Goal: Task Accomplishment & Management: Use online tool/utility

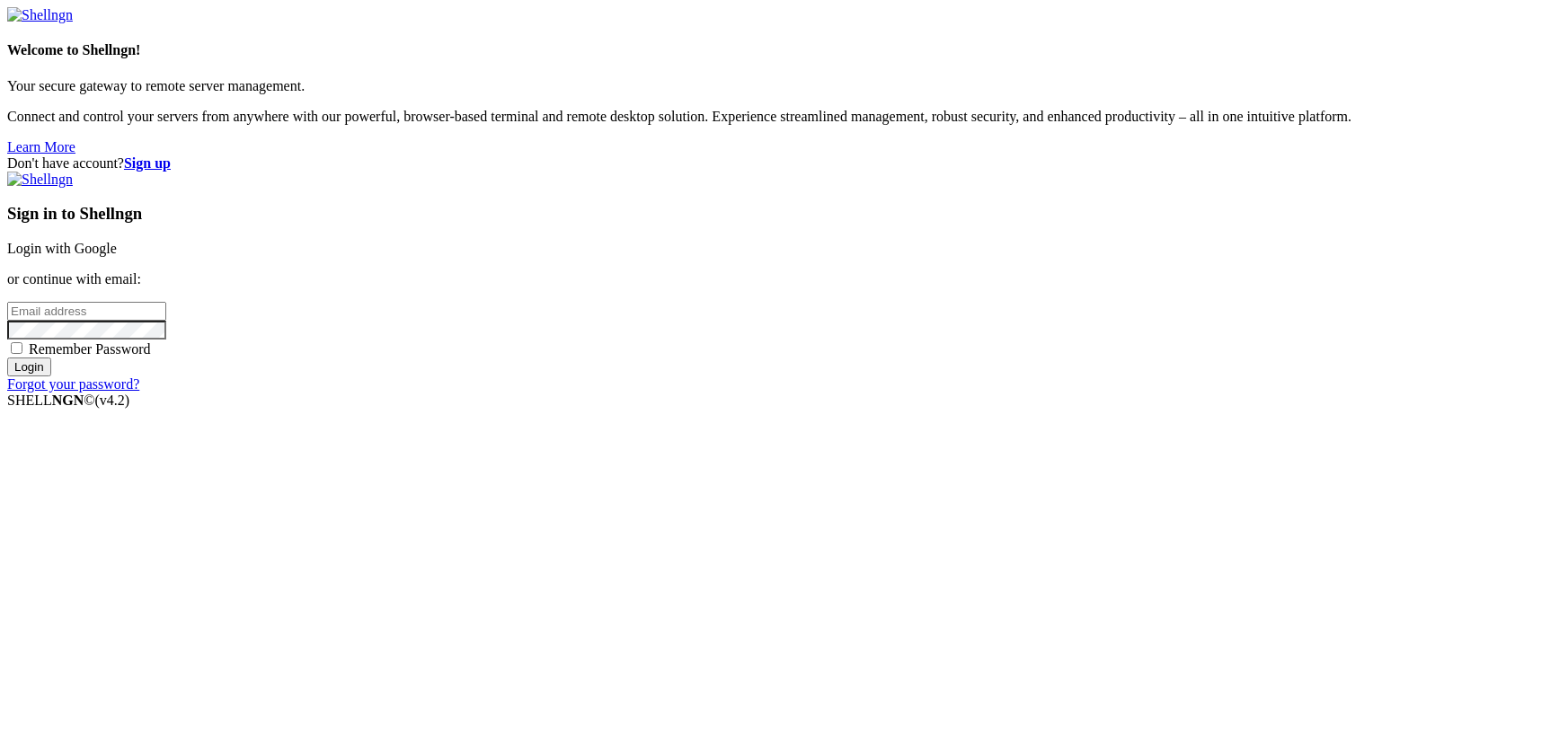
click at [116, 256] on link "Login with Google" at bounding box center [62, 248] width 110 height 16
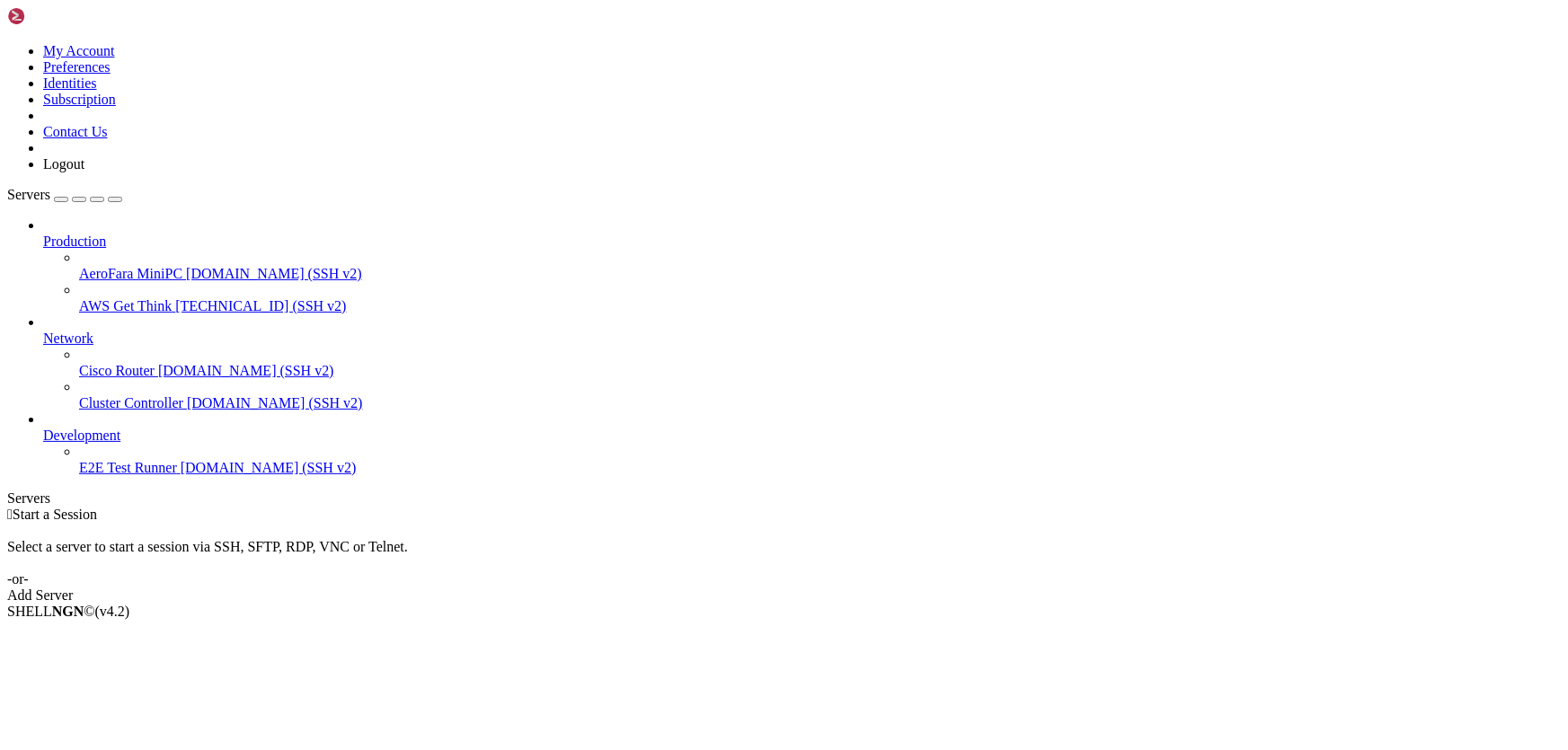
click at [176, 298] on span "[TECHNICAL_ID] (SSH v2)" at bounding box center [261, 306] width 171 height 16
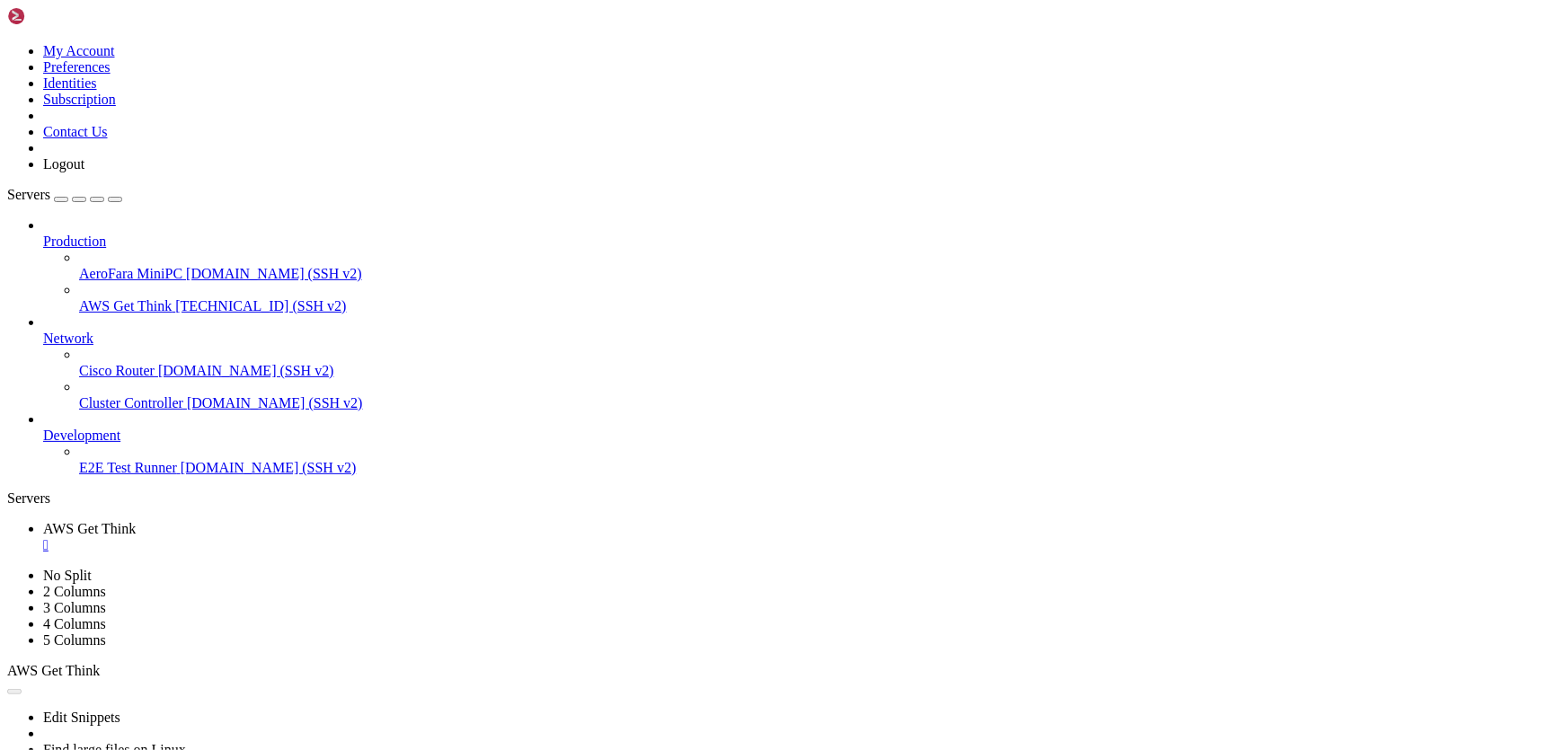
click at [101, 298] on span "AWS Get Think" at bounding box center [126, 306] width 92 height 16
type input "/home/ubuntu"
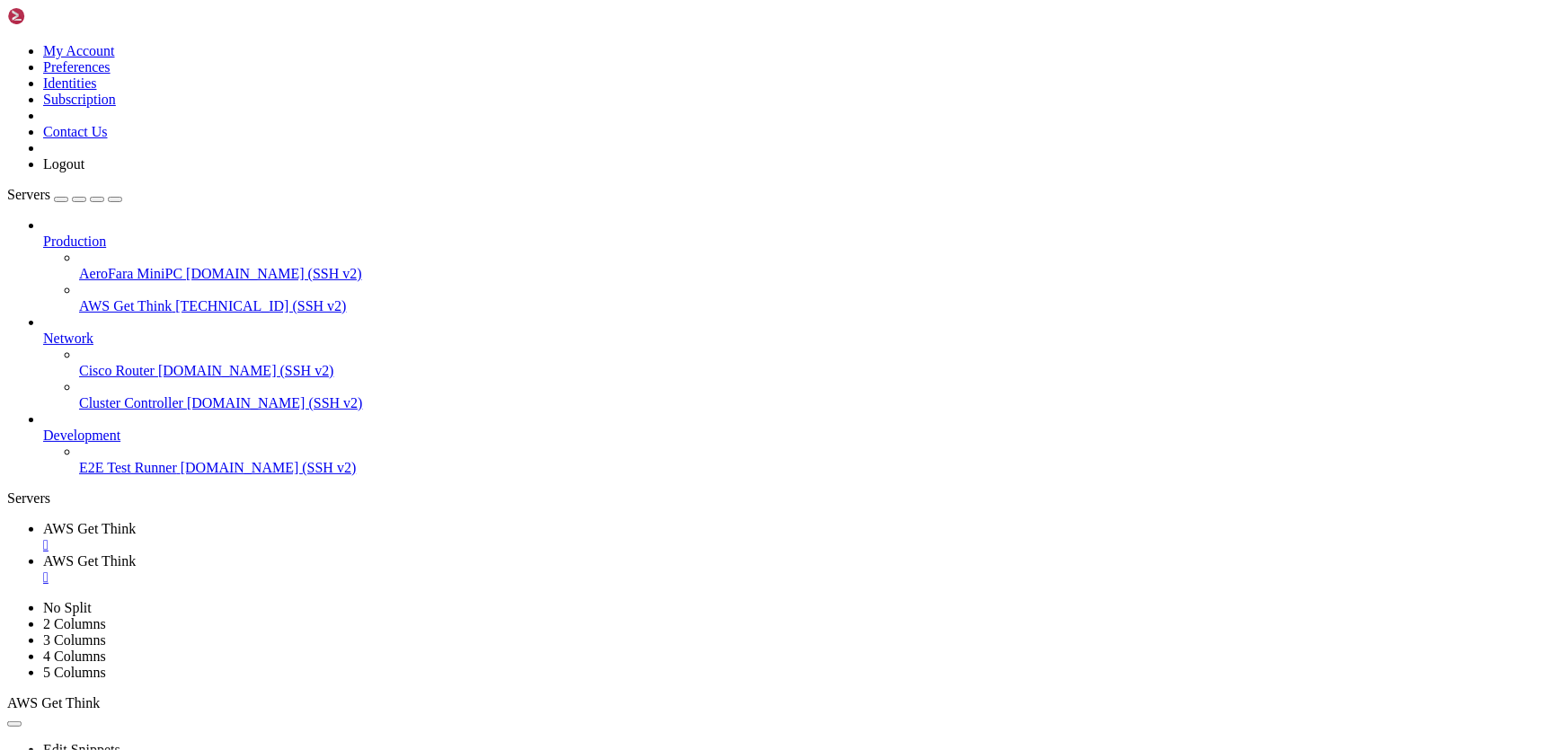
drag, startPoint x: 611, startPoint y: 388, endPoint x: 219, endPoint y: 368, distance: 392.5
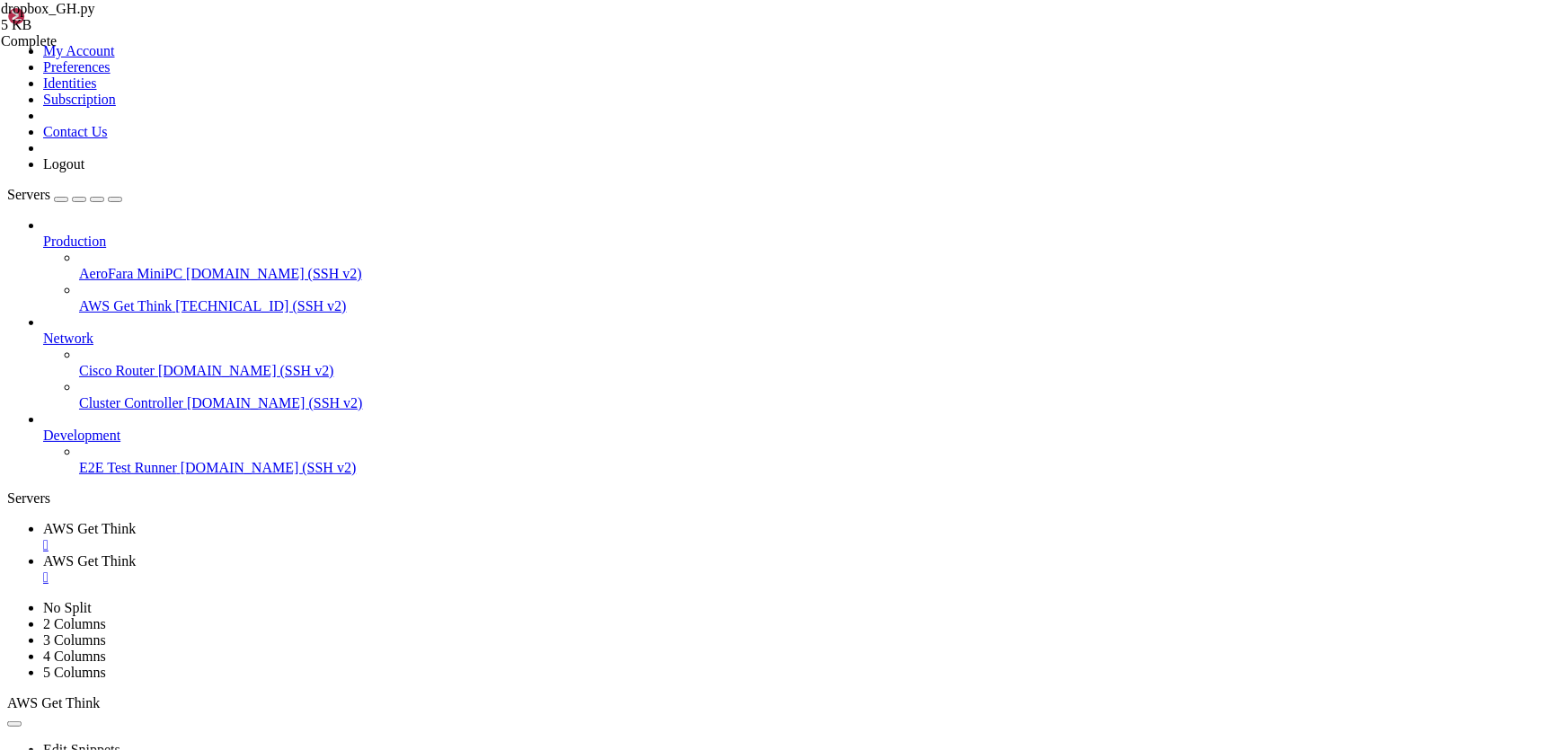
drag, startPoint x: 280, startPoint y: 14, endPoint x: 144, endPoint y: 76, distance: 149.5
click at [136, 521] on span "AWS Get Think" at bounding box center [90, 528] width 92 height 16
drag, startPoint x: 466, startPoint y: 1420, endPoint x: 272, endPoint y: 1424, distance: 194.0
drag, startPoint x: 484, startPoint y: 1451, endPoint x: 276, endPoint y: 1453, distance: 208.0
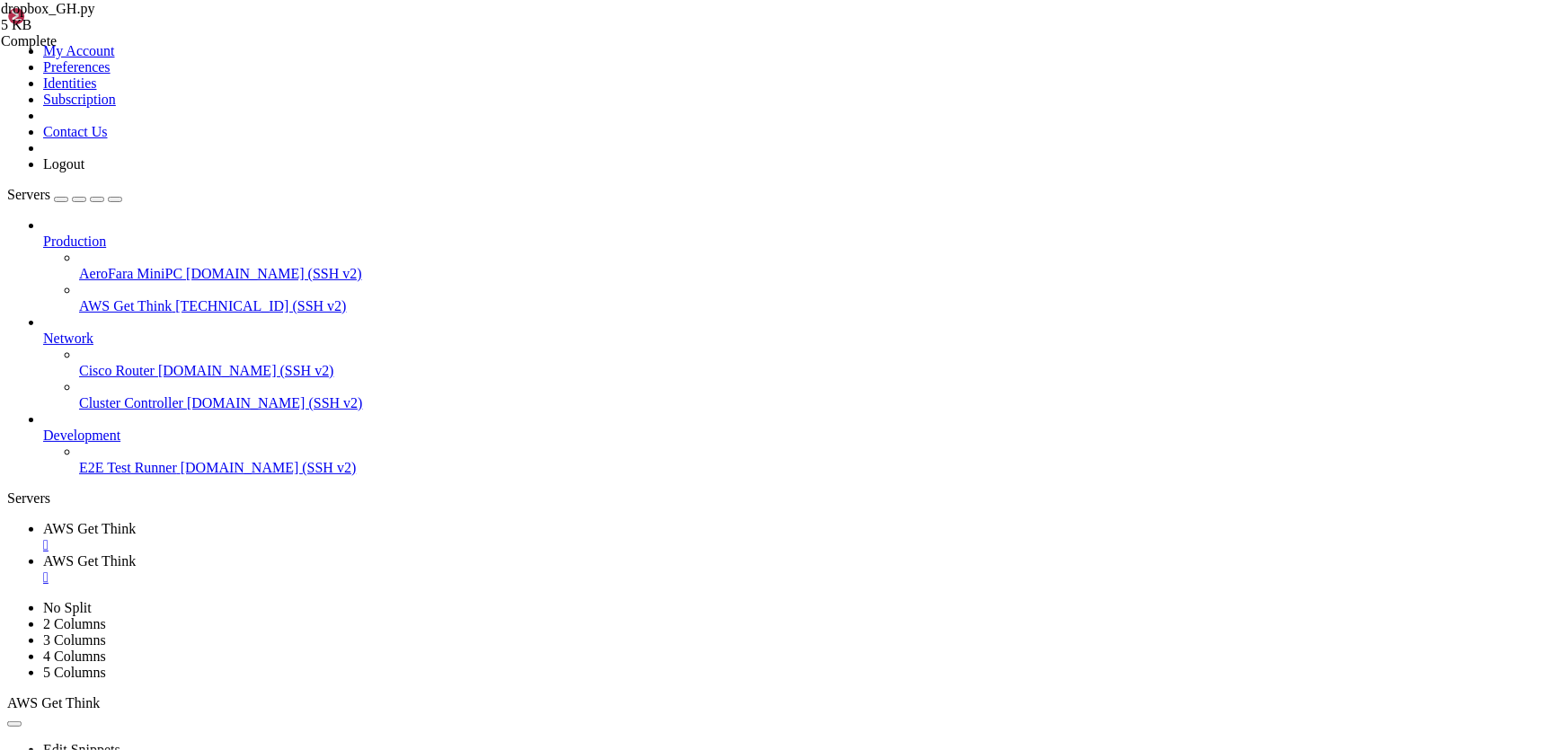
drag, startPoint x: 605, startPoint y: 1430, endPoint x: 988, endPoint y: 1112, distance: 497.8
click at [136, 553] on span "AWS Get Think" at bounding box center [90, 561] width 92 height 16
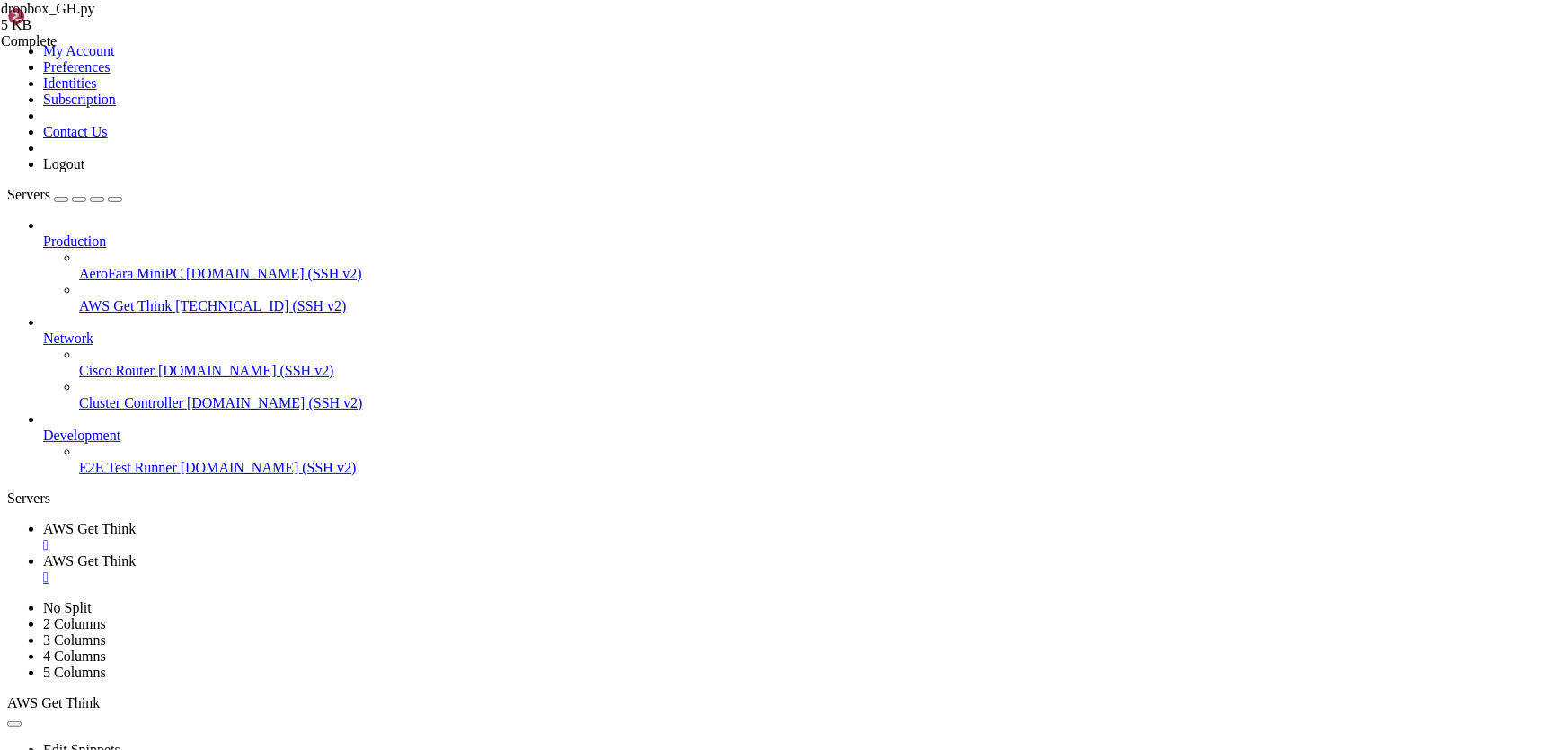
drag, startPoint x: 605, startPoint y: 385, endPoint x: 234, endPoint y: 369, distance: 371.3
type textarea "dropbox_app_key = os.getenv('DROPBOX_APP_KEY') dropbox_app_secret = os.getenv('…"
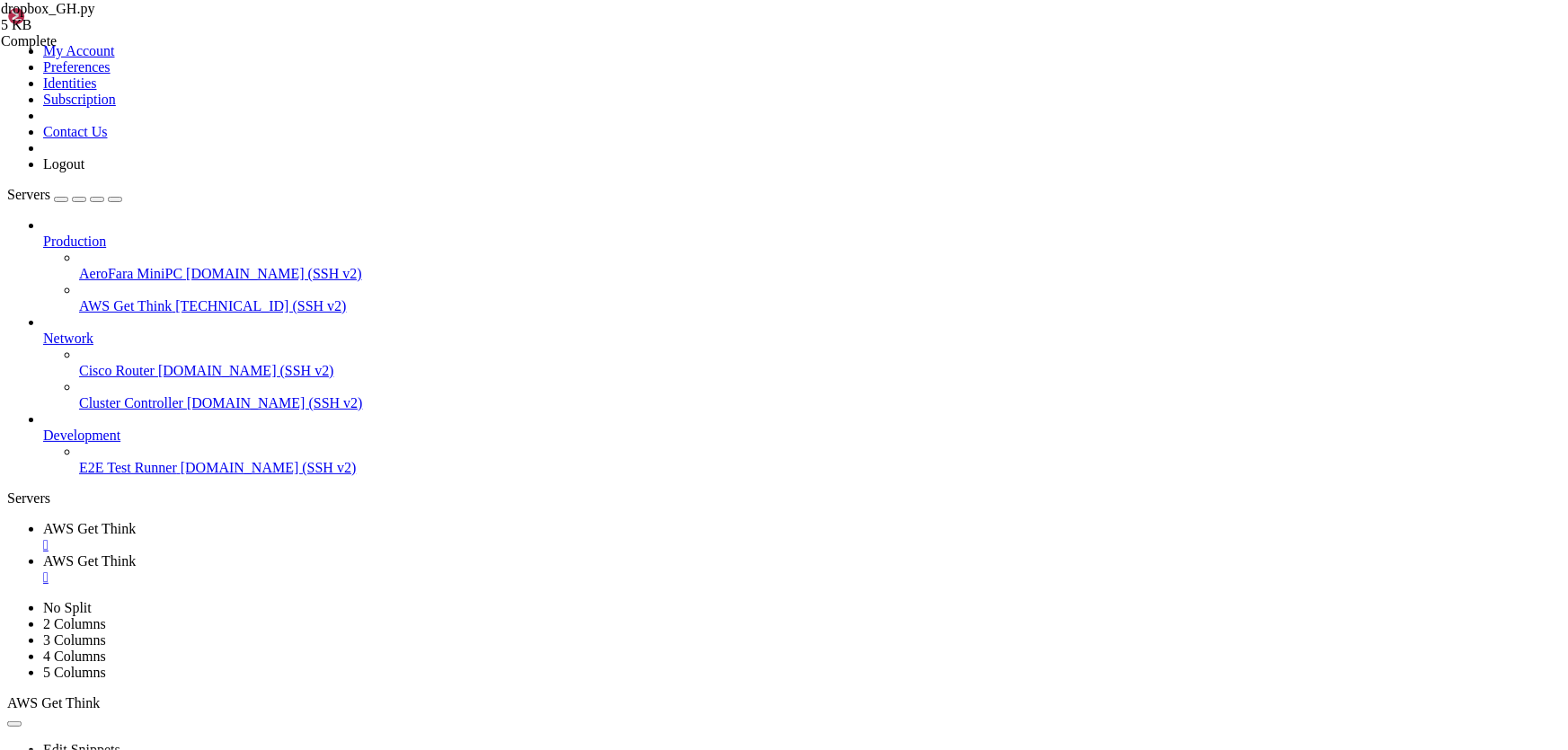
scroll to position [924, 0]
click at [312, 521] on link "AWS Get Think " at bounding box center [802, 537] width 1517 height 32
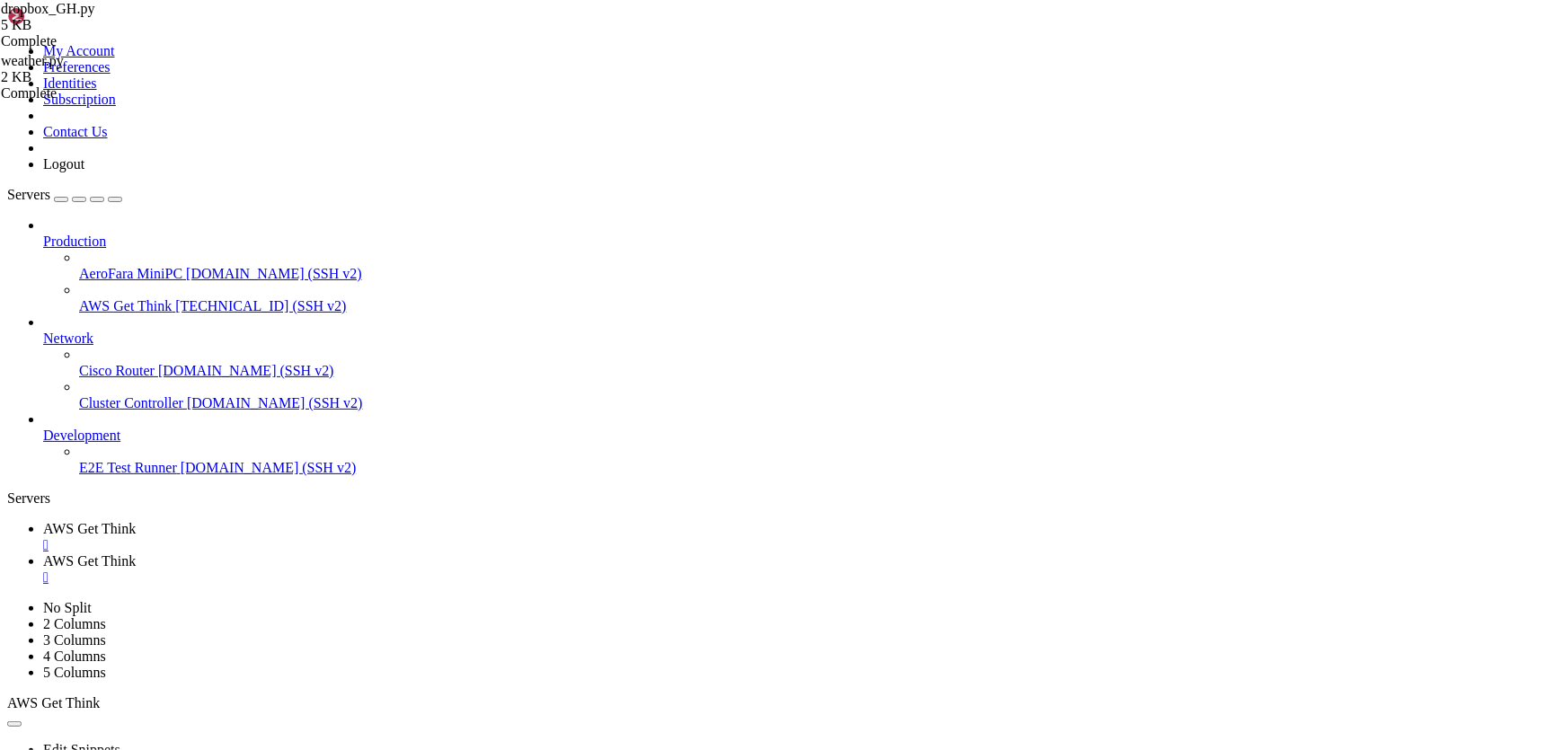
drag, startPoint x: 516, startPoint y: 1489, endPoint x: 395, endPoint y: 1283, distance: 238.9
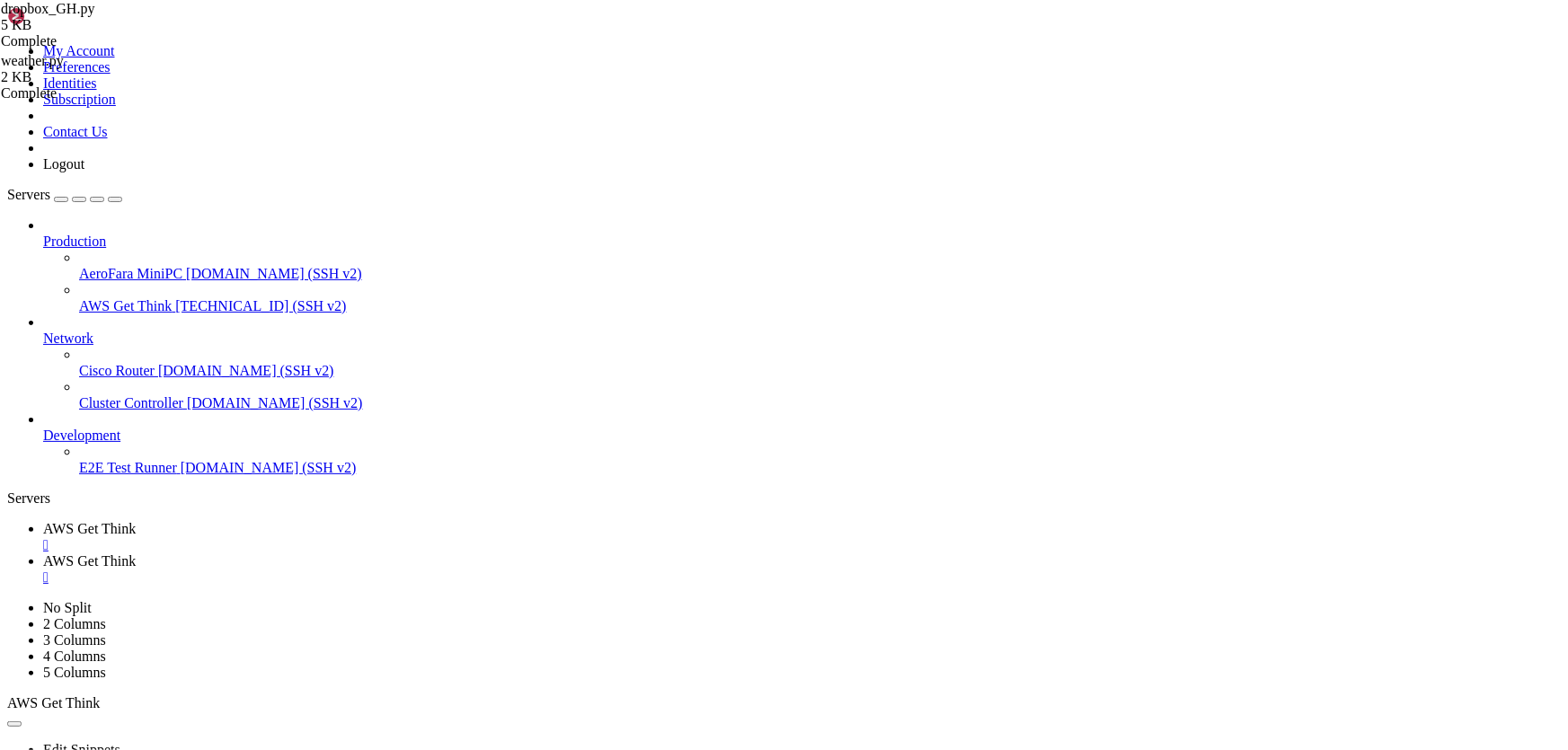
drag, startPoint x: 444, startPoint y: 1438, endPoint x: 15, endPoint y: 1421, distance: 429.3
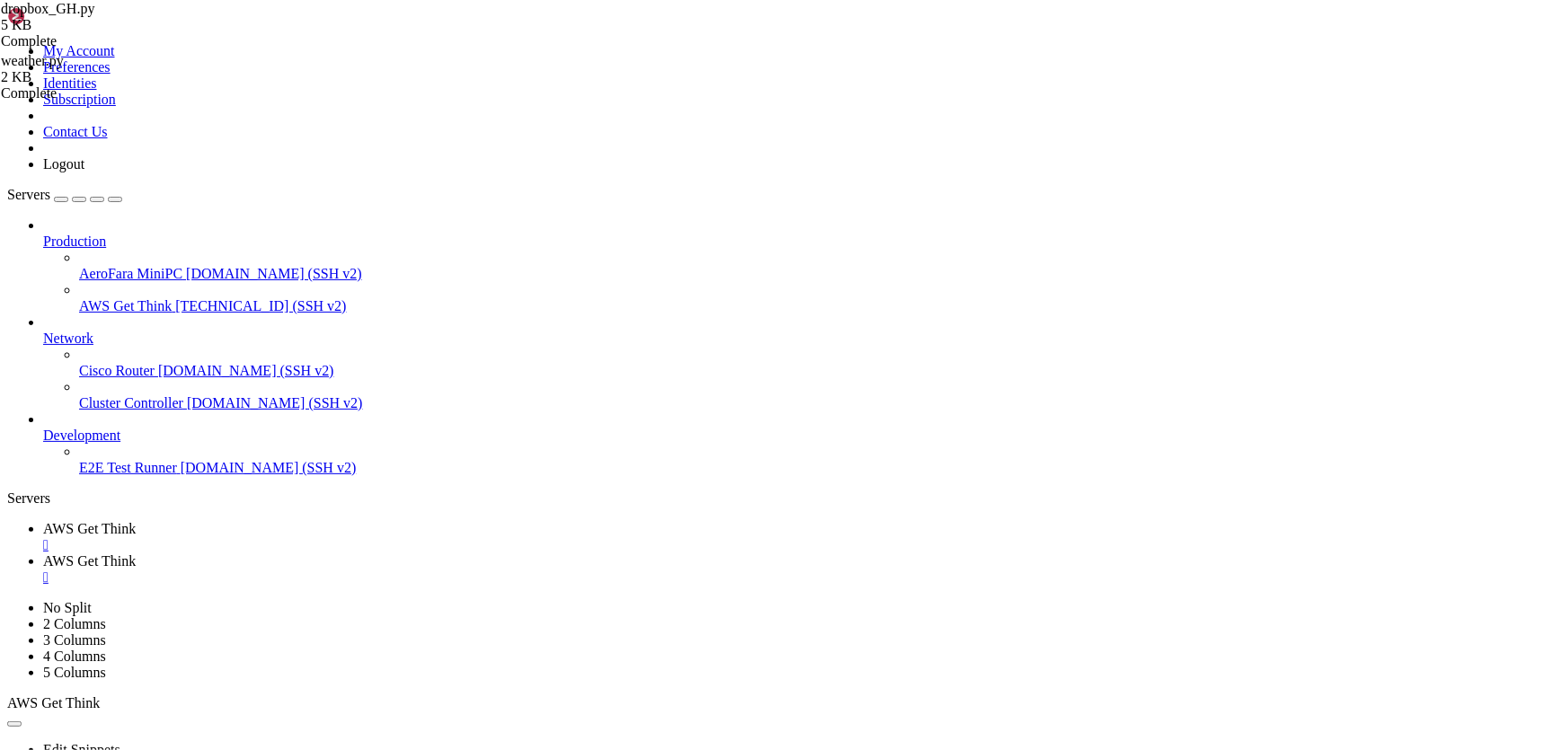
scroll to position [107, 0]
click at [359, 537] on div "" at bounding box center [802, 545] width 1517 height 17
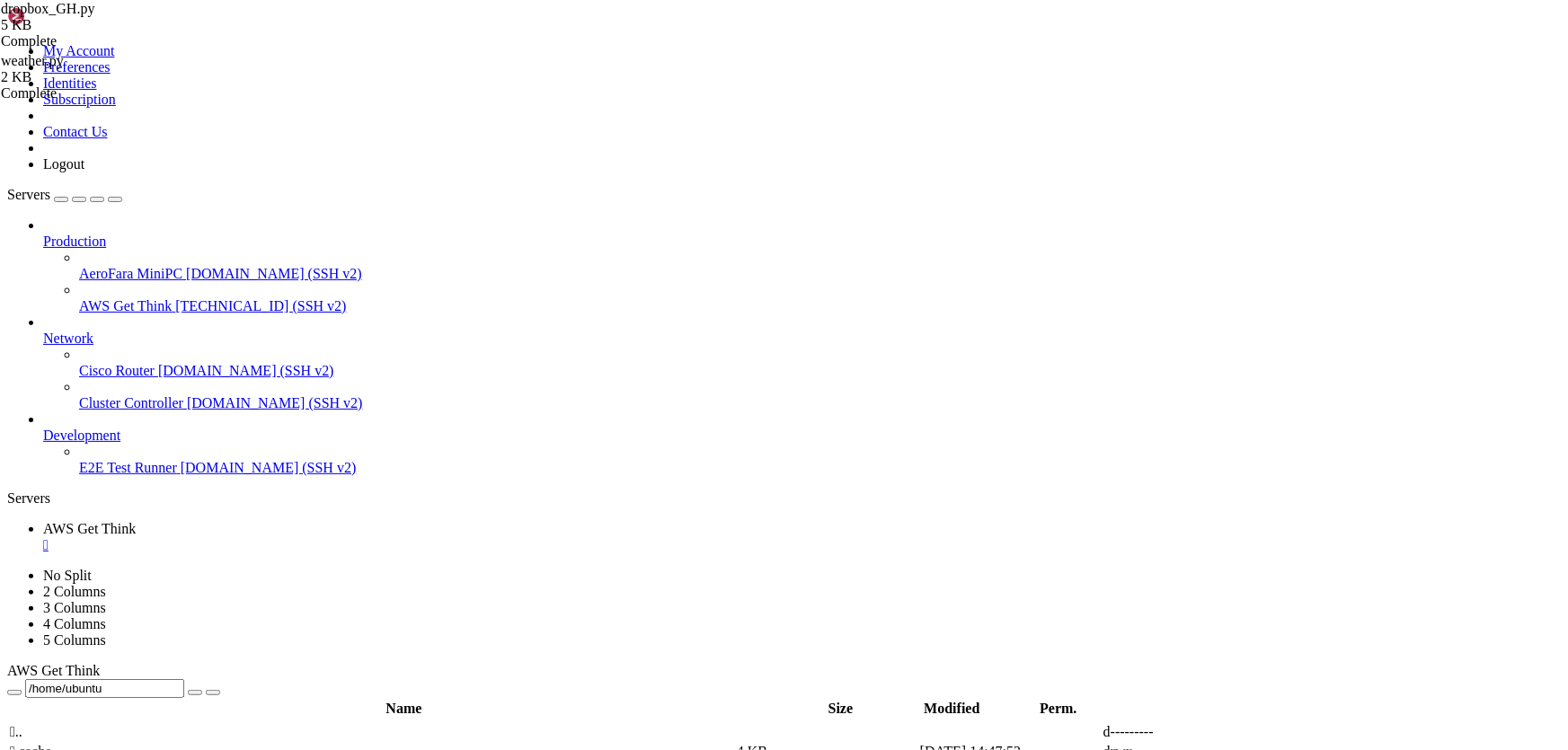
click at [361, 537] on div "" at bounding box center [802, 545] width 1517 height 17
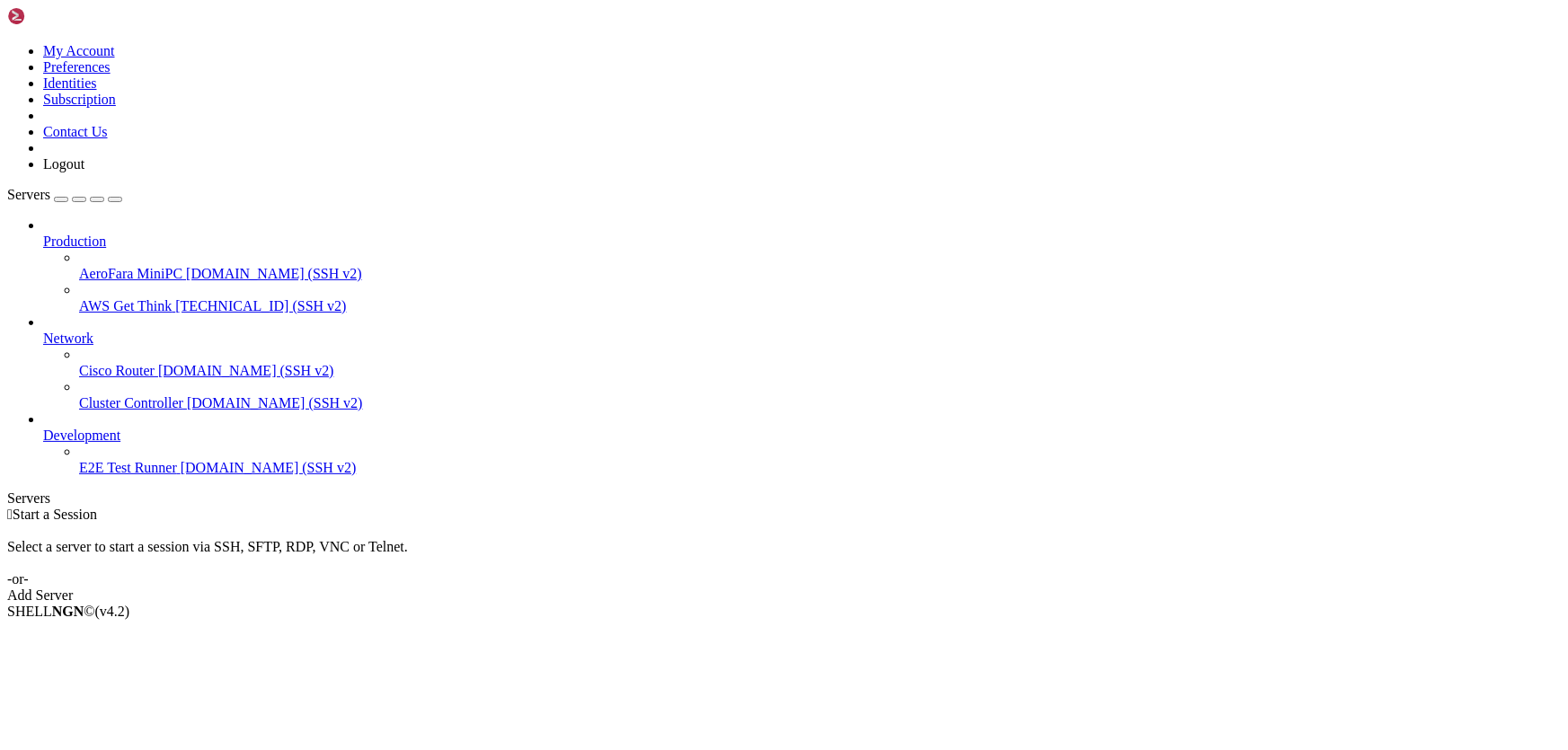
click at [125, 298] on link "AWS Get Think [TECHNICAL_ID] (SSH v2)" at bounding box center [820, 307] width 1481 height 17
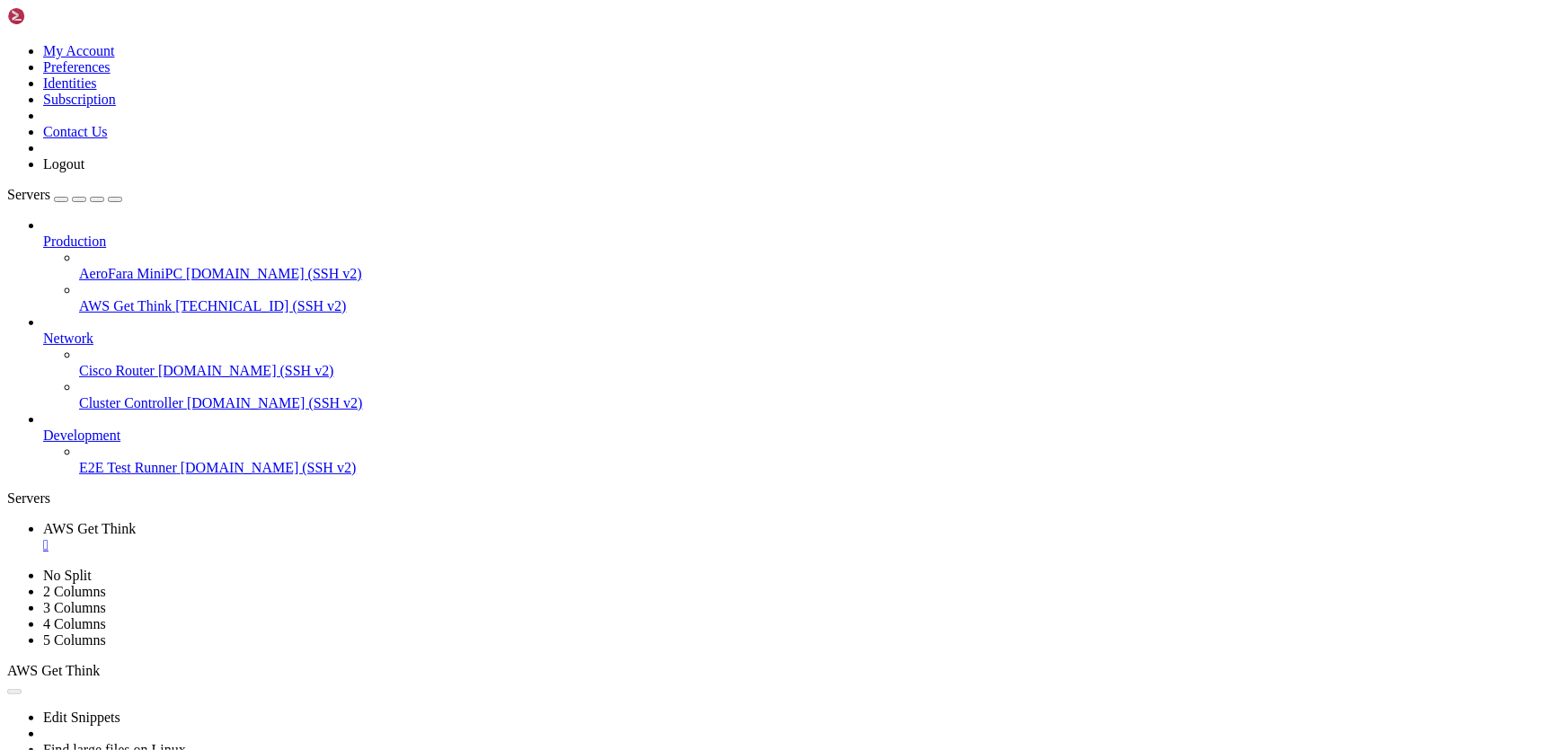
scroll to position [0, 0]
type input "/home/ubuntu"
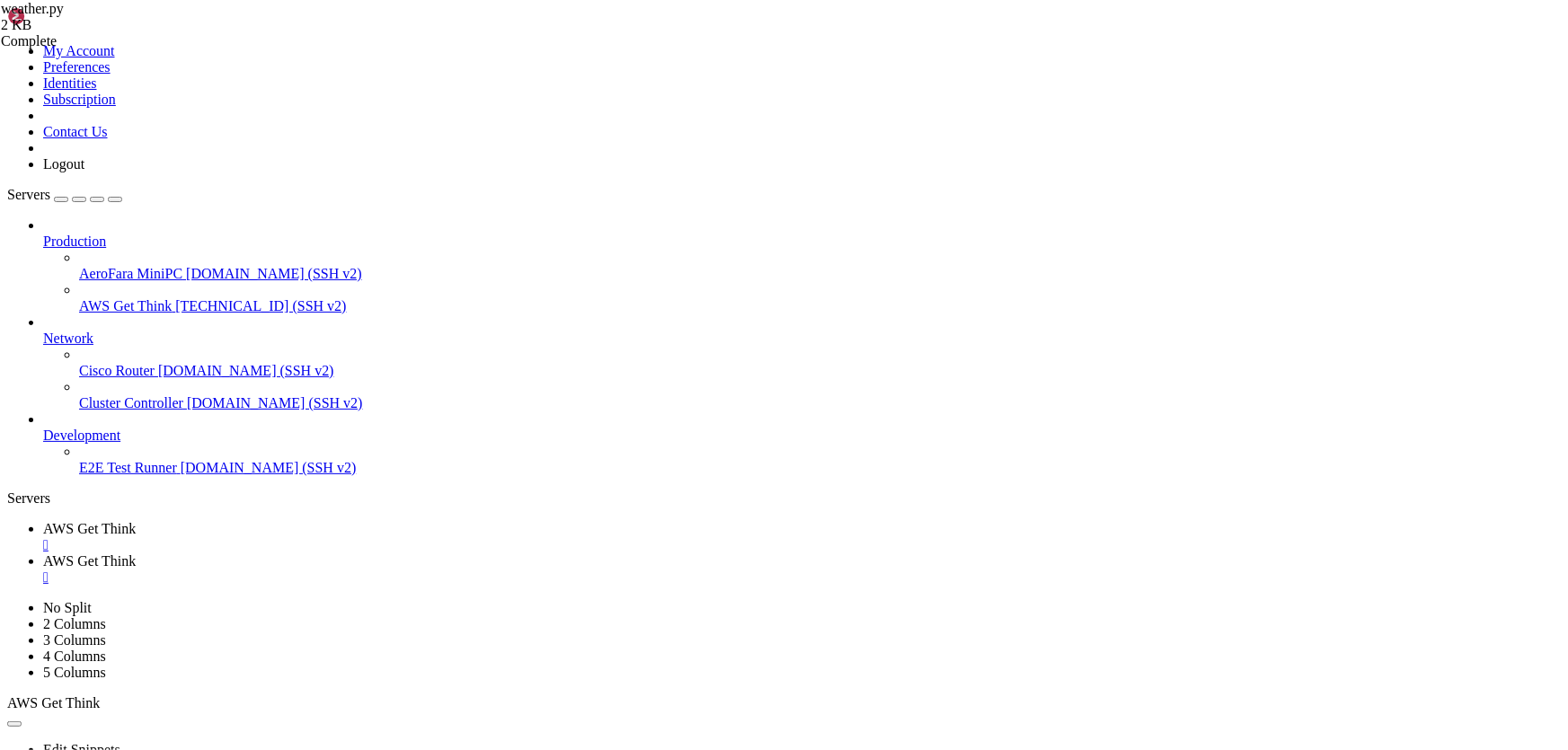
click at [136, 521] on span "AWS Get Think" at bounding box center [90, 528] width 92 height 16
drag, startPoint x: 798, startPoint y: 1481, endPoint x: 17, endPoint y: 1435, distance: 782.4
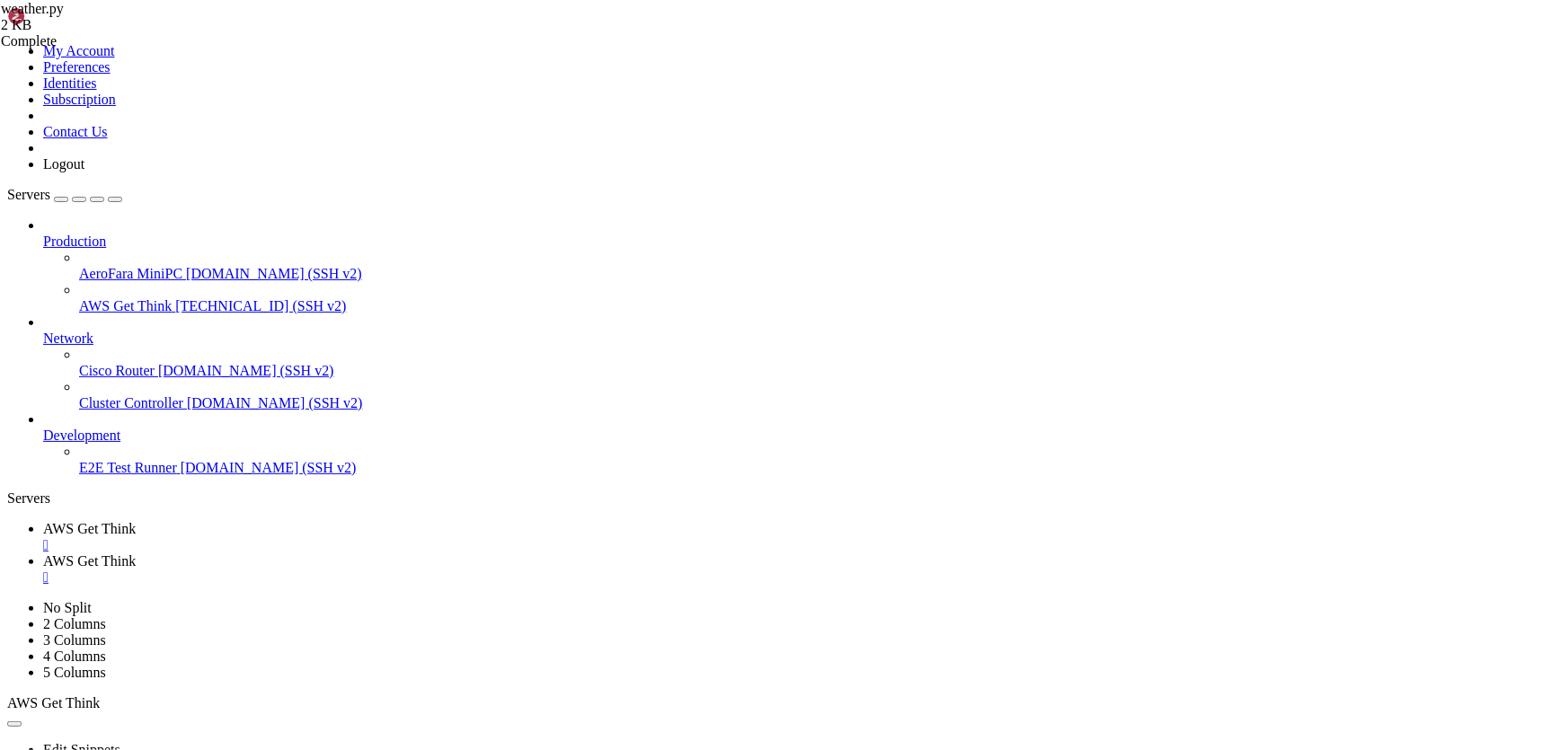
scroll to position [45, 0]
copy div "[DATE] in [GEOGRAPHIC_DATA] it is currently 11.1°C with mist, with a high of 26…"
click at [453, 553] on link "AWS Get Think " at bounding box center [802, 569] width 1517 height 32
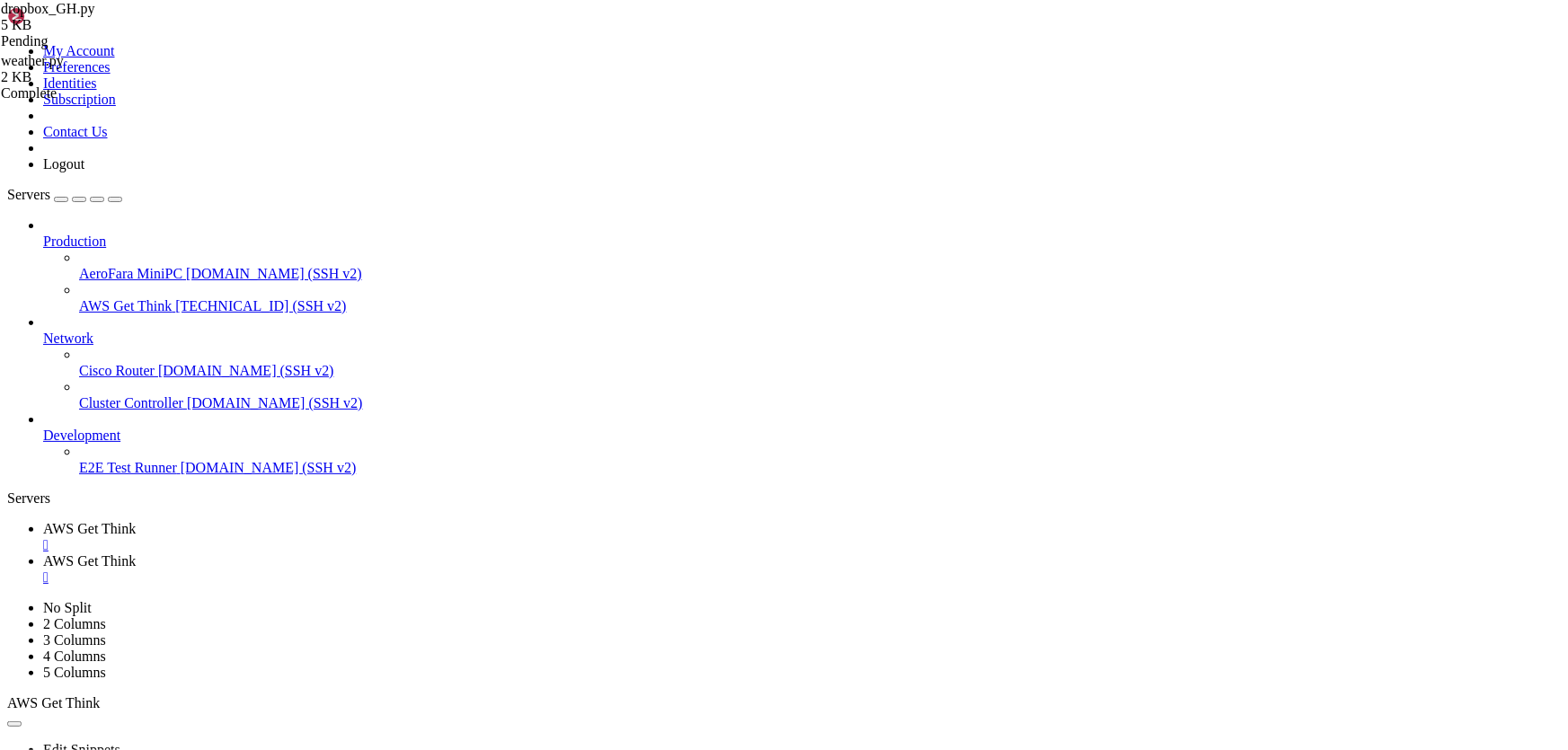
type textarea "list_files()"
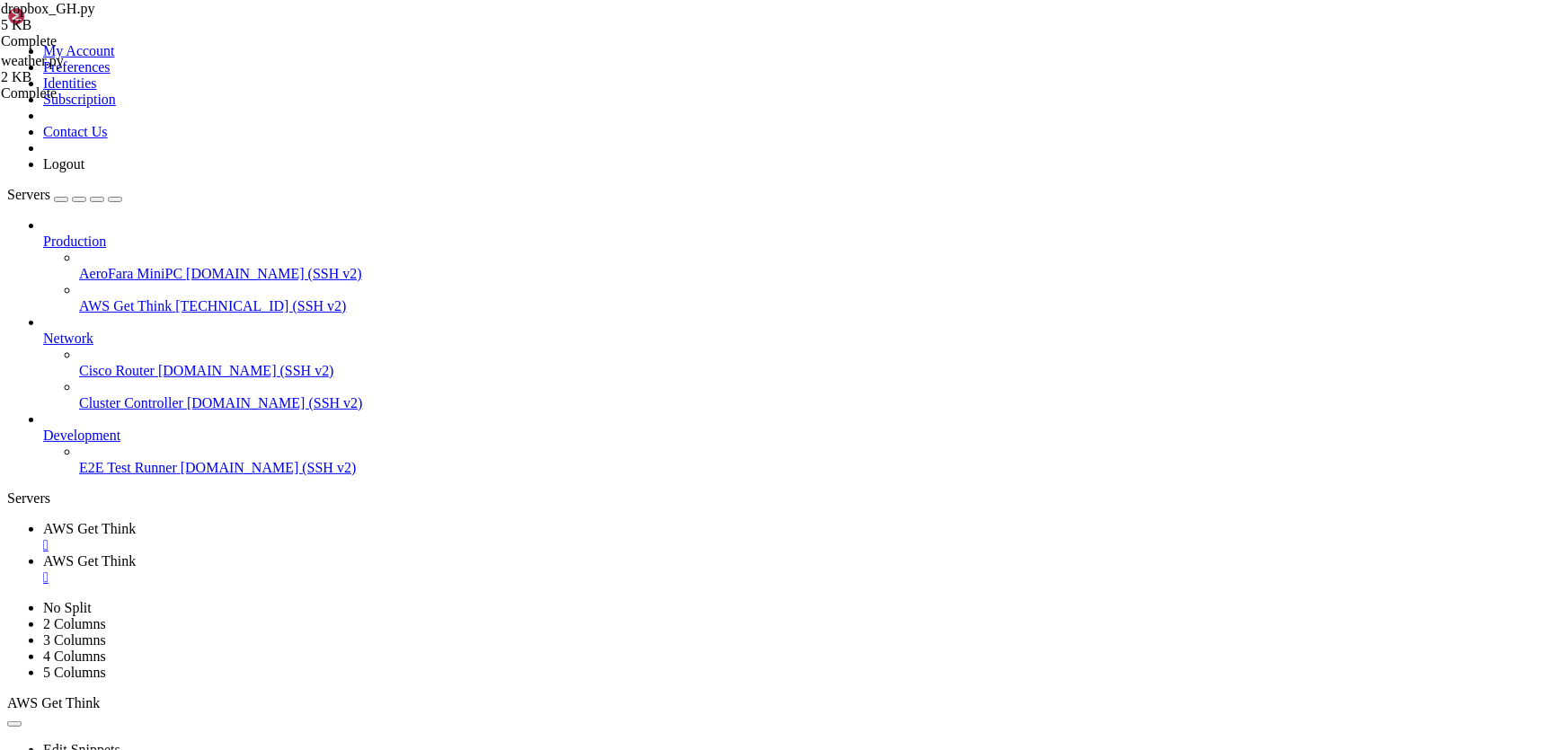
click at [255, 521] on link "AWS Get Think " at bounding box center [802, 537] width 1517 height 32
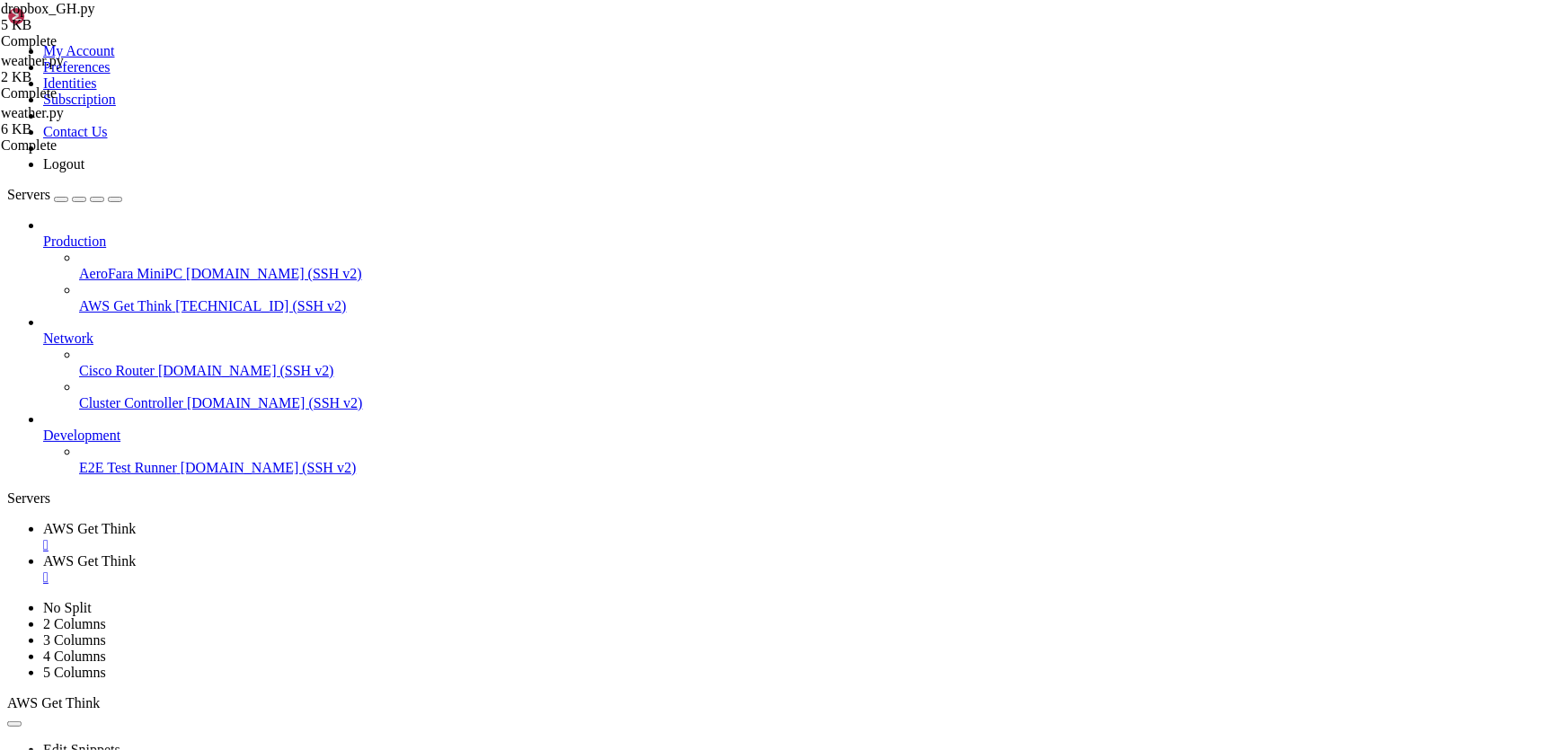
drag, startPoint x: 628, startPoint y: 1482, endPoint x: 14, endPoint y: 1238, distance: 660.7
drag, startPoint x: 298, startPoint y: 1225, endPoint x: 713, endPoint y: 977, distance: 483.5
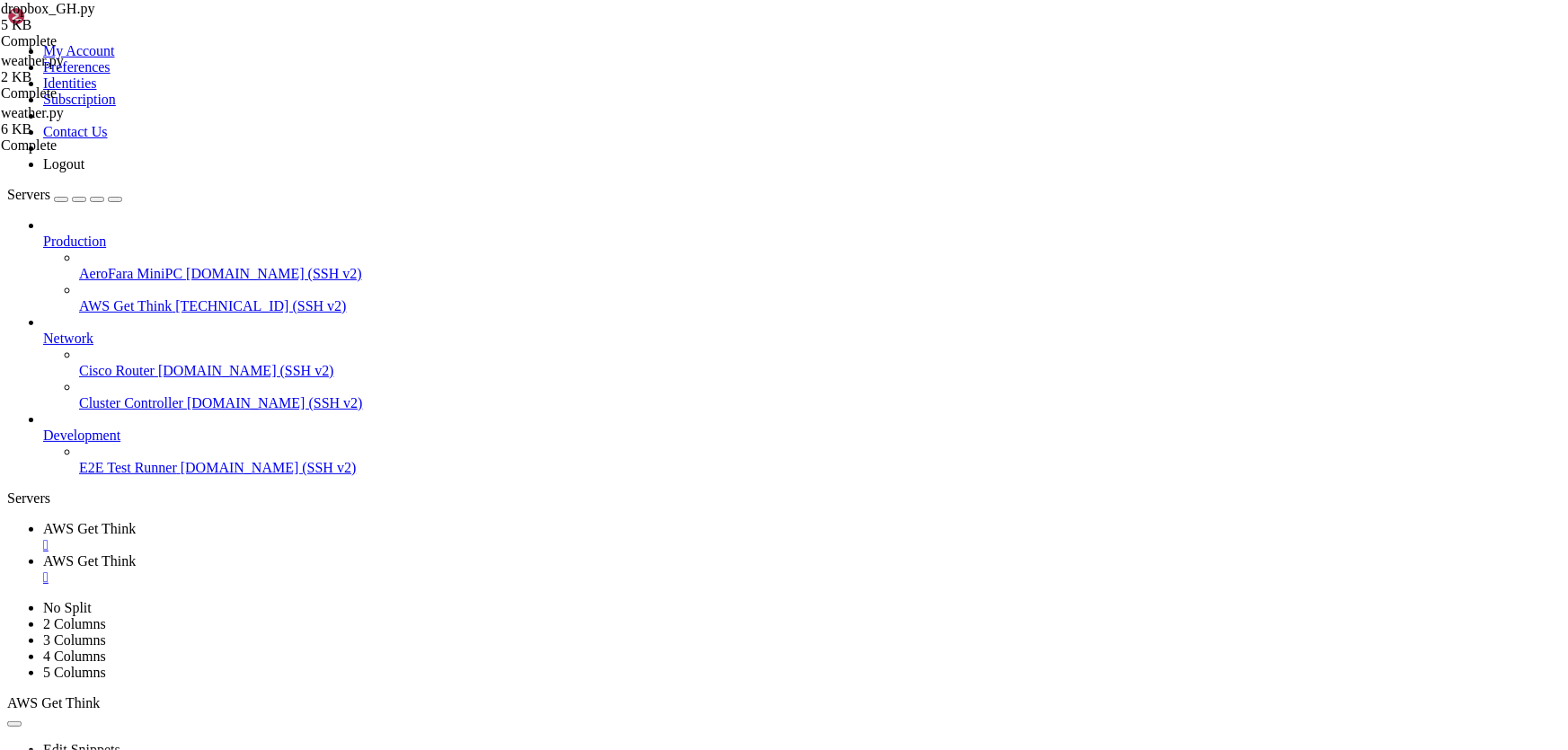
scroll to position [152, 0]
click at [136, 553] on span "AWS Get Think" at bounding box center [90, 561] width 92 height 16
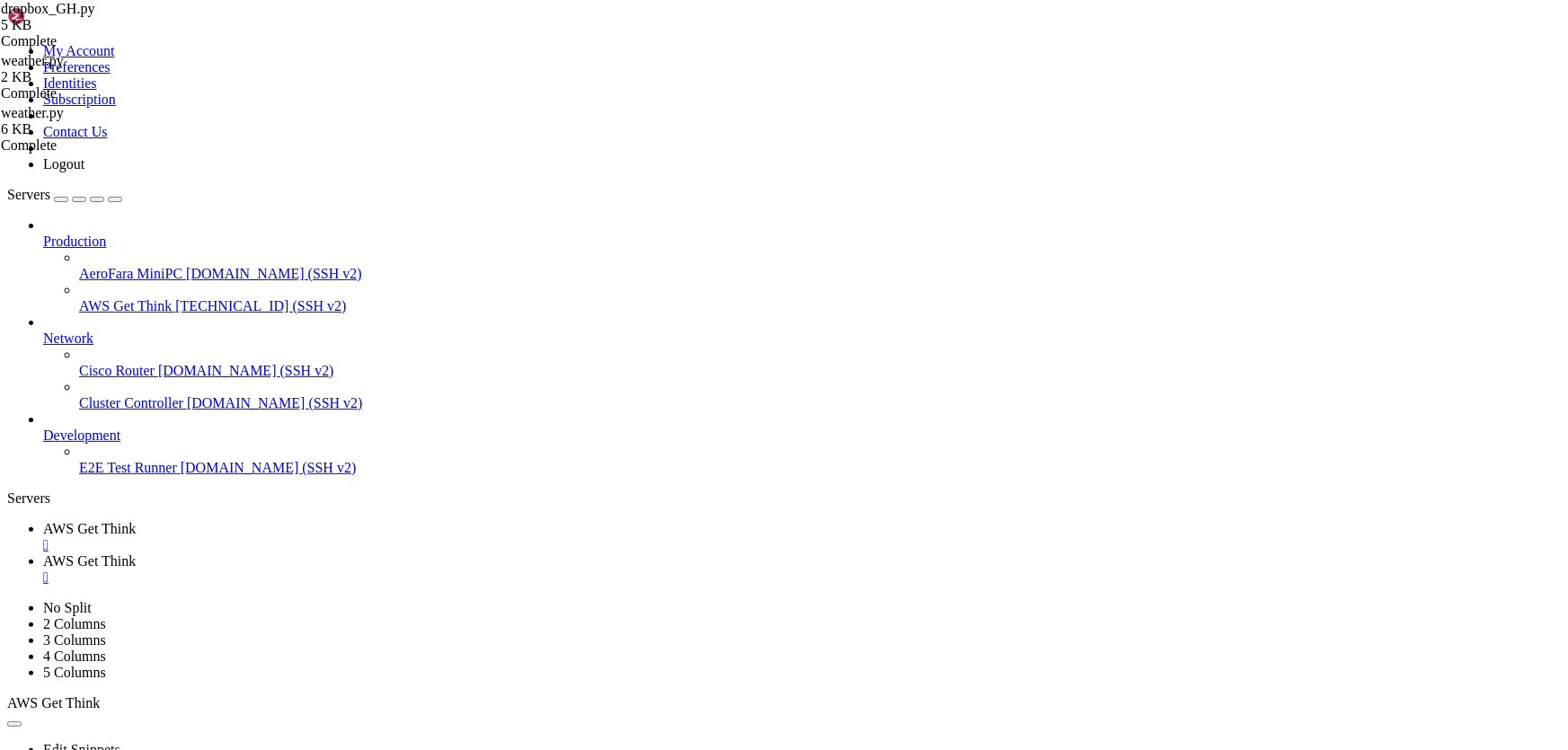
type input "/home/ubuntu/logs"
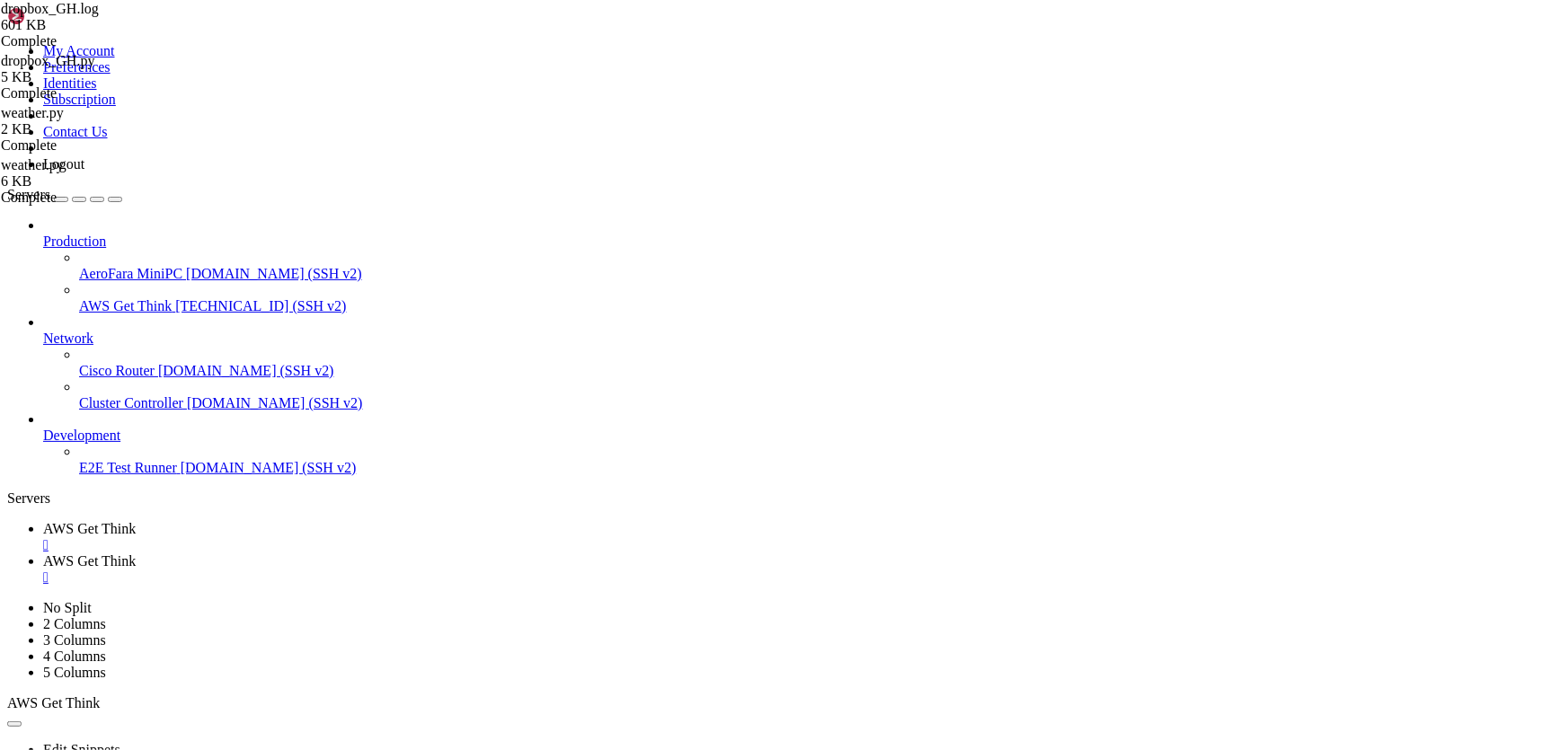
scroll to position [28784, 0]
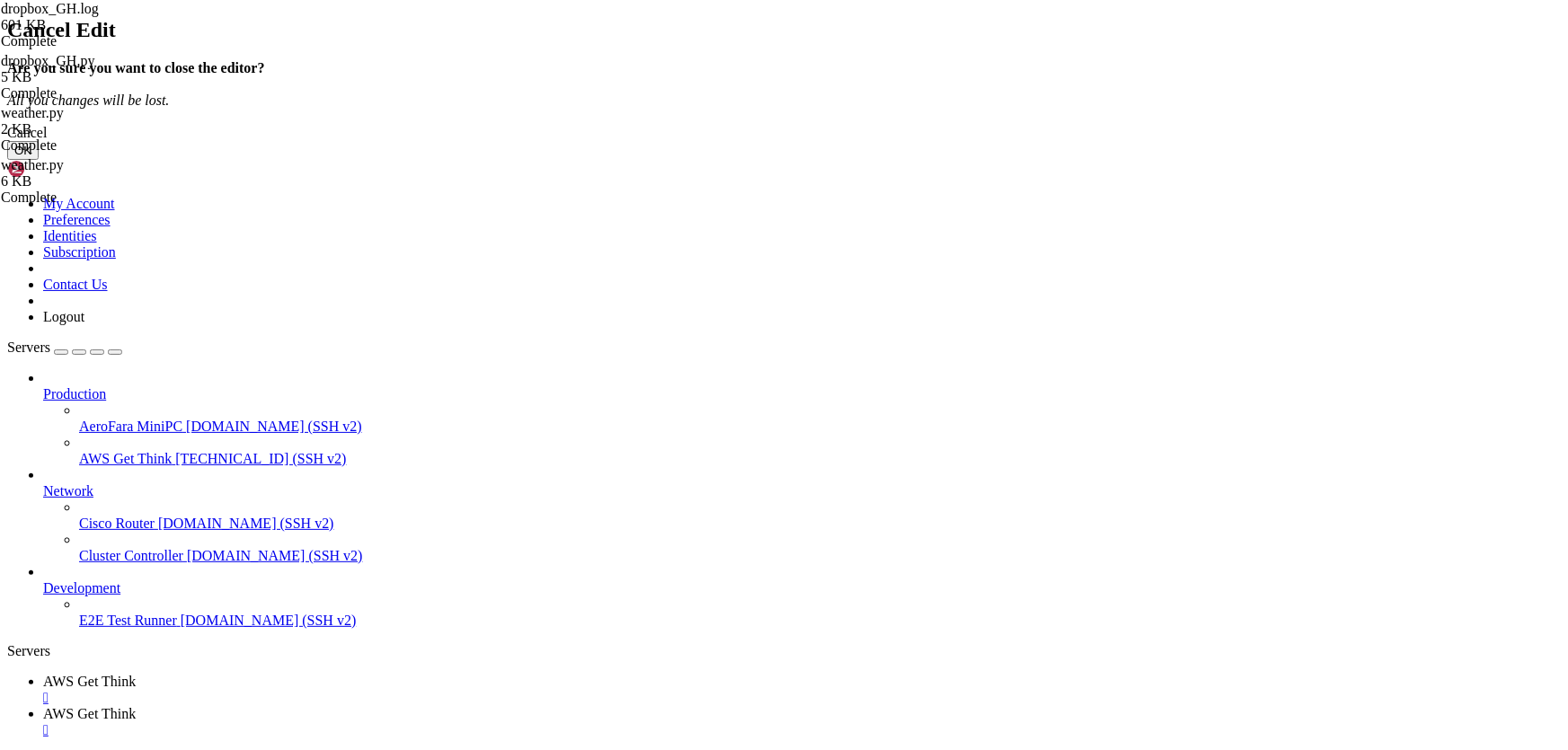
click at [39, 160] on button "OK" at bounding box center [23, 151] width 31 height 18
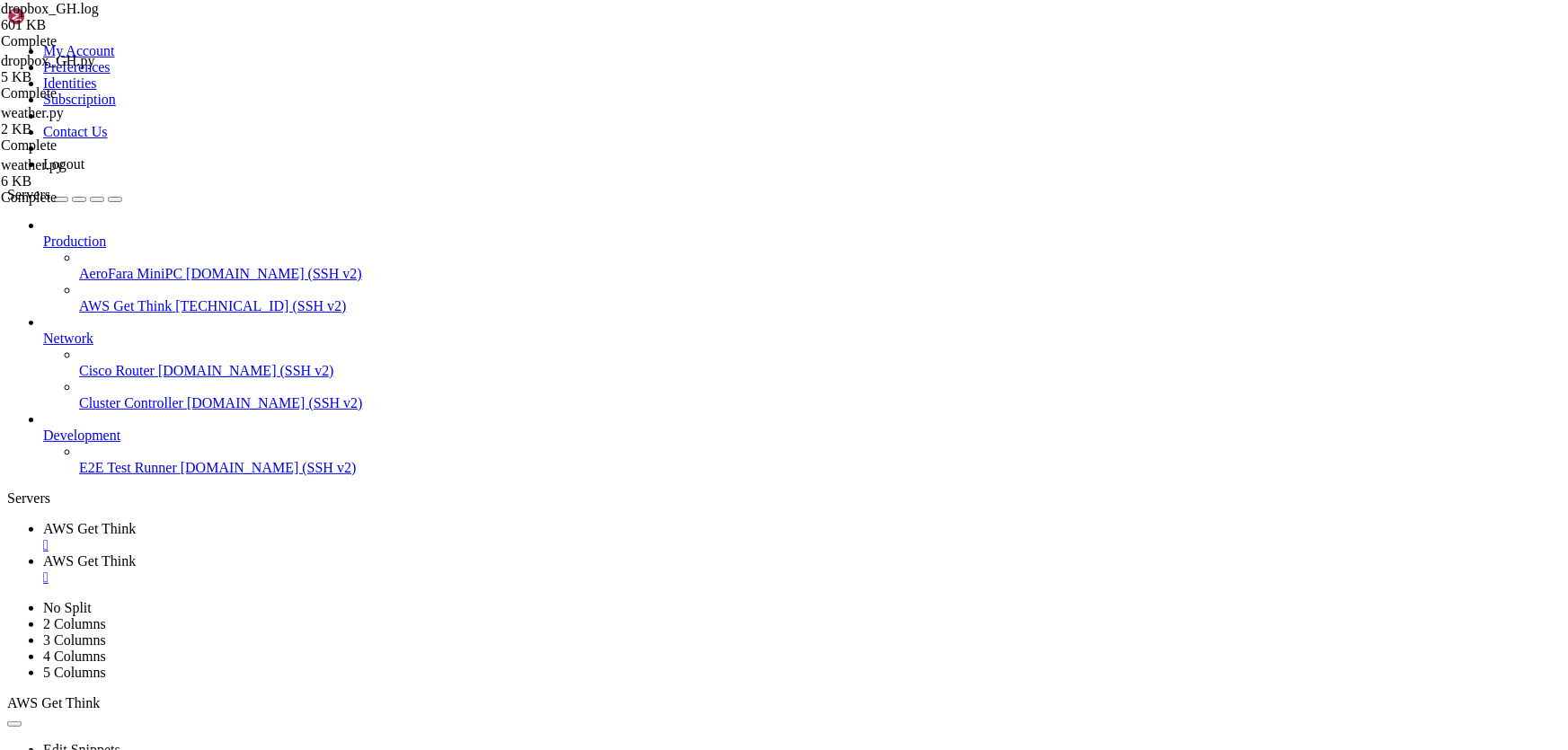
drag, startPoint x: 304, startPoint y: 25, endPoint x: 763, endPoint y: 330, distance: 551.1
click at [136, 521] on span "AWS Get Think" at bounding box center [90, 528] width 92 height 16
click at [401, 553] on link "AWS Get Think " at bounding box center [802, 569] width 1517 height 32
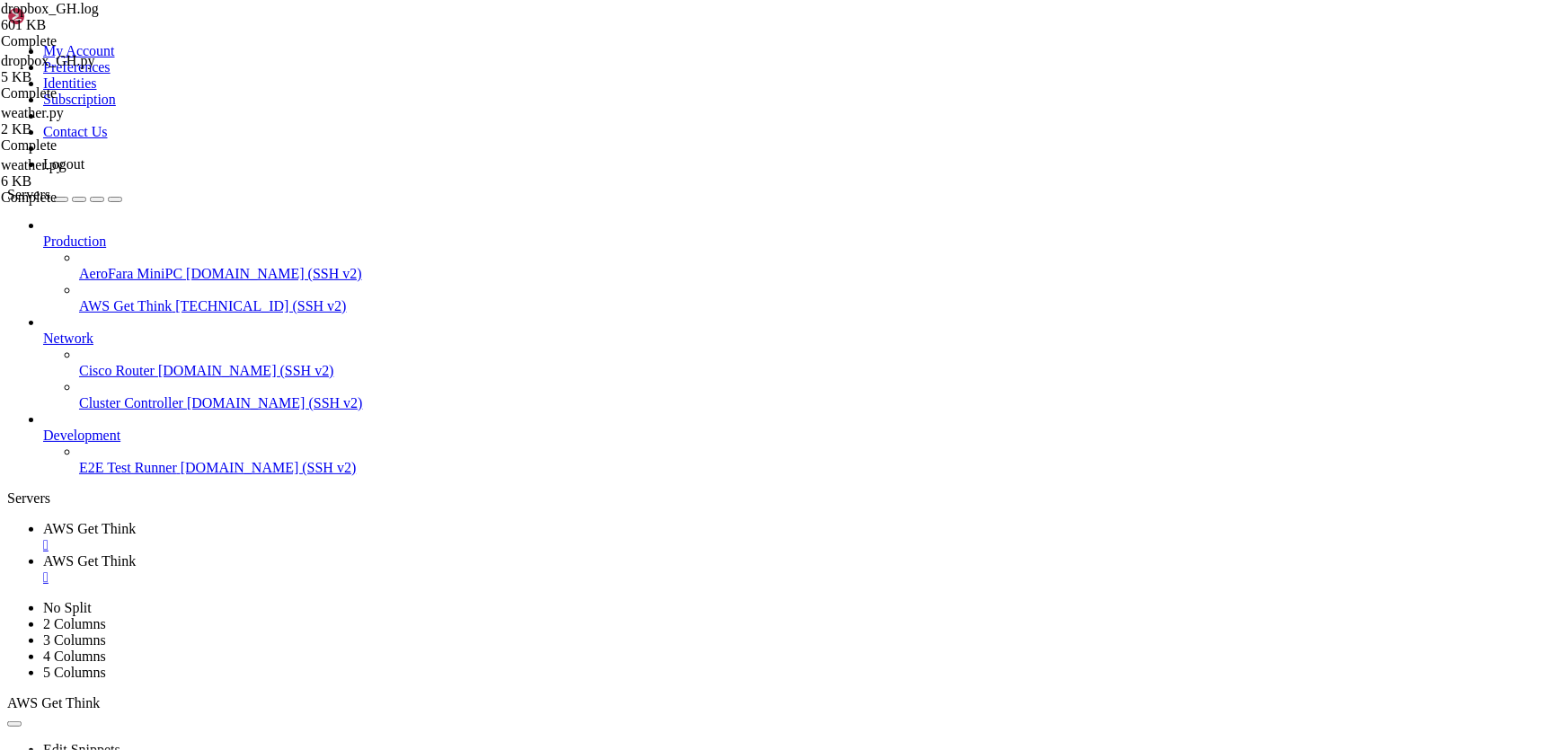
click at [136, 521] on span "AWS Get Think" at bounding box center [90, 528] width 92 height 16
drag, startPoint x: 44, startPoint y: 1327, endPoint x: 215, endPoint y: 1322, distance: 171.1
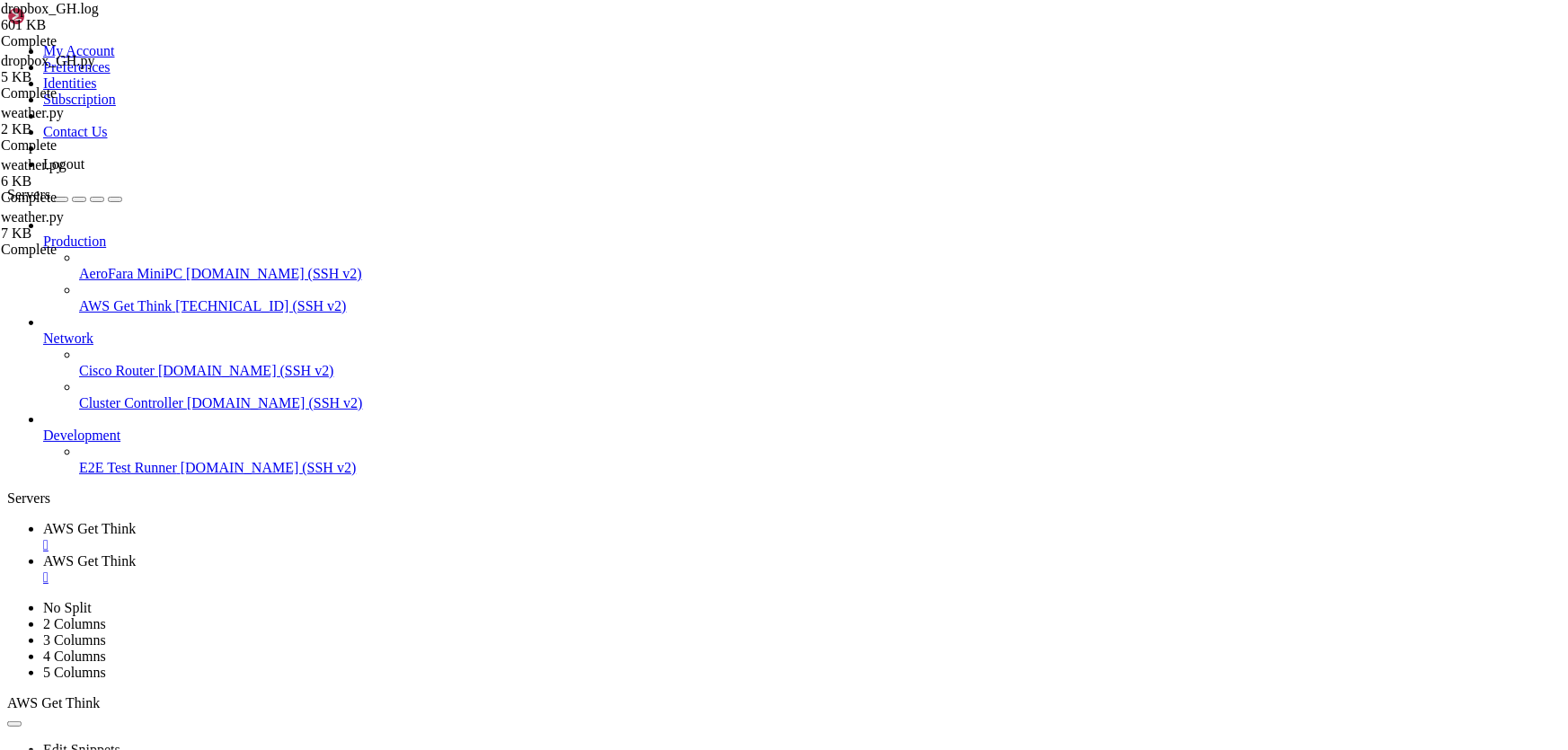
drag, startPoint x: 201, startPoint y: 1328, endPoint x: 385, endPoint y: 1387, distance: 193.2
drag, startPoint x: 577, startPoint y: 1418, endPoint x: 412, endPoint y: 1478, distance: 175.6
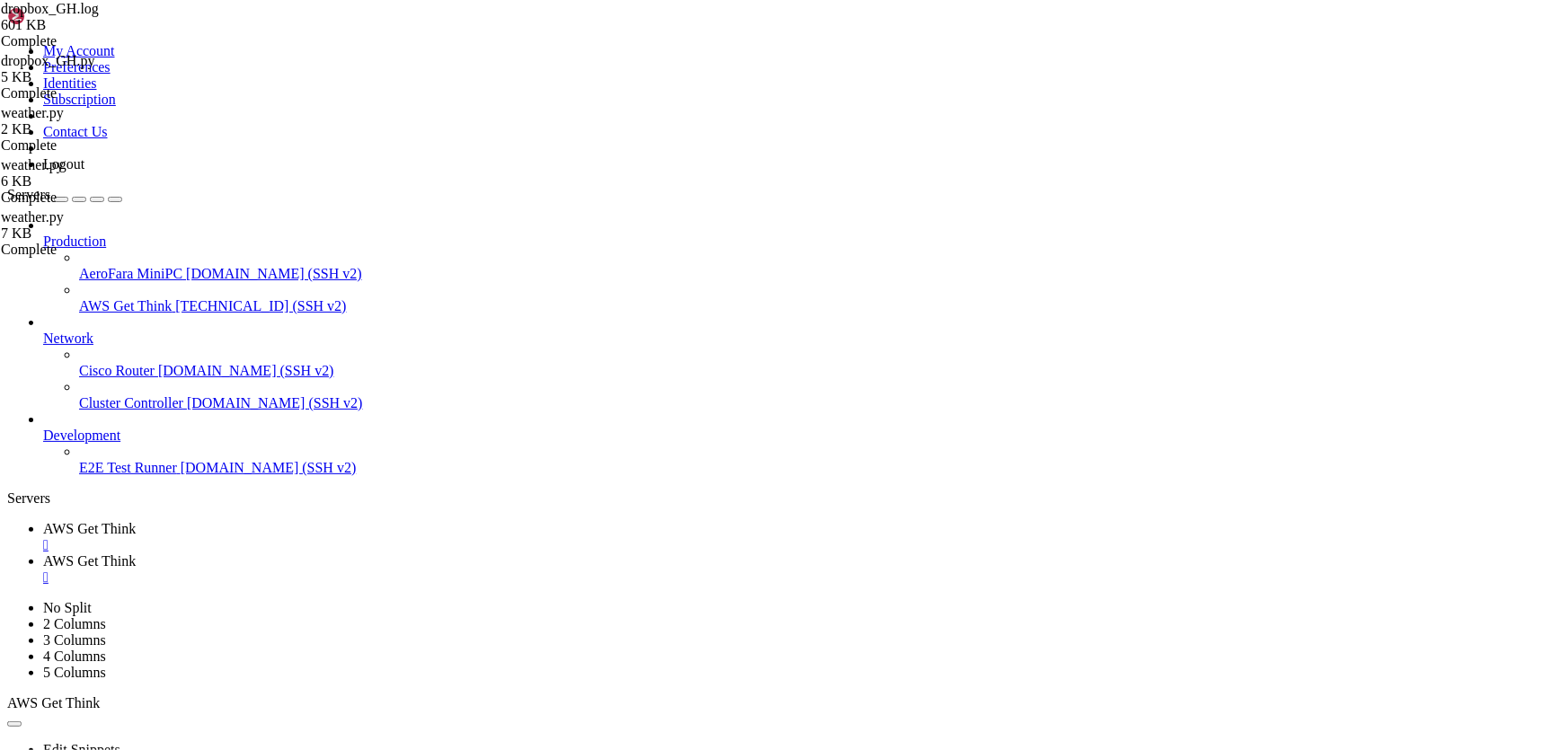
click at [408, 553] on link "AWS Get Think " at bounding box center [802, 569] width 1517 height 32
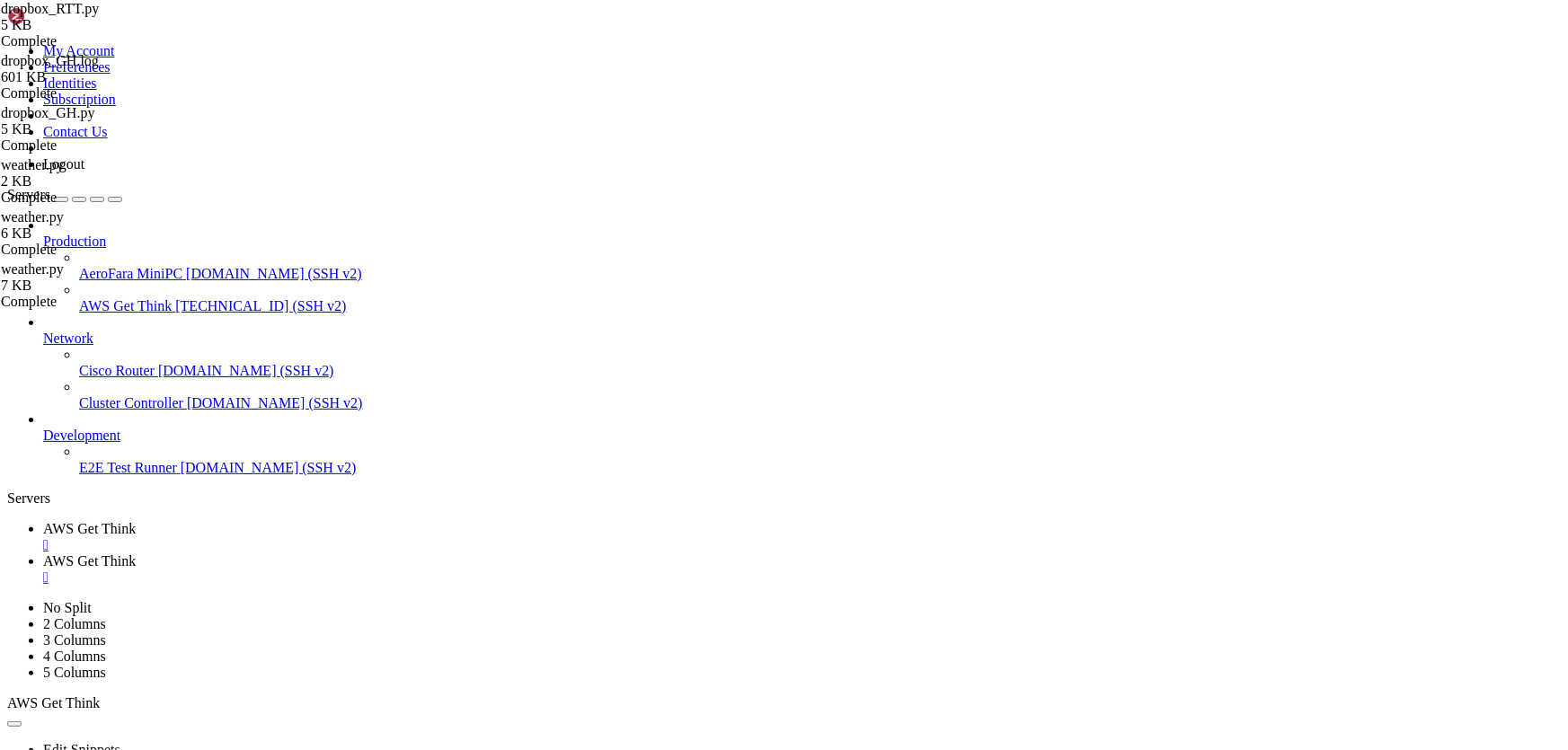
scroll to position [49, 0]
drag, startPoint x: 1550, startPoint y: 62, endPoint x: 588, endPoint y: 309, distance: 993.2
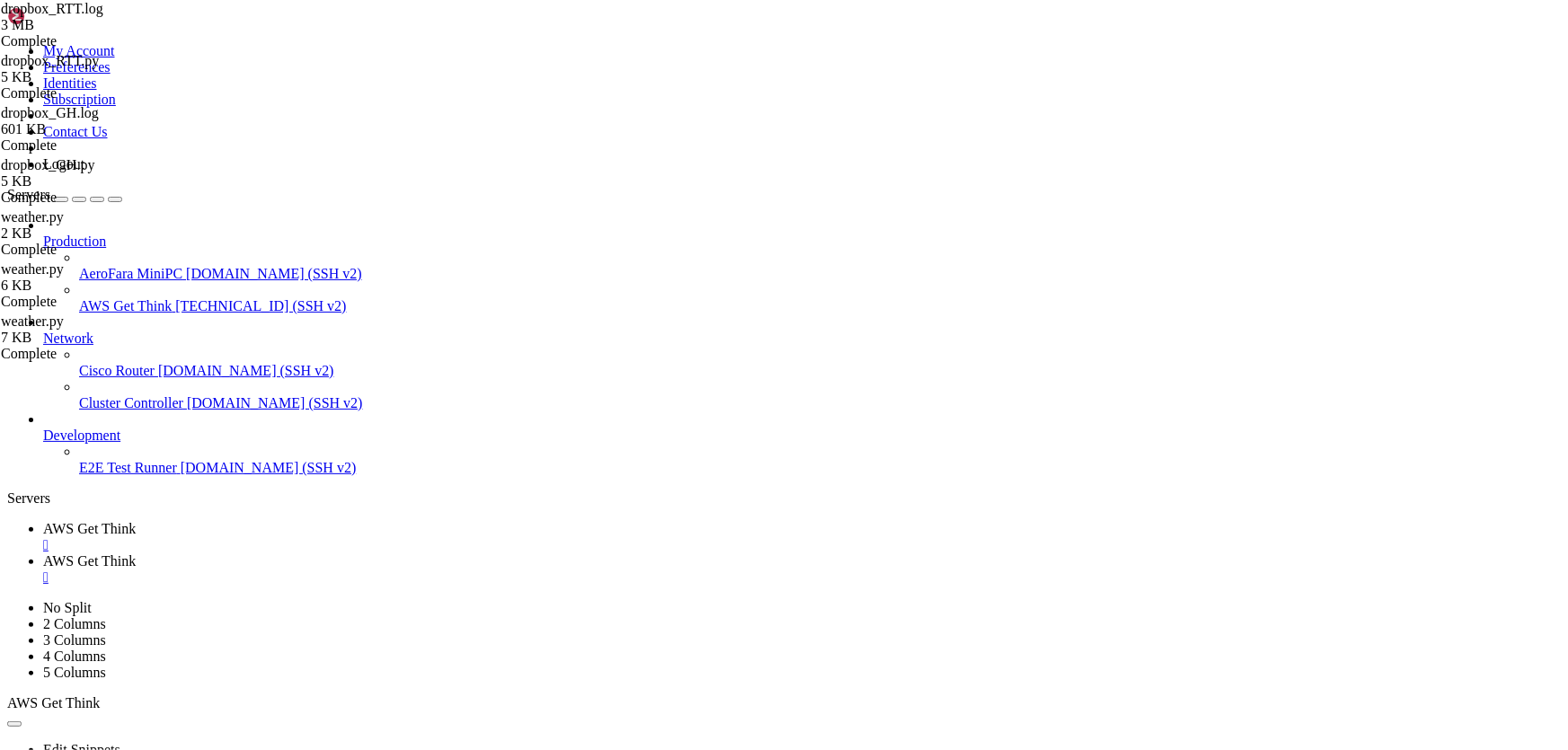
type input "/home/ubuntu"
click at [136, 521] on span "AWS Get Think" at bounding box center [90, 528] width 92 height 16
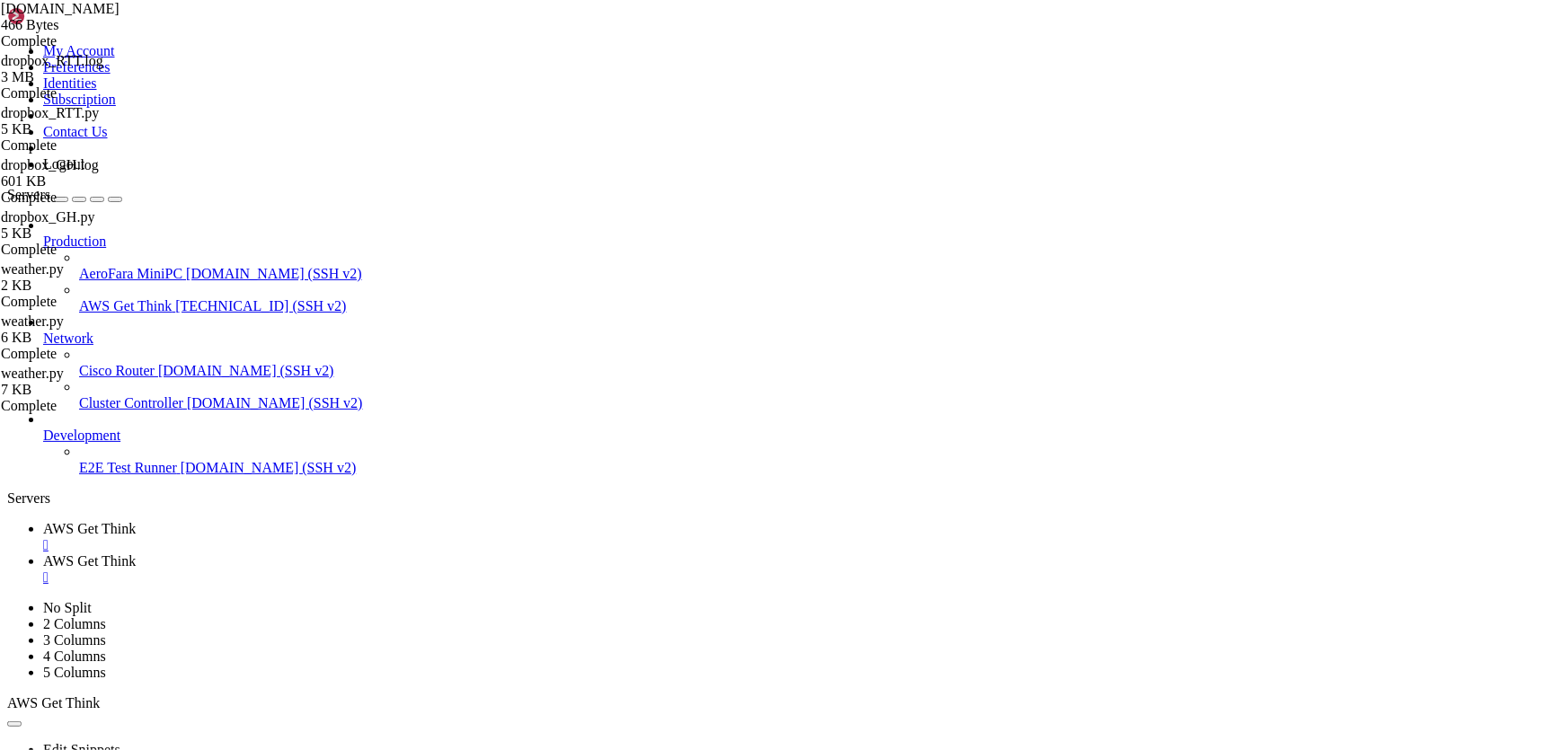
click at [431, 553] on link "AWS Get Think " at bounding box center [802, 569] width 1517 height 32
click at [136, 521] on span "AWS Get Think" at bounding box center [90, 528] width 92 height 16
click at [136, 553] on span "AWS Get Think" at bounding box center [90, 561] width 92 height 16
drag, startPoint x: 451, startPoint y: 168, endPoint x: 241, endPoint y: 90, distance: 224.0
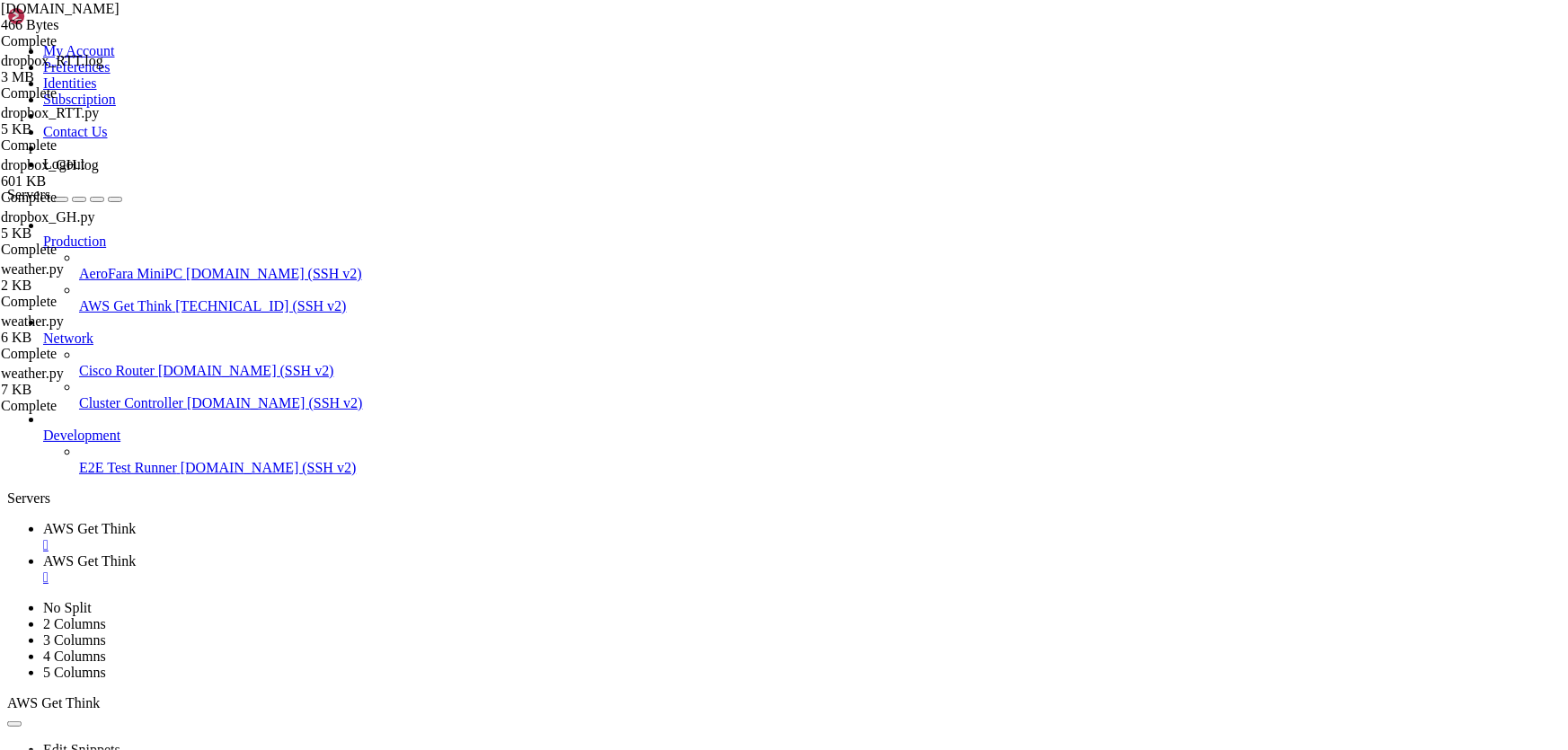
type textarea "export YAHOO_TOKEN='nezgekyuazouujwc' export DROPBOX_APP_KEY='[ENCRYPTION_KEY]'"
click at [295, 521] on link "AWS Get Think " at bounding box center [802, 537] width 1517 height 32
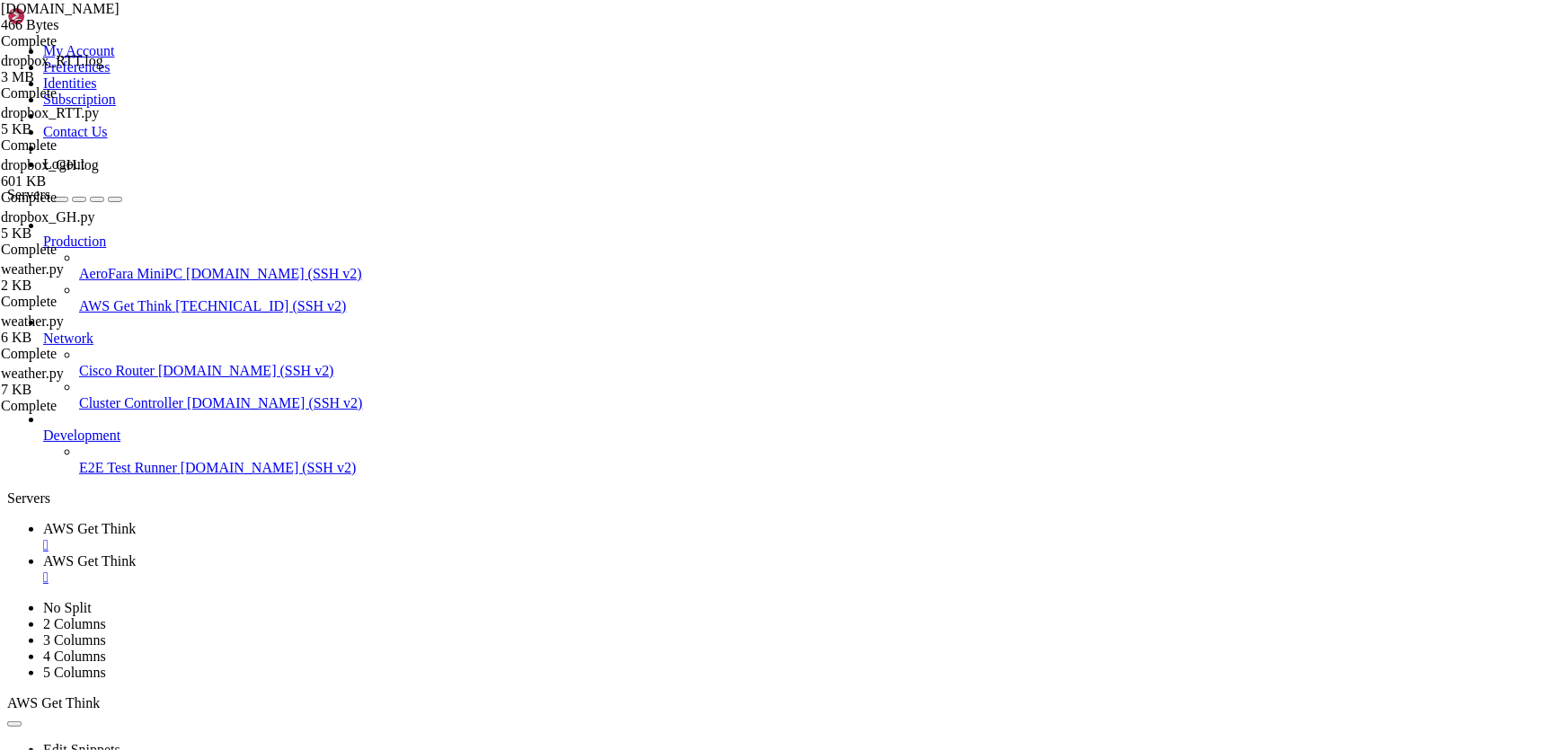
drag, startPoint x: 385, startPoint y: 974, endPoint x: 120, endPoint y: 1156, distance: 321.5
click at [355, 537] on div "" at bounding box center [802, 545] width 1517 height 17
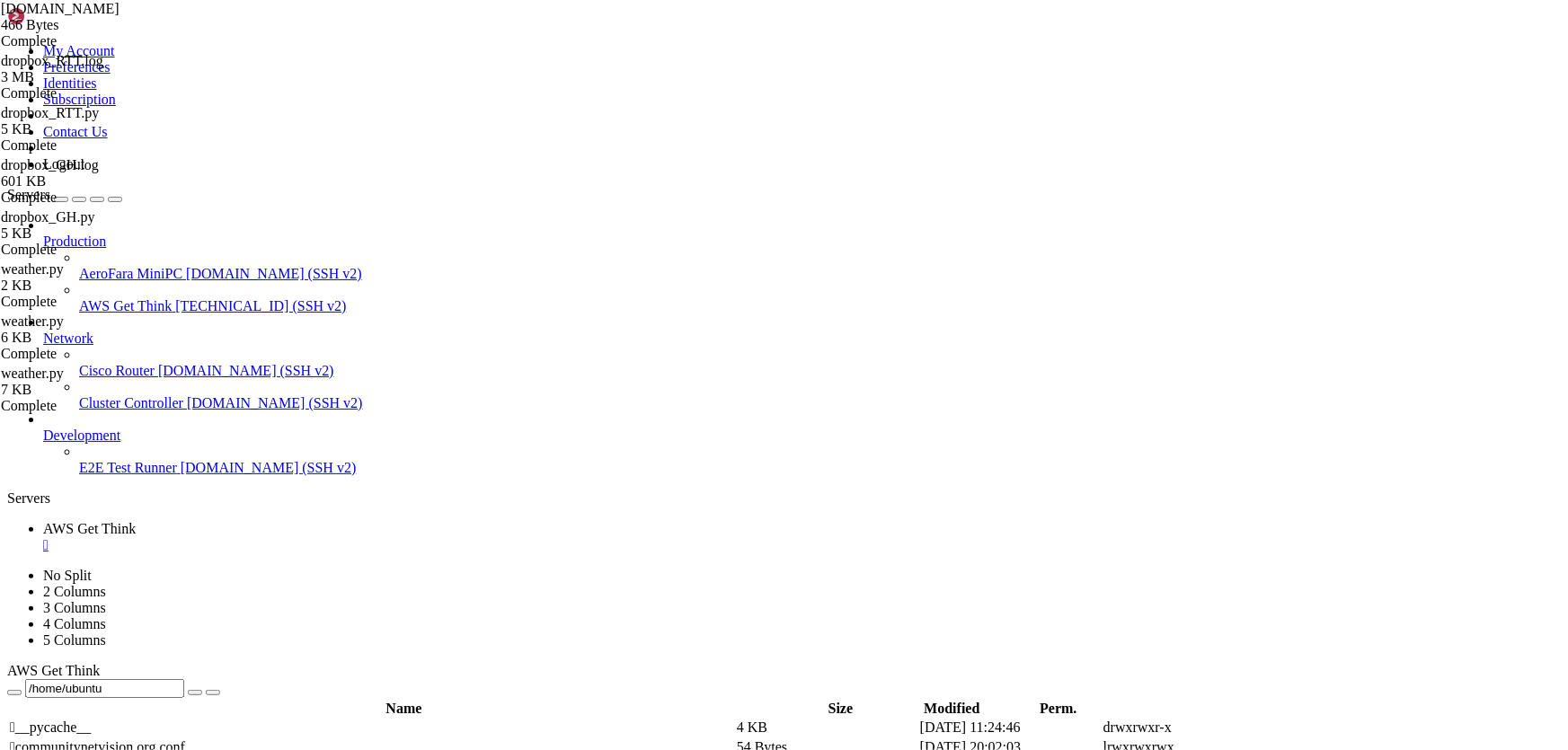
click at [356, 537] on div "" at bounding box center [802, 545] width 1517 height 17
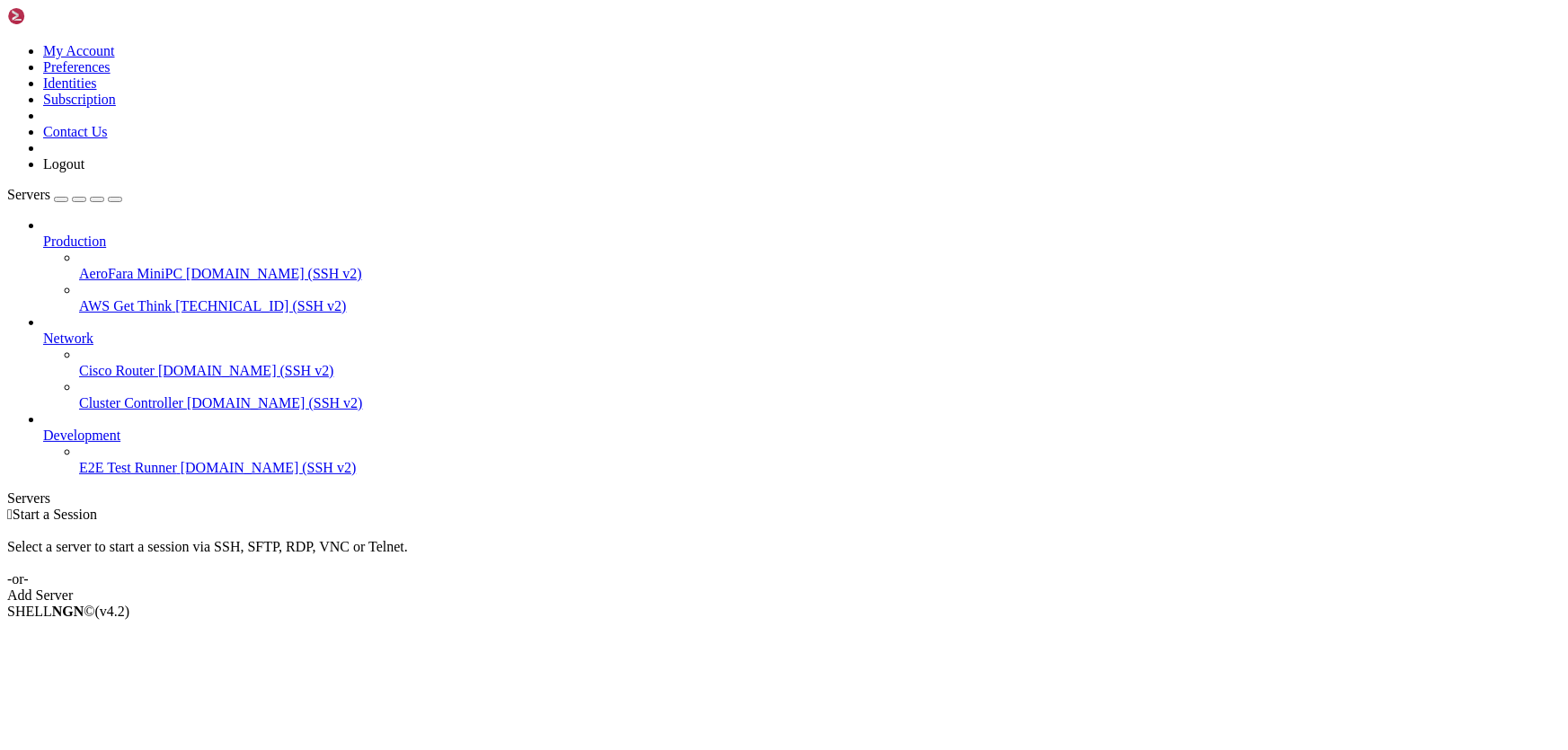
click at [176, 298] on span "[TECHNICAL_ID] (SSH v2)" at bounding box center [261, 306] width 171 height 16
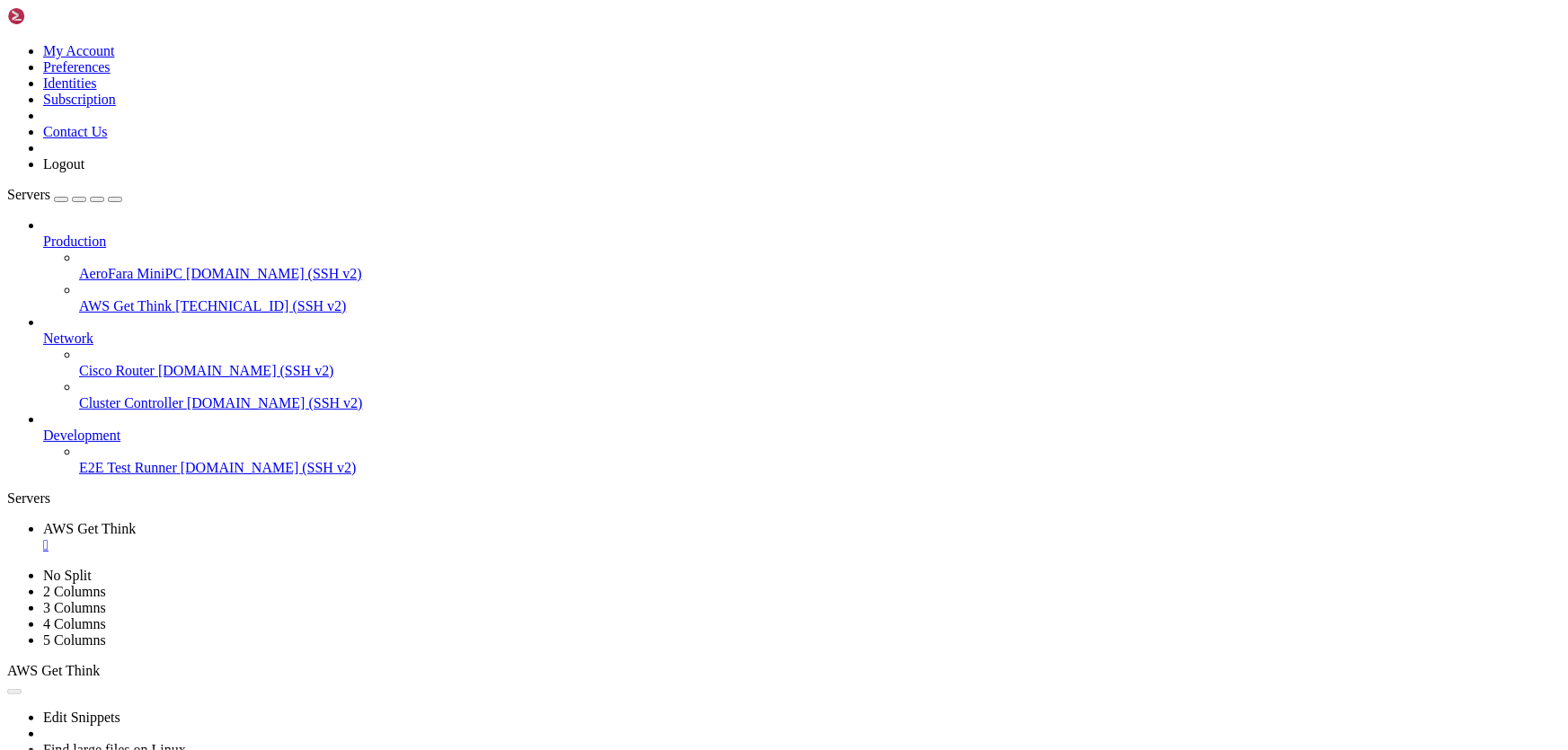
scroll to position [0, 0]
type input "/home/ubuntu"
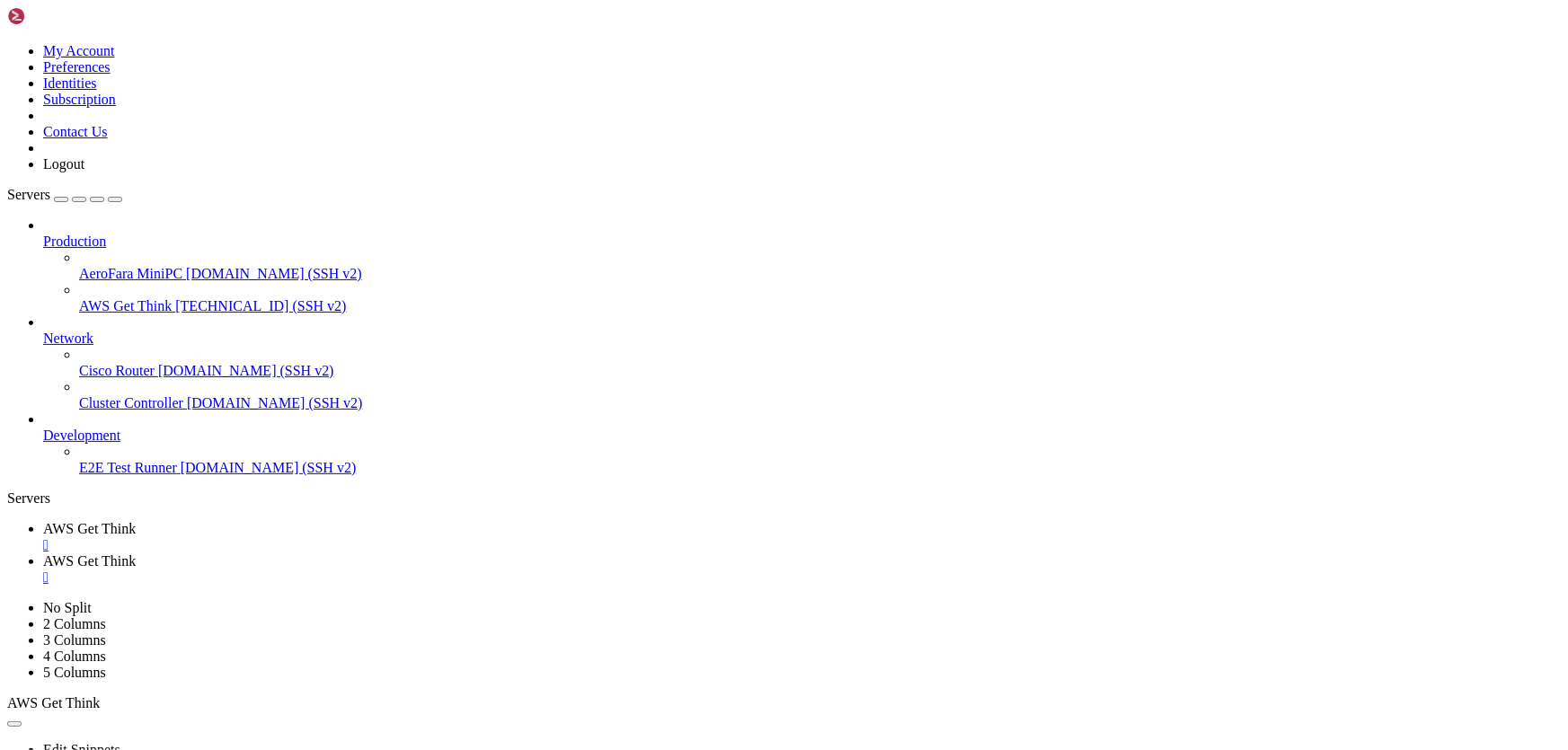
drag, startPoint x: 430, startPoint y: 270, endPoint x: 212, endPoint y: 238, distance: 220.3
type textarea "# =========== Debug =========== echo "$DROPBOX_APP_KEY""
type textarea "# ========= WEATHER ========="
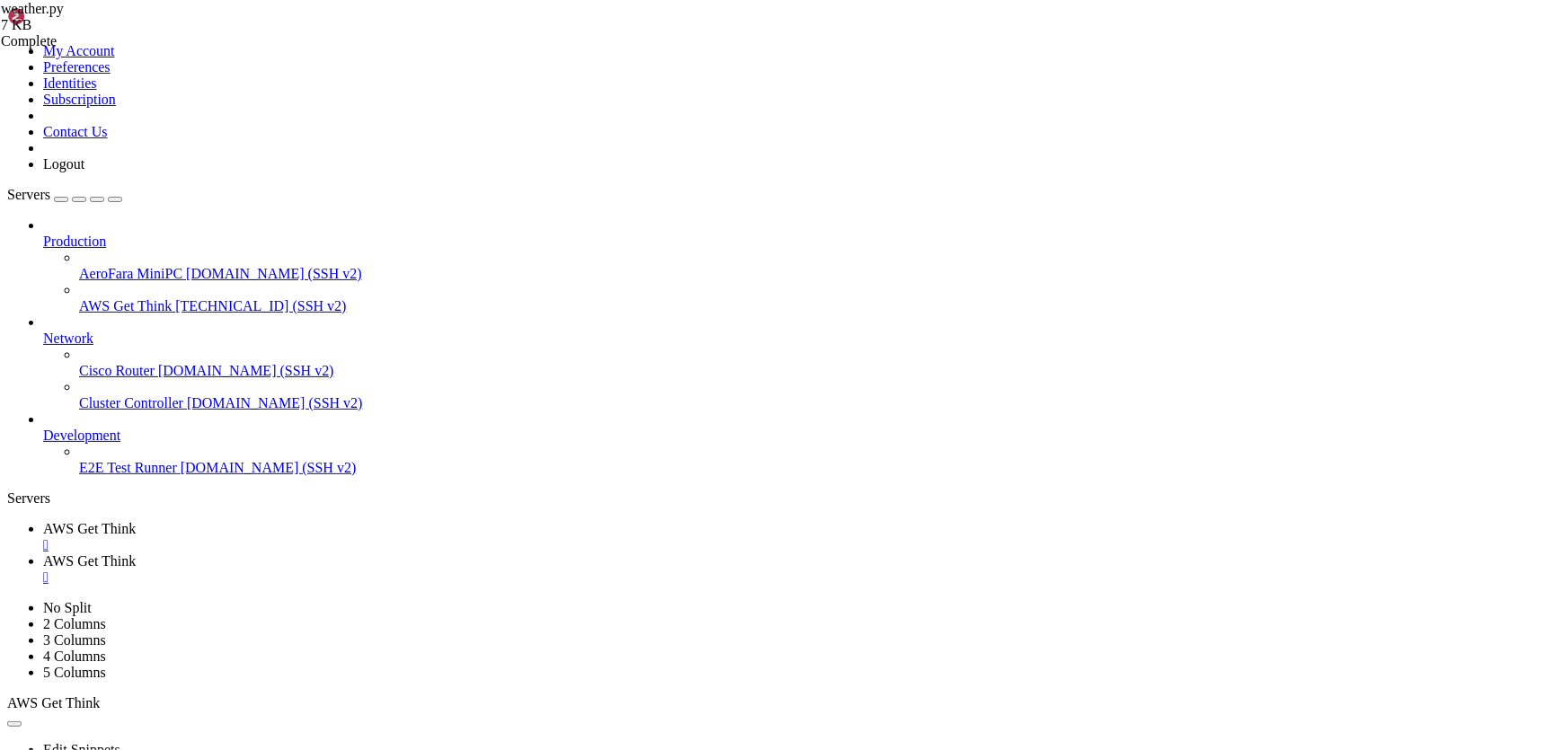
click at [136, 521] on span "AWS Get Think" at bounding box center [90, 528] width 92 height 16
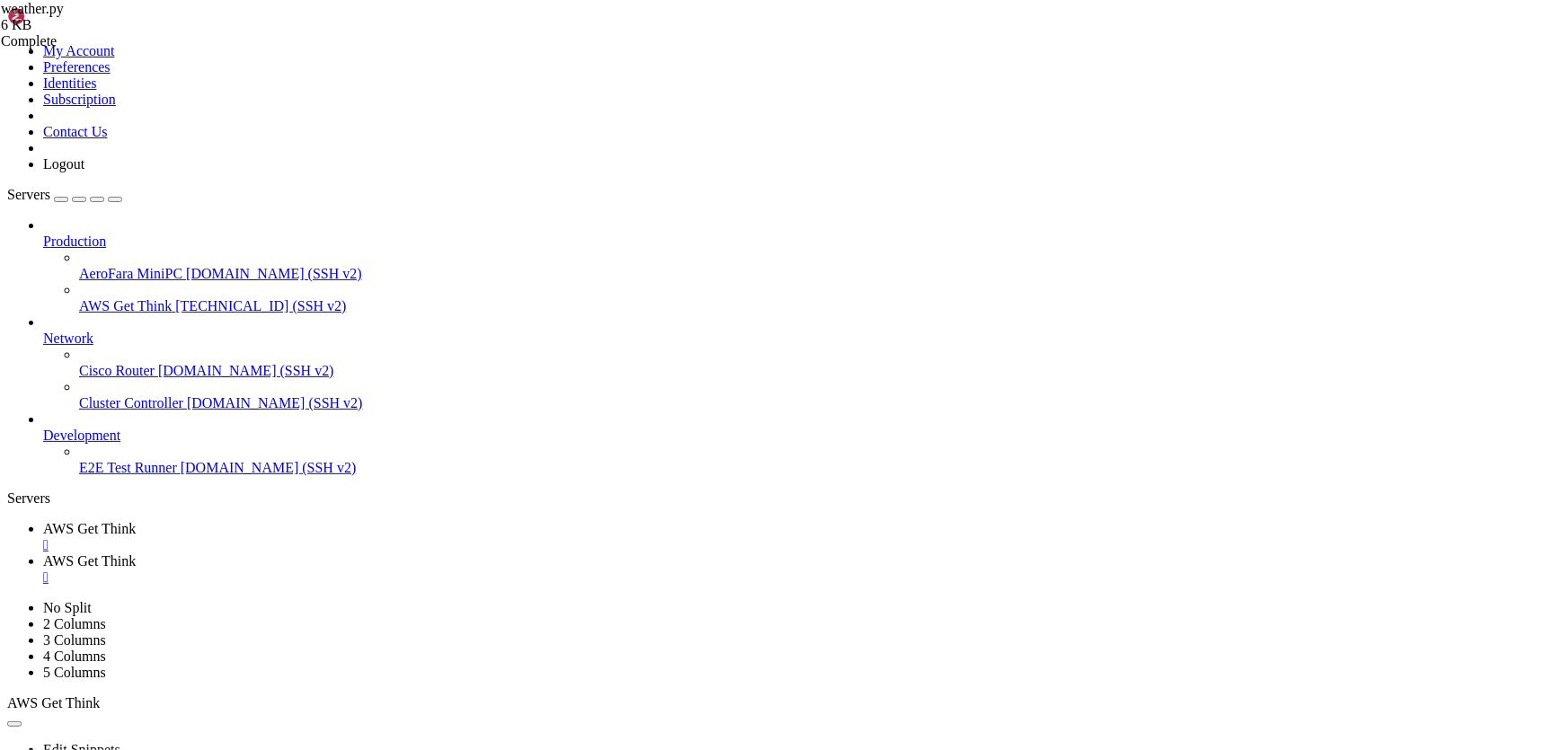
drag, startPoint x: 433, startPoint y: 1432, endPoint x: 161, endPoint y: 1452, distance: 272.7
drag, startPoint x: 521, startPoint y: 1476, endPoint x: 14, endPoint y: 1379, distance: 516.2
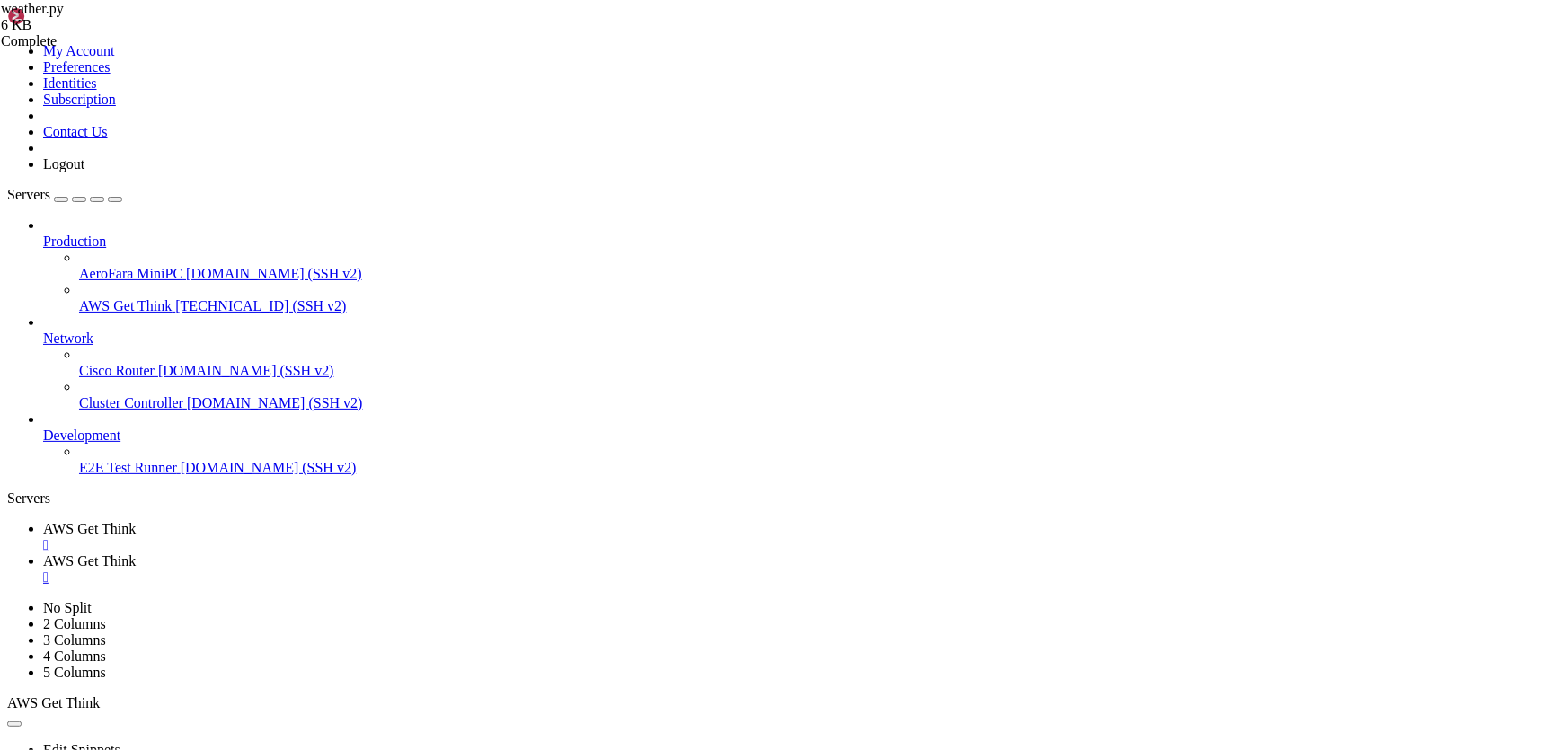
drag, startPoint x: 80, startPoint y: 1382, endPoint x: 631, endPoint y: 1160, distance: 594.0
click at [136, 553] on span "AWS Get Think" at bounding box center [90, 561] width 92 height 16
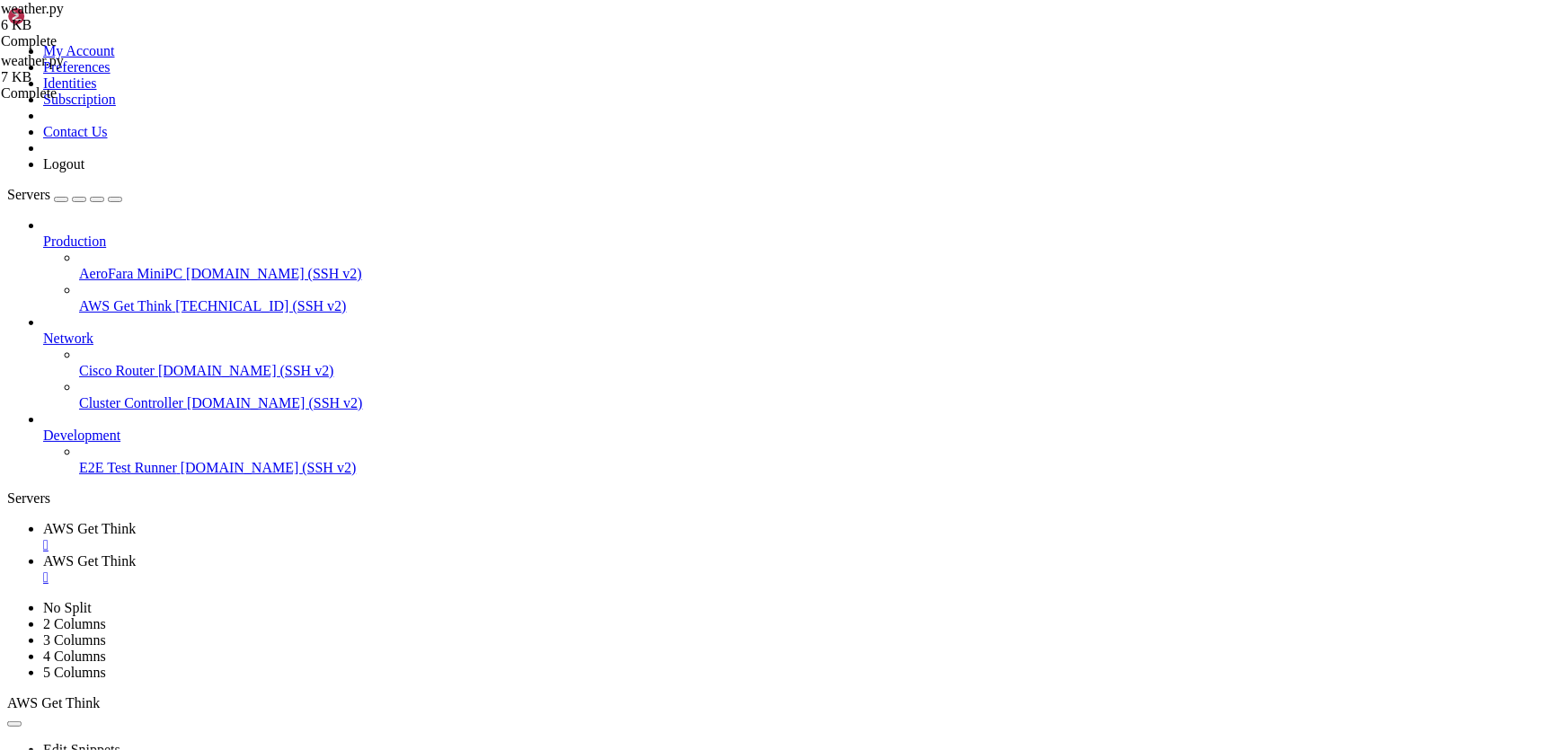
click at [136, 521] on span "AWS Get Think" at bounding box center [90, 528] width 92 height 16
click at [441, 553] on link "AWS Get Think " at bounding box center [802, 569] width 1517 height 32
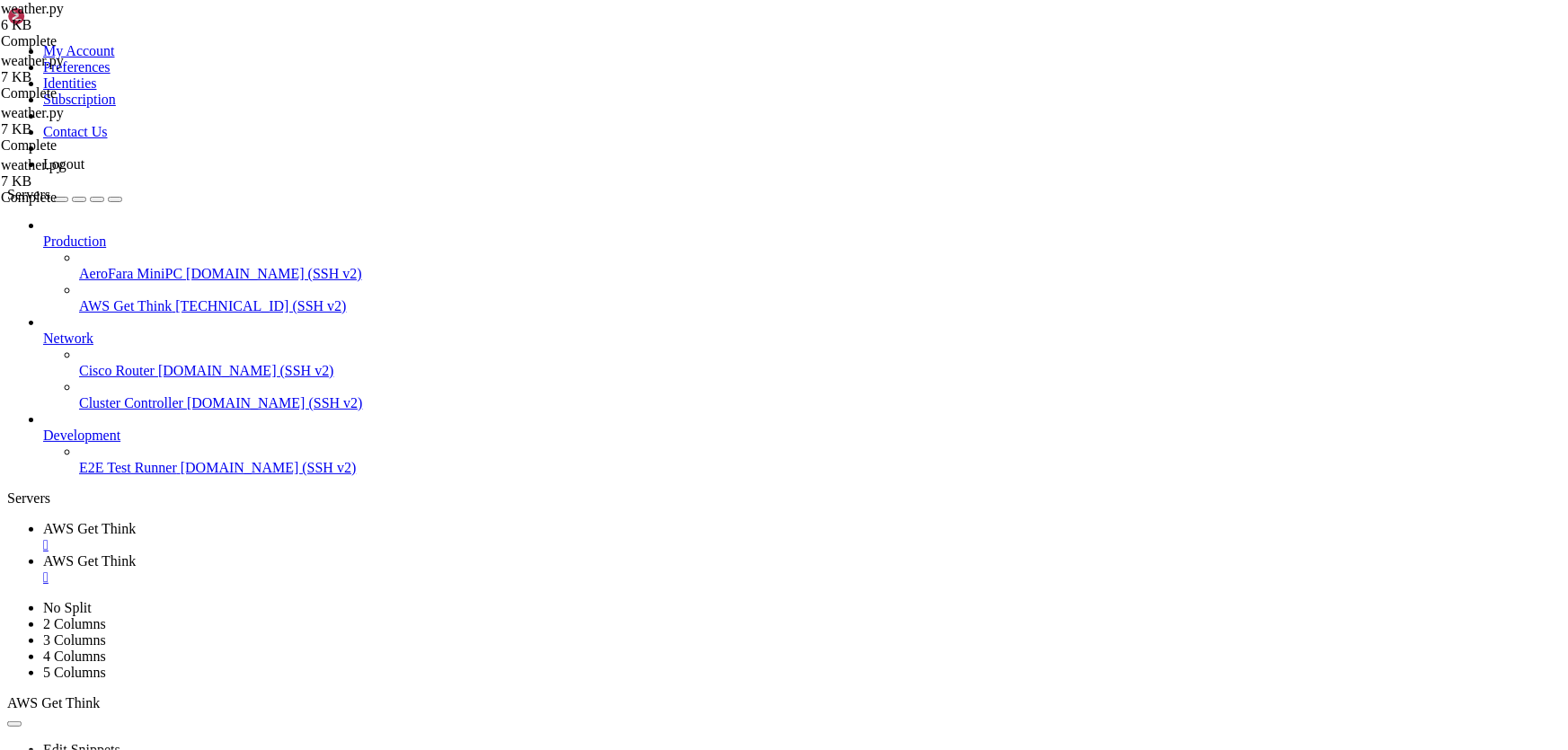
drag, startPoint x: 277, startPoint y: 12, endPoint x: 302, endPoint y: 57, distance: 51.5
click at [136, 521] on span "AWS Get Think" at bounding box center [90, 528] width 92 height 16
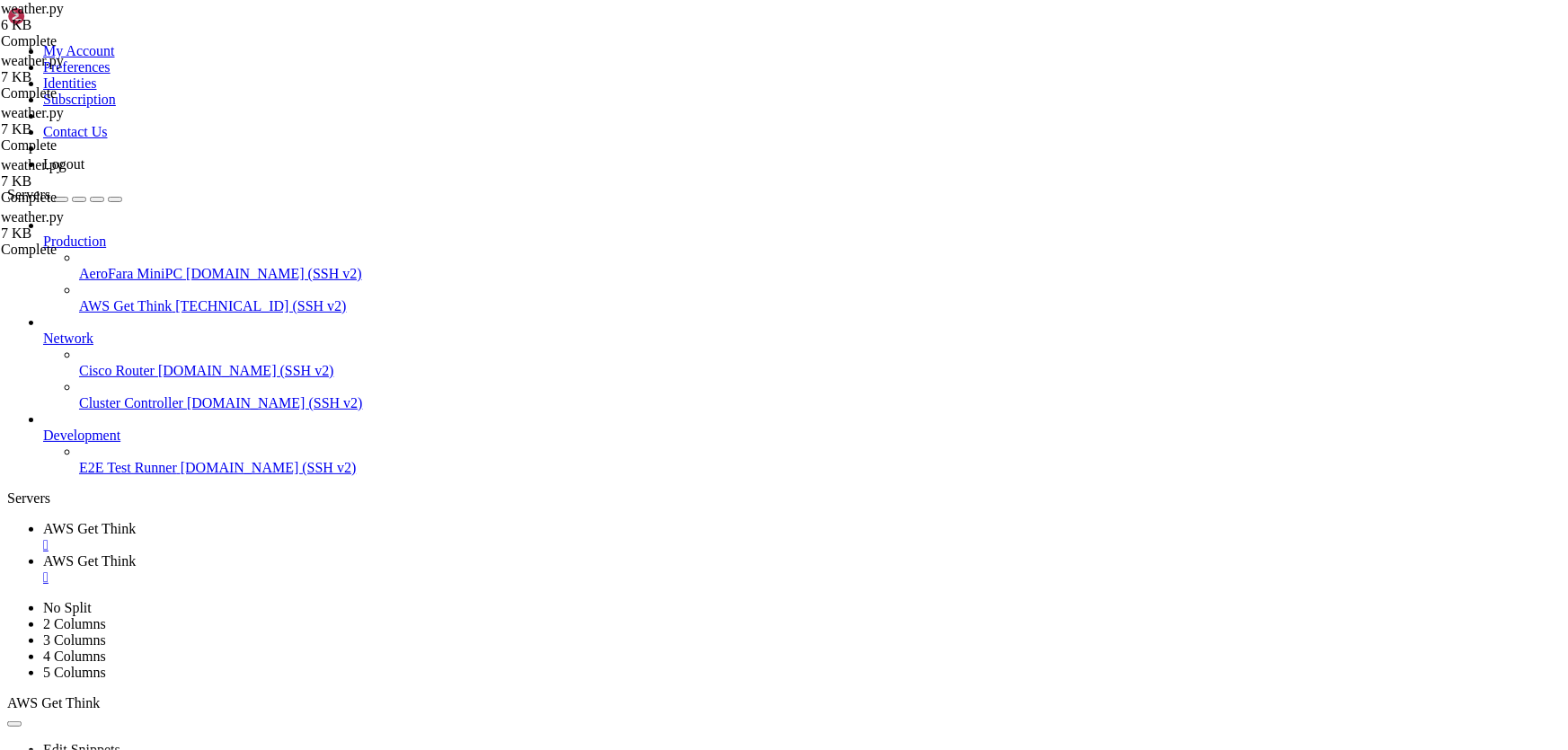
scroll to position [640, 0]
drag, startPoint x: 14, startPoint y: 1127, endPoint x: 1338, endPoint y: 1479, distance: 1370.0
drag, startPoint x: 417, startPoint y: 29, endPoint x: 650, endPoint y: 99, distance: 243.3
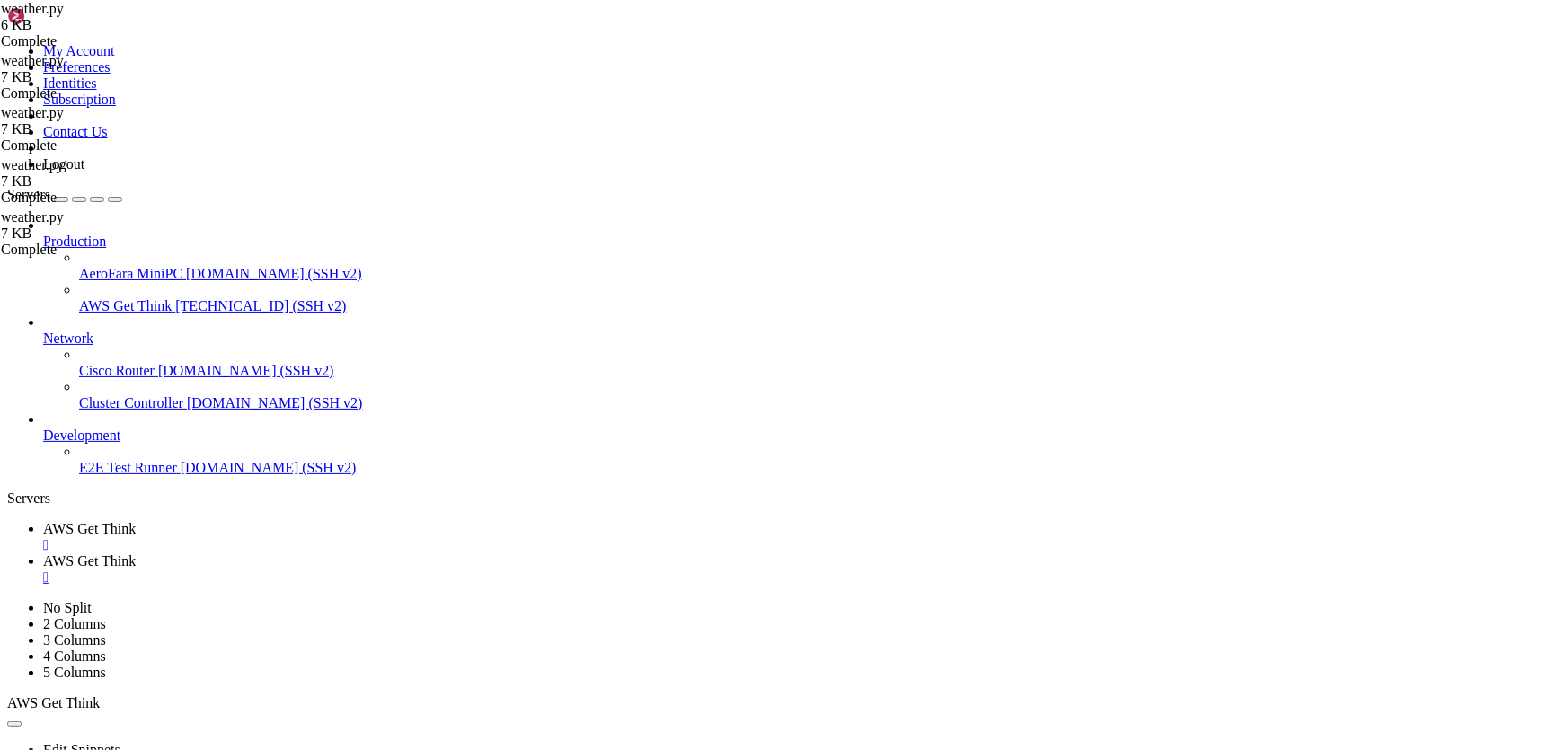
click at [417, 553] on link "AWS Get Think " at bounding box center [802, 569] width 1517 height 32
click at [136, 521] on span "AWS Get Think" at bounding box center [90, 528] width 92 height 16
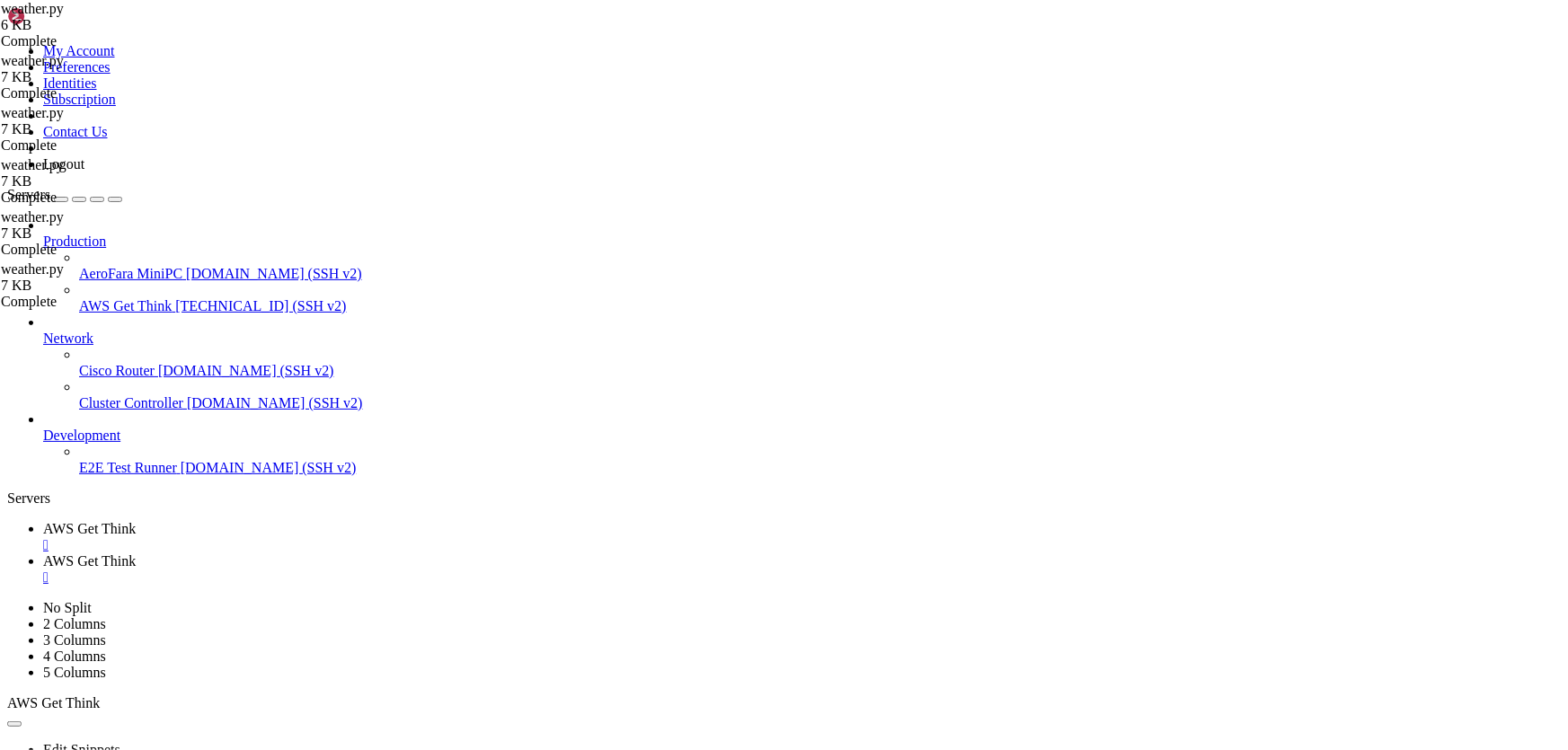
drag, startPoint x: 554, startPoint y: 1072, endPoint x: 16, endPoint y: 1022, distance: 540.3
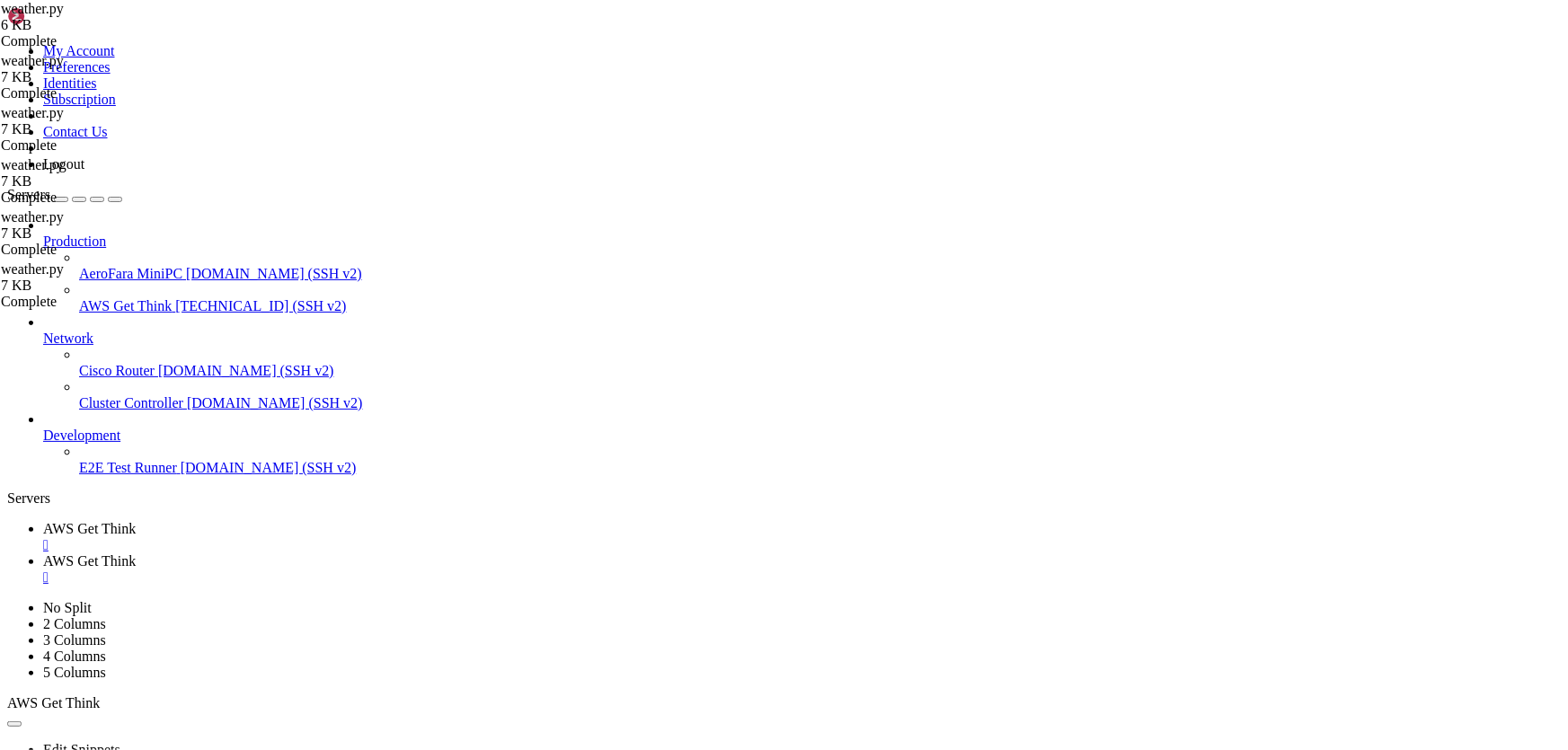
drag, startPoint x: 140, startPoint y: 1084, endPoint x: 15, endPoint y: 1012, distance: 144.3
click at [43, 553] on icon at bounding box center [43, 561] width 0 height 16
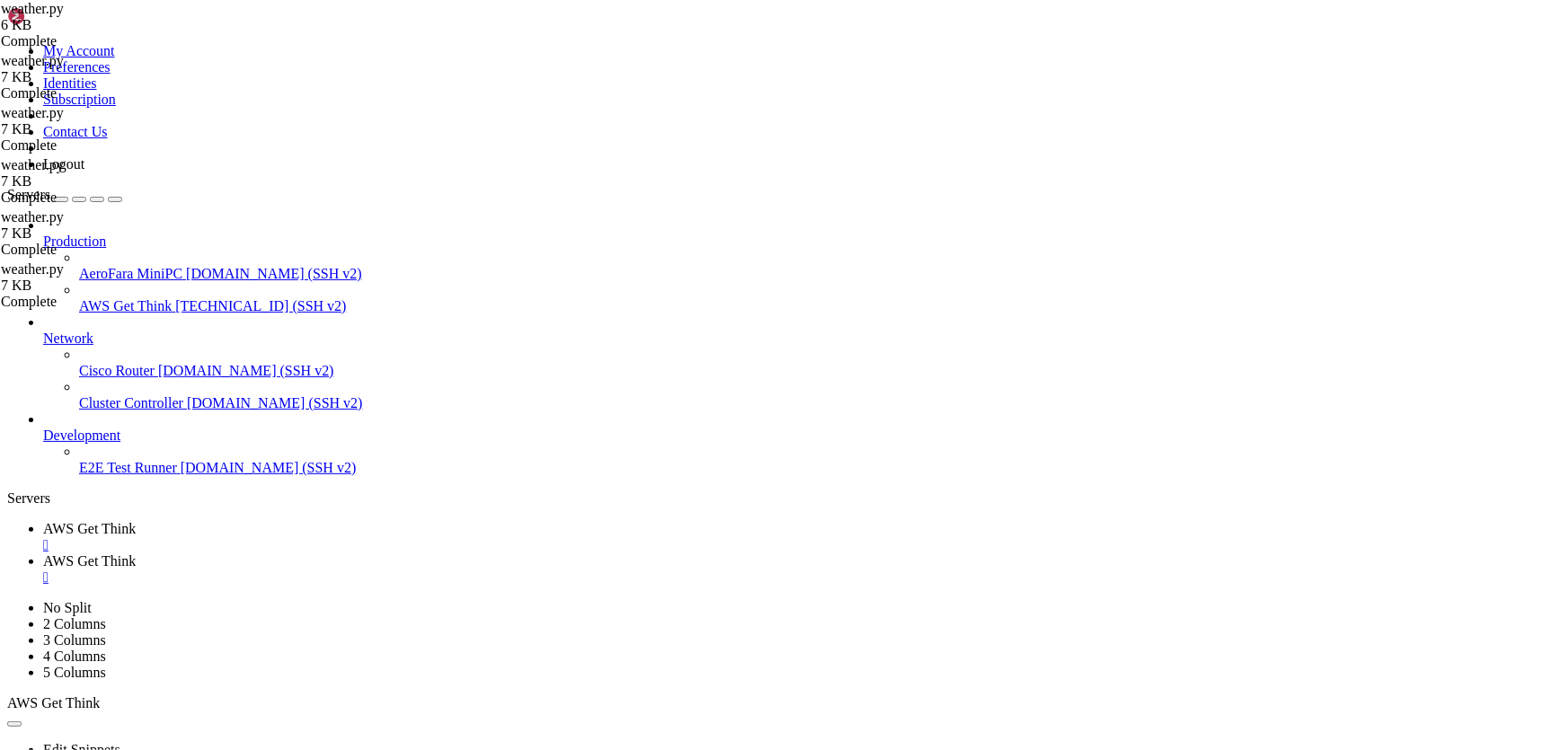
click at [136, 521] on span "AWS Get Think" at bounding box center [90, 528] width 92 height 16
drag, startPoint x: 532, startPoint y: 1480, endPoint x: 17, endPoint y: 1296, distance: 546.9
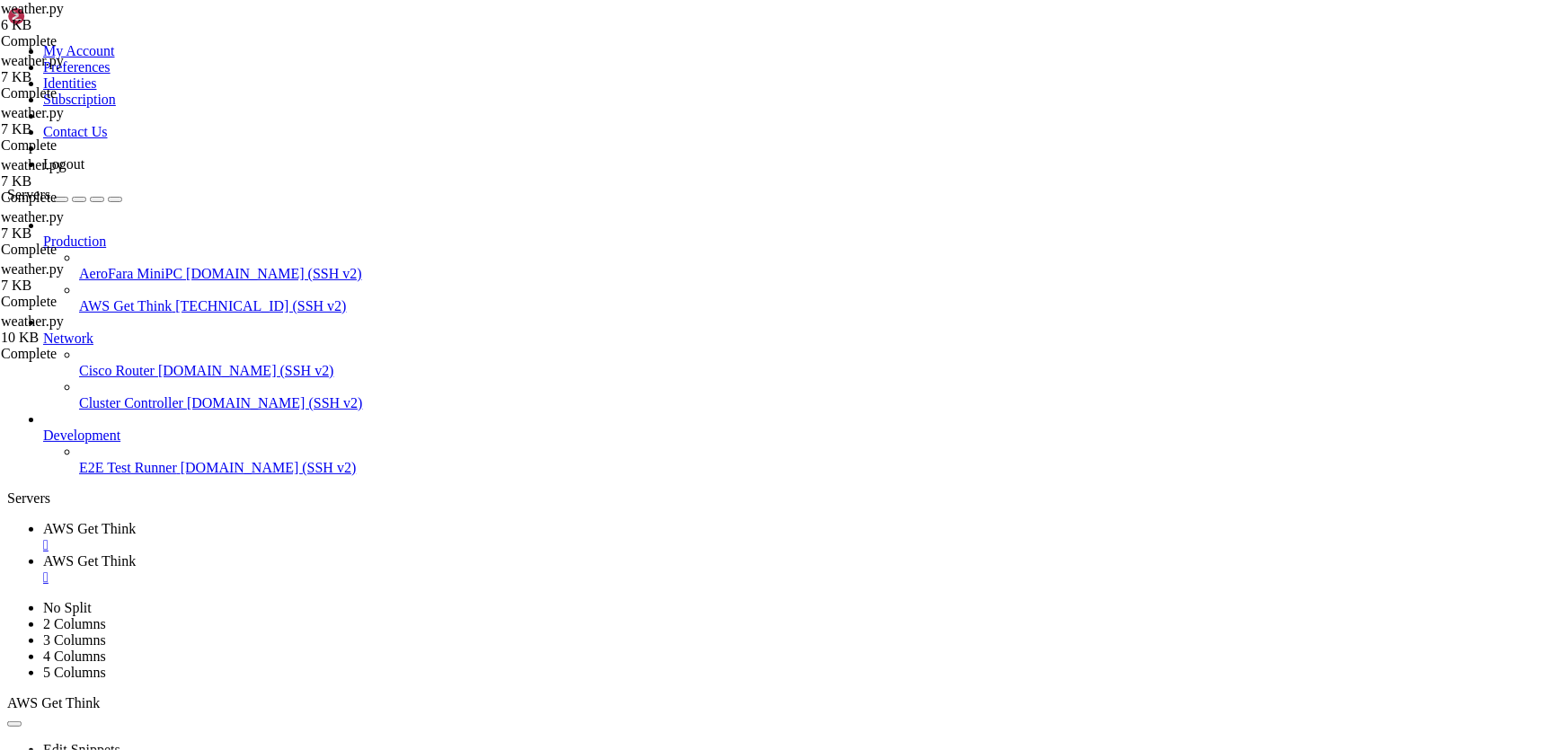
click at [415, 553] on link "AWS Get Think " at bounding box center [802, 569] width 1517 height 32
click at [422, 553] on link "AWS Get Think " at bounding box center [802, 569] width 1517 height 32
click at [136, 553] on span "AWS Get Think" at bounding box center [90, 561] width 92 height 16
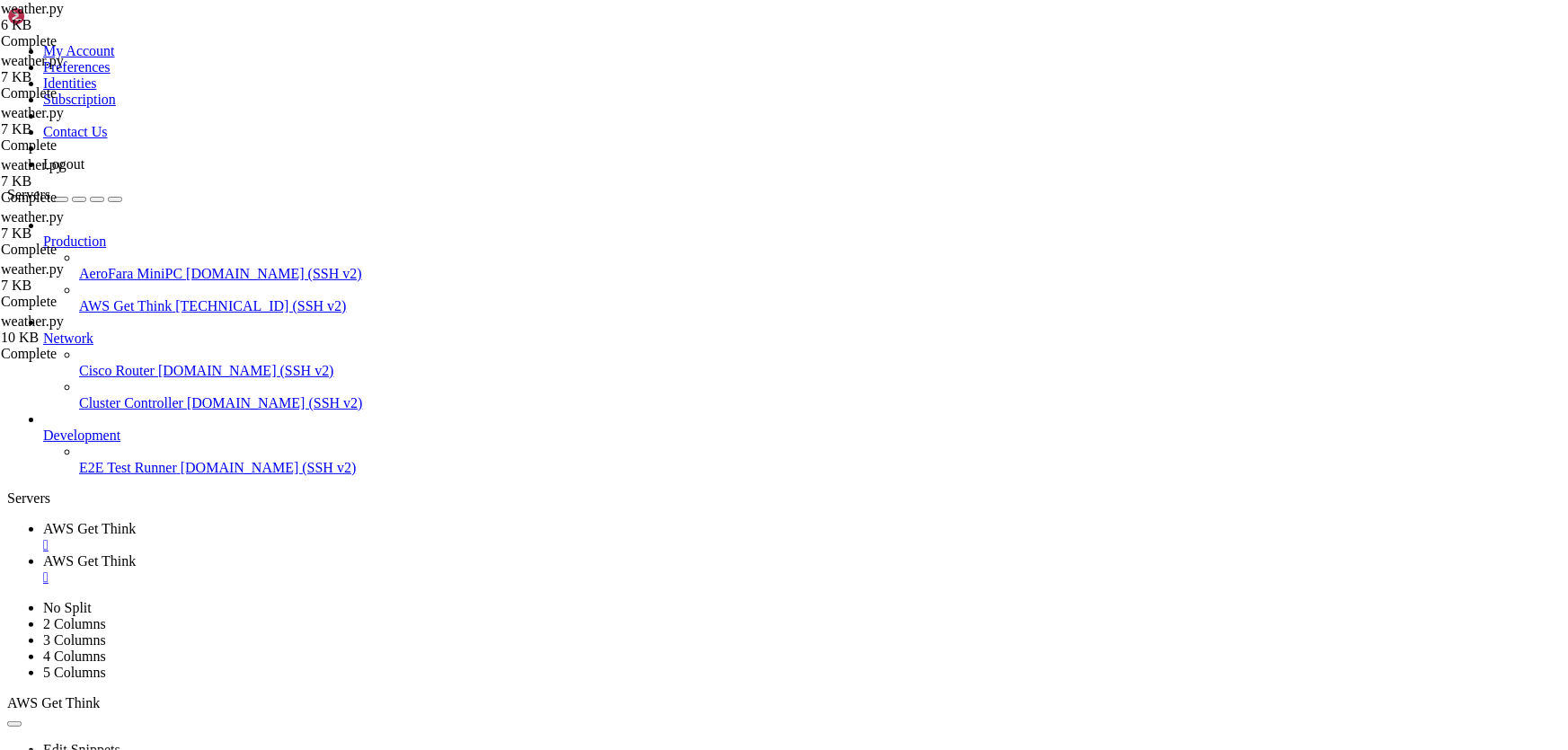
click at [136, 553] on span "AWS Get Think" at bounding box center [90, 561] width 92 height 16
click at [301, 521] on link "AWS Get Think " at bounding box center [802, 537] width 1517 height 32
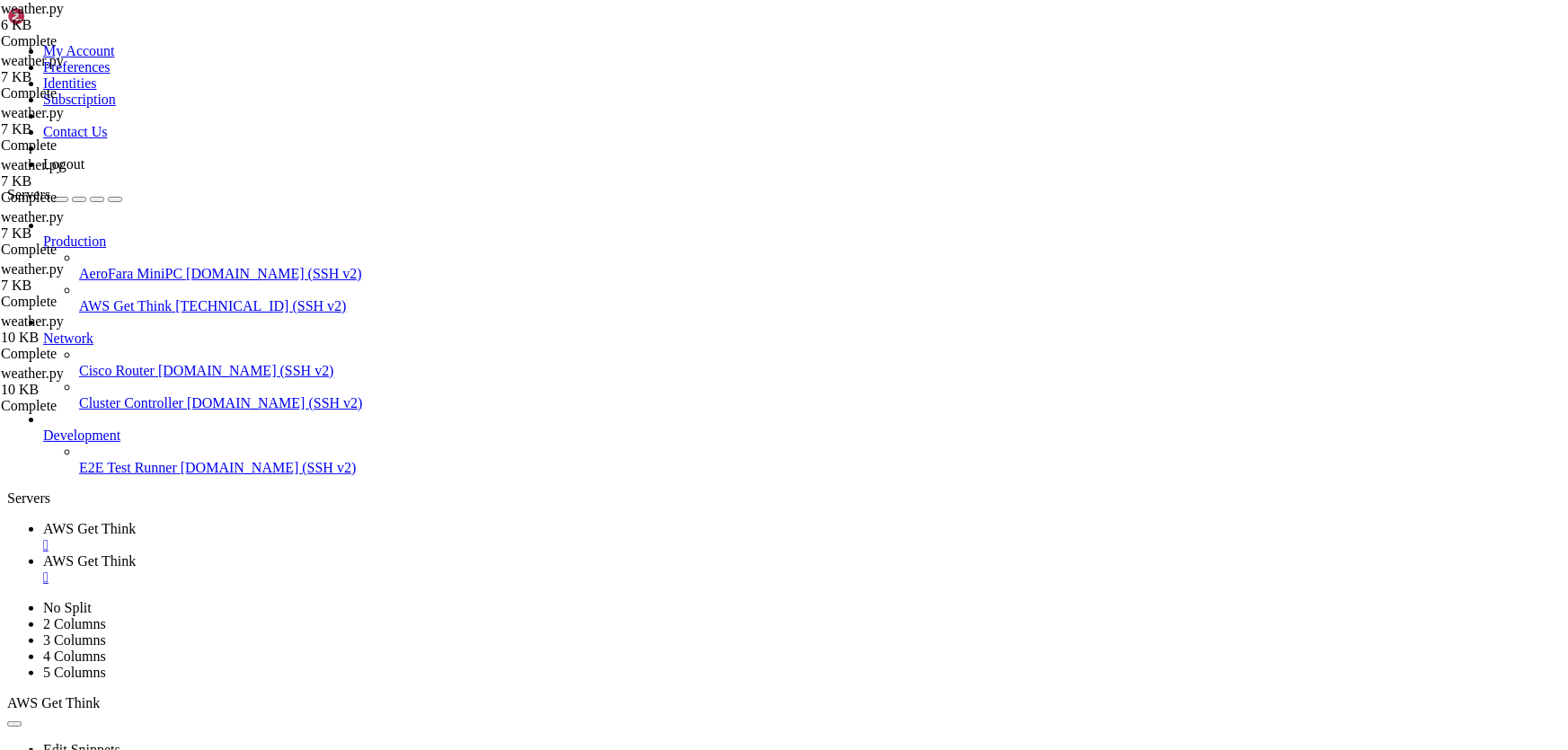
drag, startPoint x: 481, startPoint y: 1238, endPoint x: 18, endPoint y: 1177, distance: 467.0
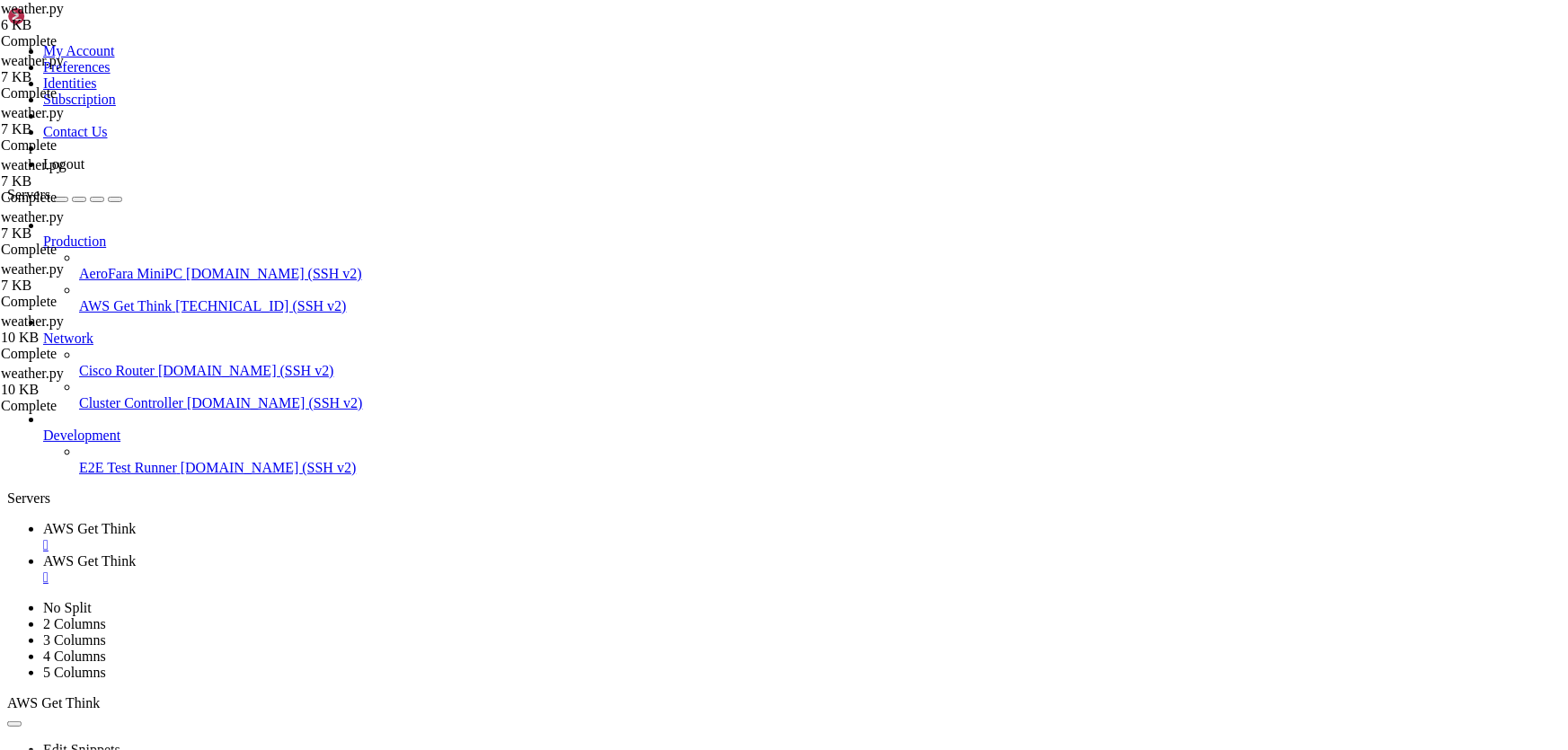
drag, startPoint x: 145, startPoint y: 1249, endPoint x: 15, endPoint y: 1161, distance: 157.0
drag, startPoint x: 298, startPoint y: 1220, endPoint x: 811, endPoint y: 1311, distance: 521.0
click at [401, 553] on link "AWS Get Think " at bounding box center [802, 569] width 1517 height 32
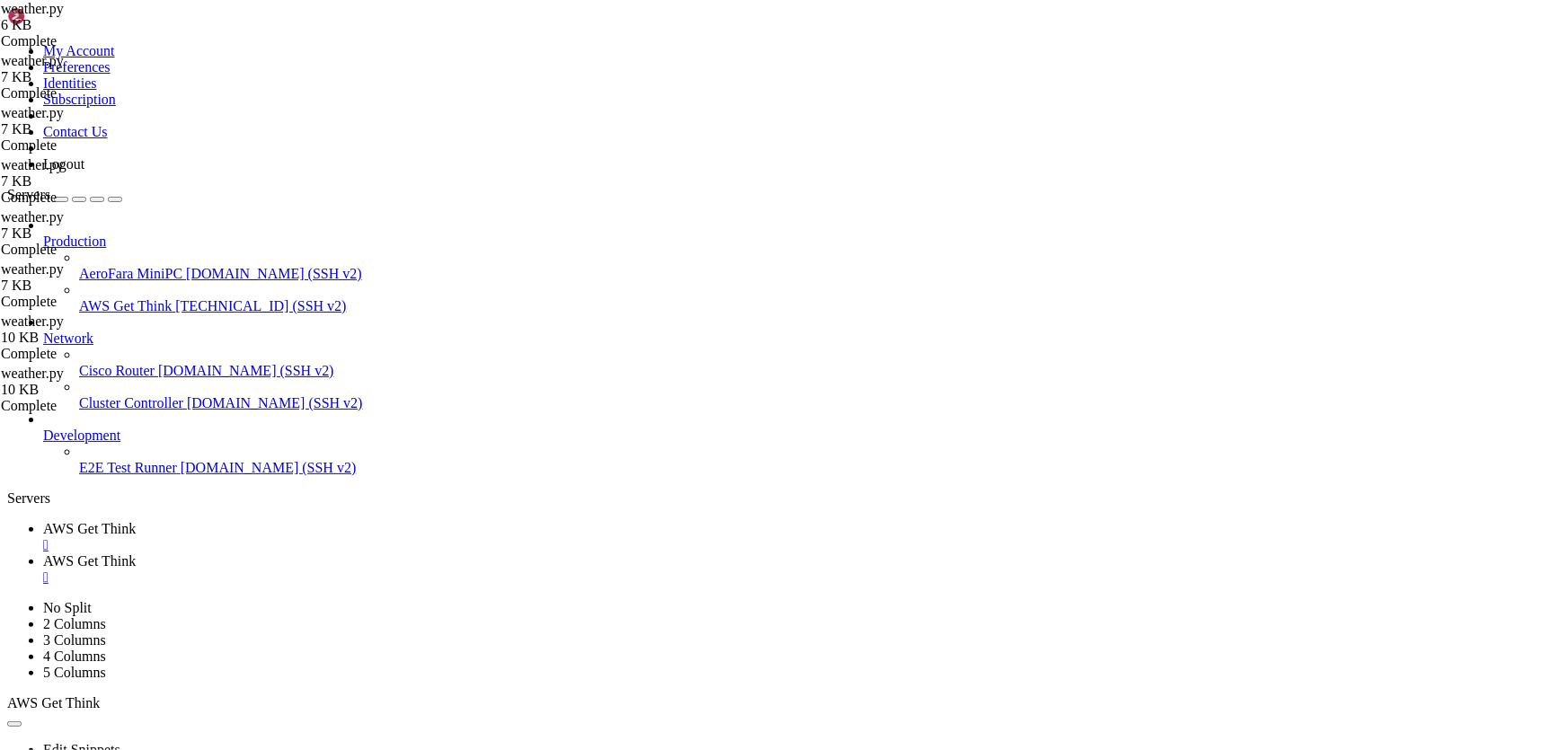
click at [136, 521] on span "AWS Get Think" at bounding box center [90, 528] width 92 height 16
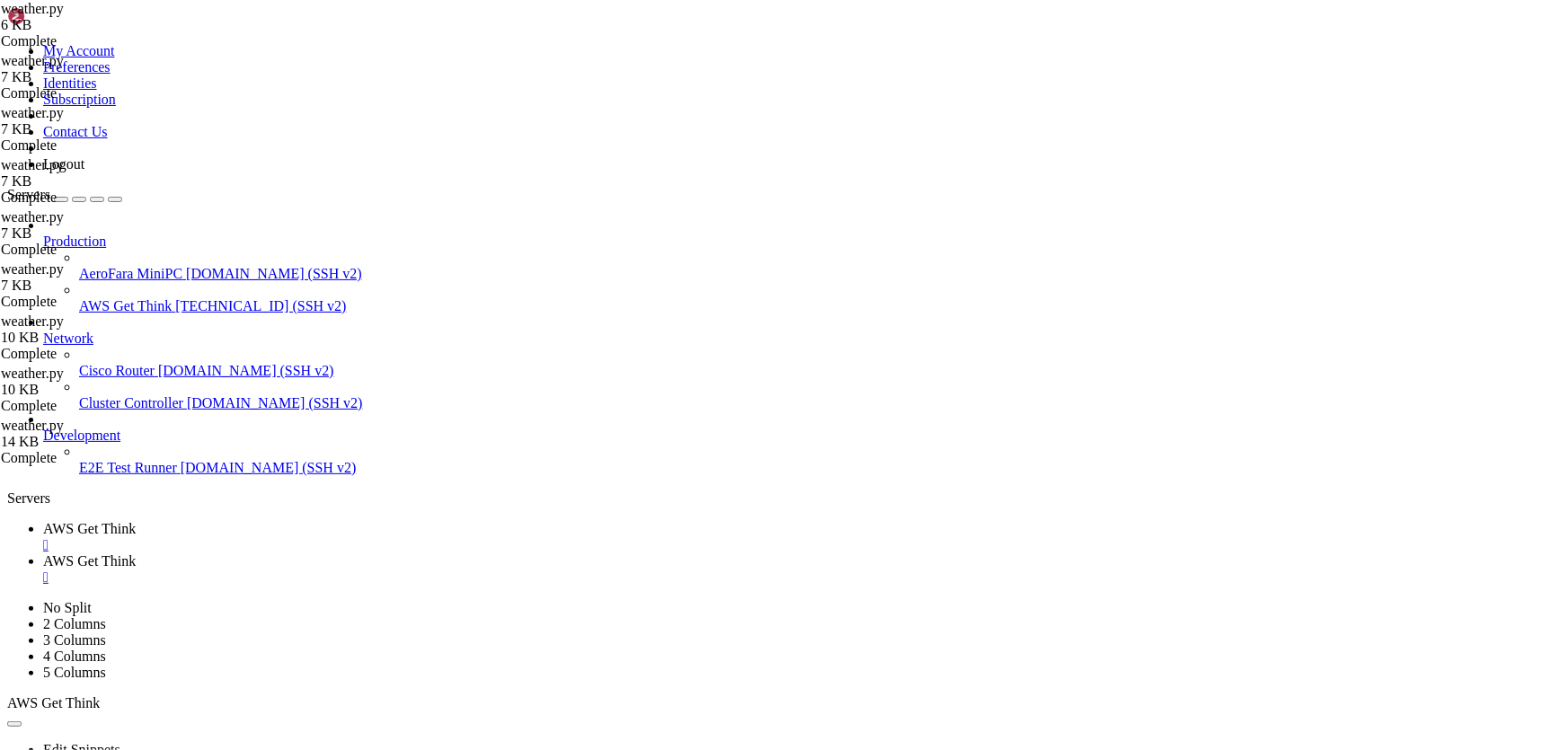
drag, startPoint x: 139, startPoint y: 1373, endPoint x: 15, endPoint y: 1312, distance: 138.2
drag, startPoint x: 143, startPoint y: 1377, endPoint x: 13, endPoint y: 1312, distance: 145.3
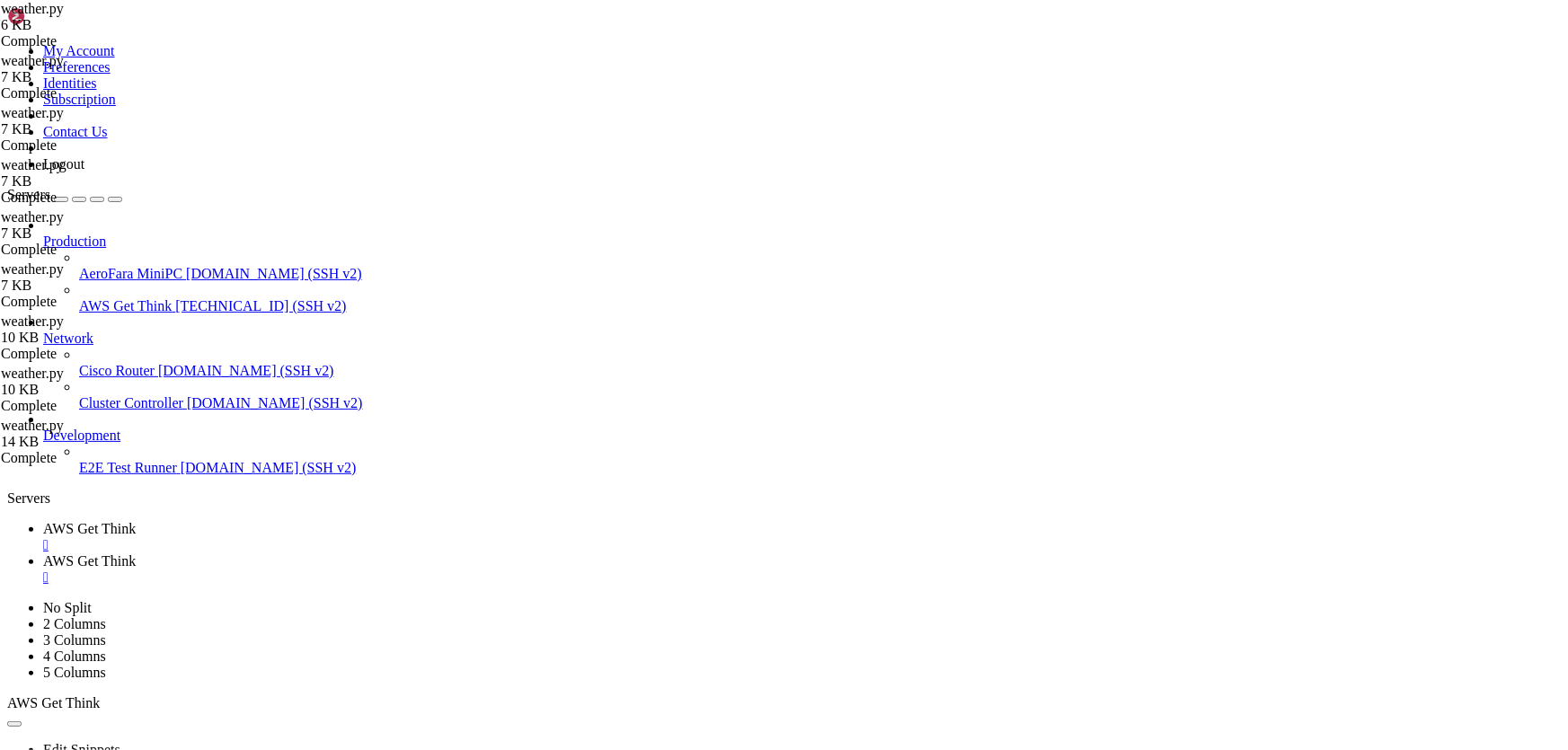
drag, startPoint x: 148, startPoint y: 1375, endPoint x: 17, endPoint y: 1313, distance: 144.9
drag, startPoint x: 53, startPoint y: 1321, endPoint x: 638, endPoint y: 1020, distance: 657.9
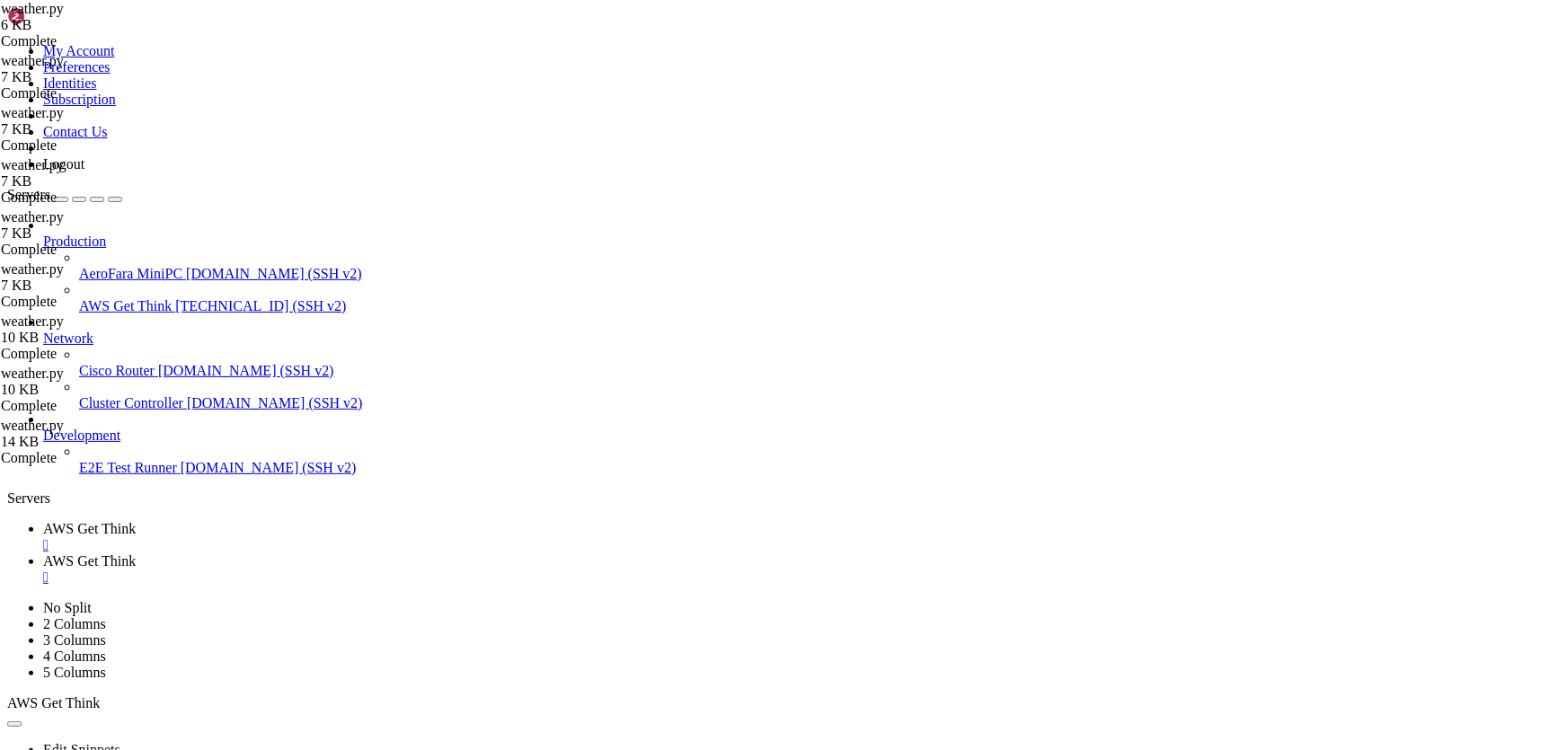
click at [136, 553] on span "AWS Get Think" at bounding box center [90, 561] width 92 height 16
click at [136, 521] on span "AWS Get Think" at bounding box center [90, 528] width 92 height 16
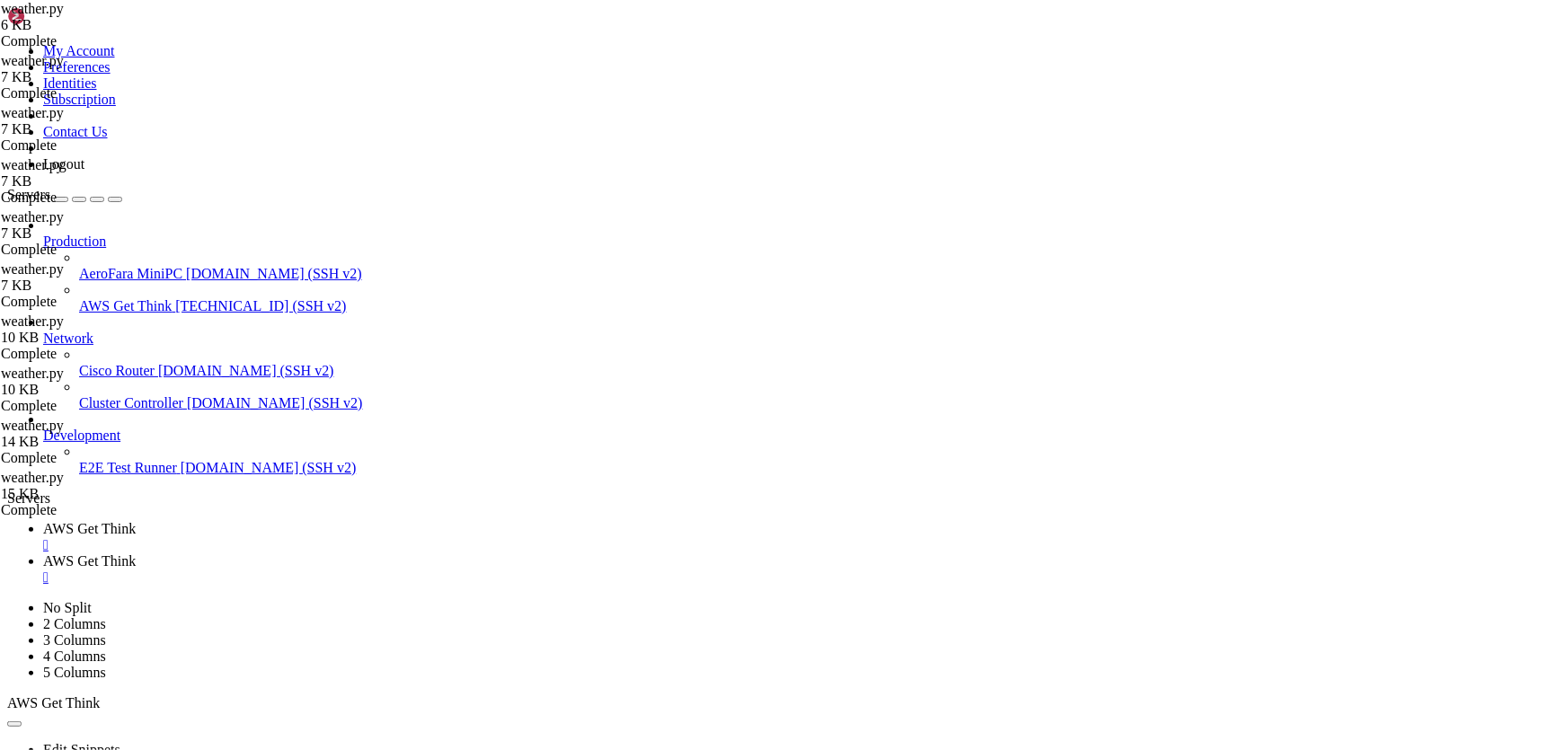
drag, startPoint x: 369, startPoint y: 1479, endPoint x: 16, endPoint y: 1364, distance: 371.3
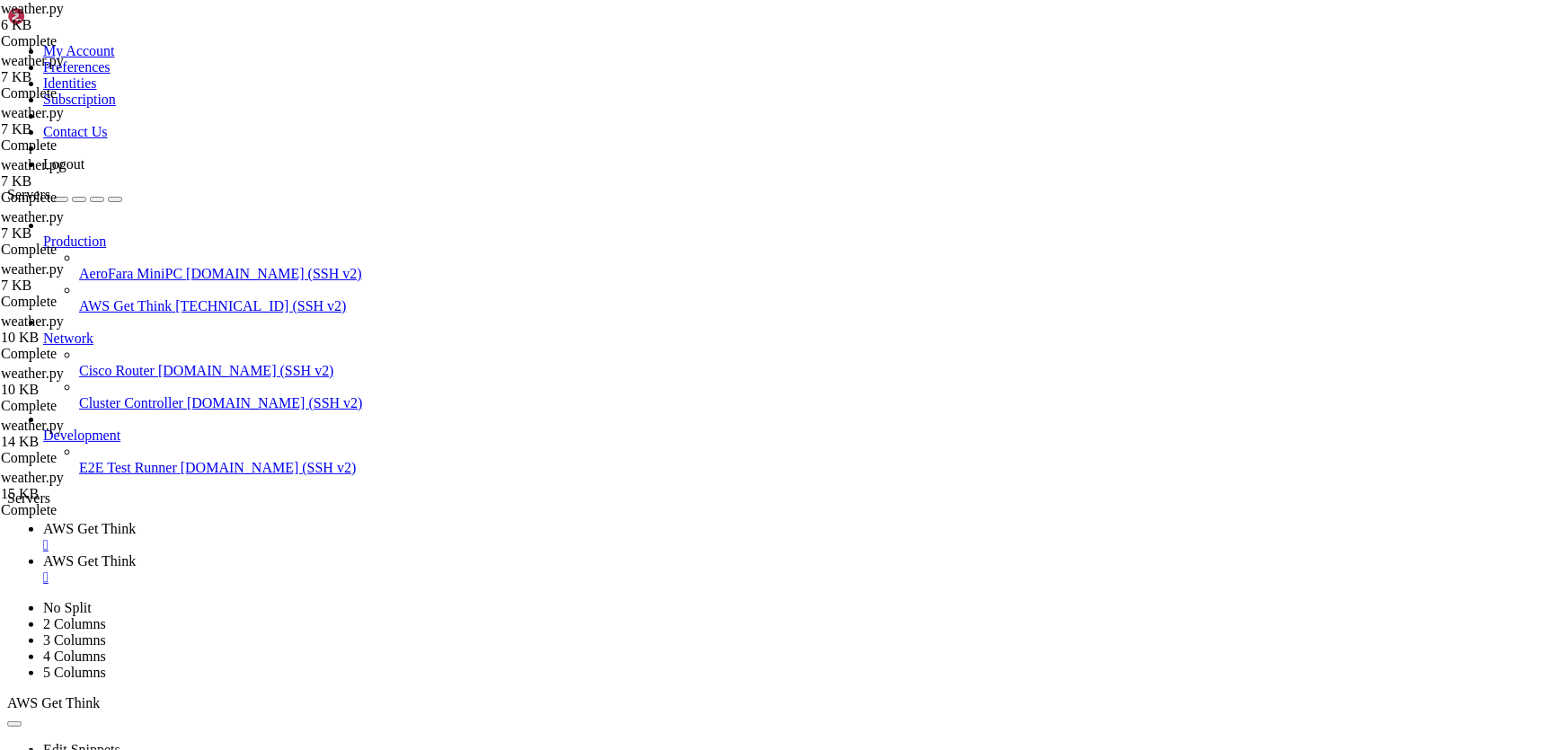
click at [136, 553] on span "AWS Get Think" at bounding box center [90, 561] width 92 height 16
click at [303, 521] on link "AWS Get Think " at bounding box center [802, 537] width 1517 height 32
click at [431, 553] on link "AWS Get Think " at bounding box center [802, 569] width 1517 height 32
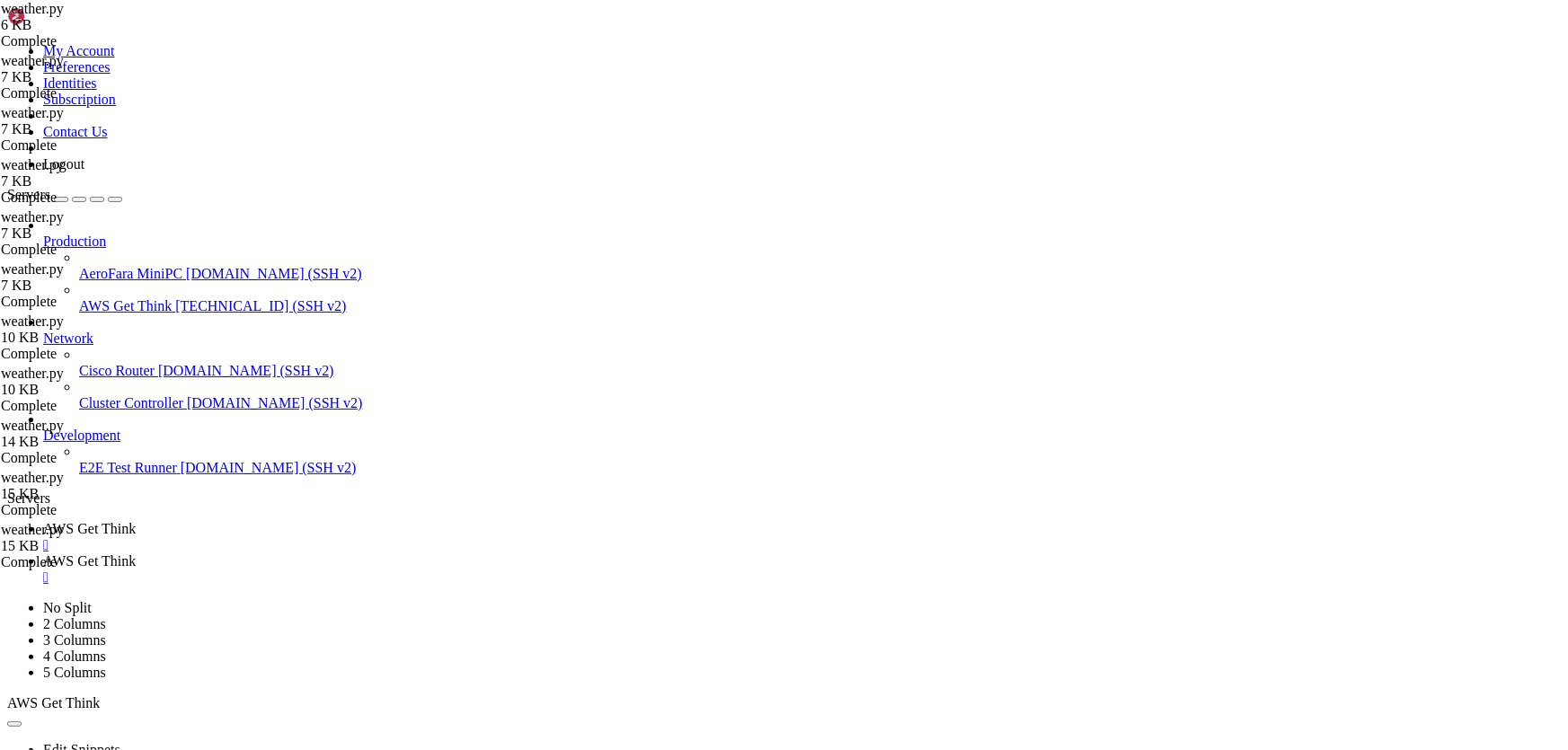
click at [136, 521] on span "AWS Get Think" at bounding box center [90, 528] width 92 height 16
drag, startPoint x: 1020, startPoint y: 1435, endPoint x: 11, endPoint y: 1394, distance: 1009.8
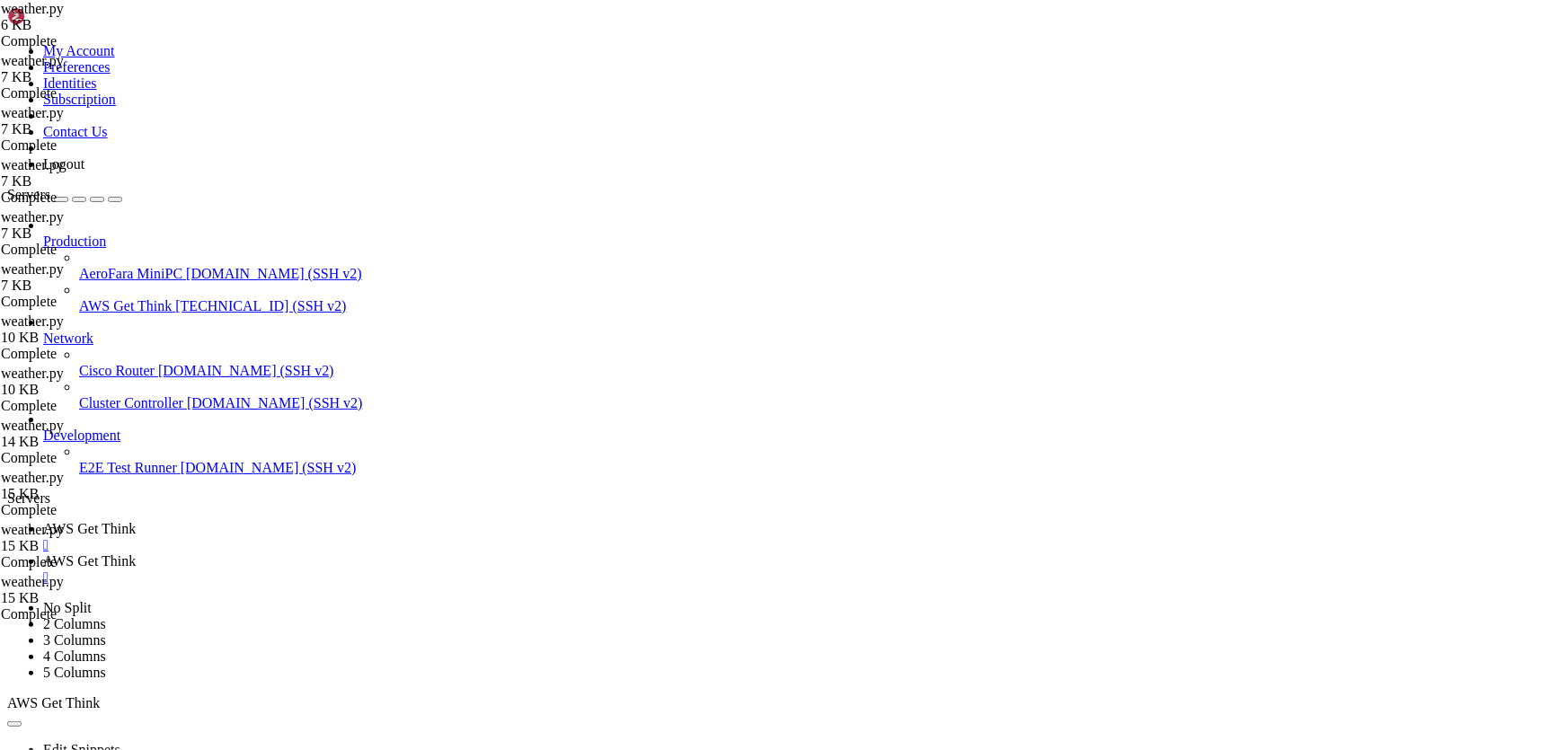
drag, startPoint x: 157, startPoint y: 1446, endPoint x: 15, endPoint y: 1393, distance: 151.6
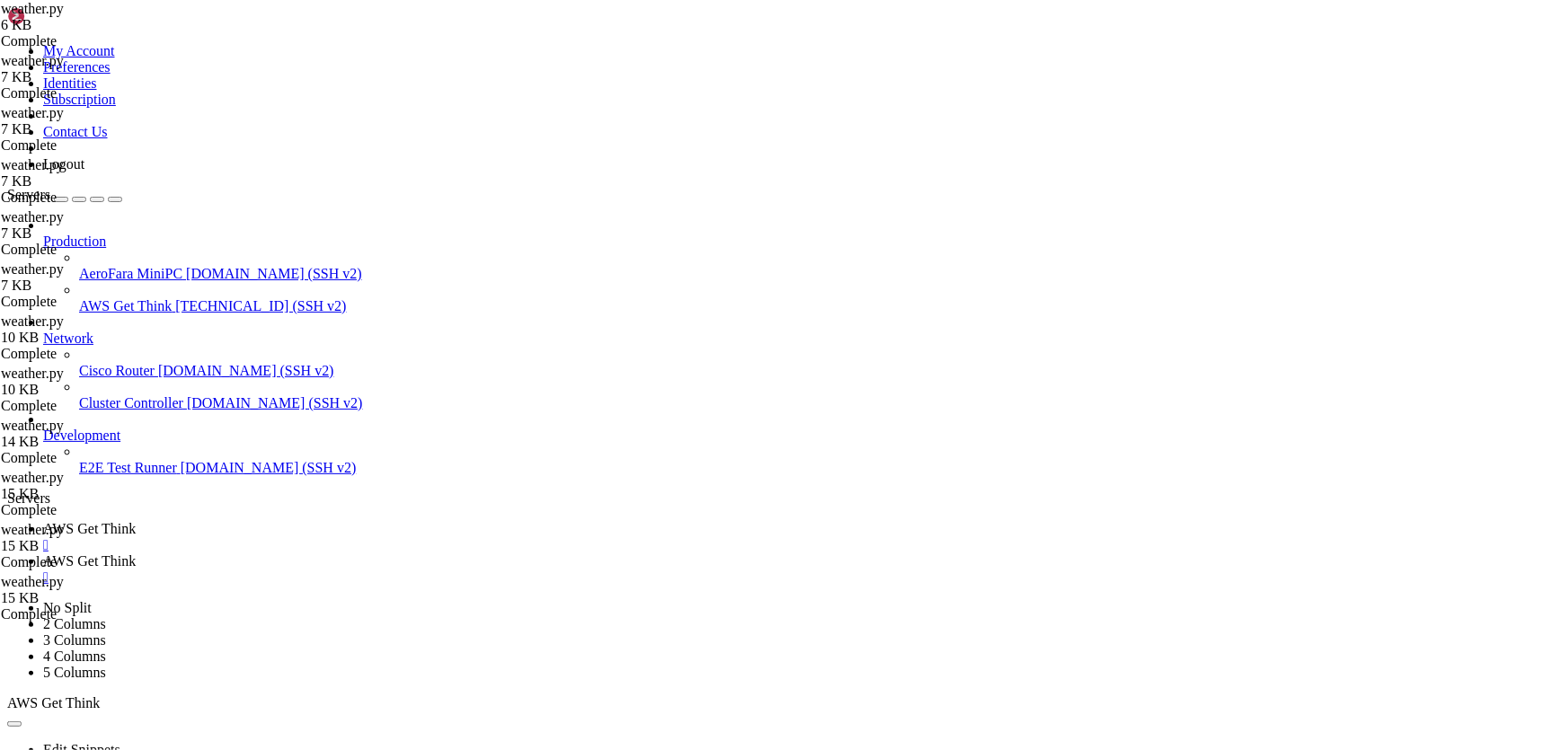
drag, startPoint x: 445, startPoint y: 11, endPoint x: 463, endPoint y: 17, distance: 19.0
click at [136, 553] on span "AWS Get Think" at bounding box center [90, 561] width 92 height 16
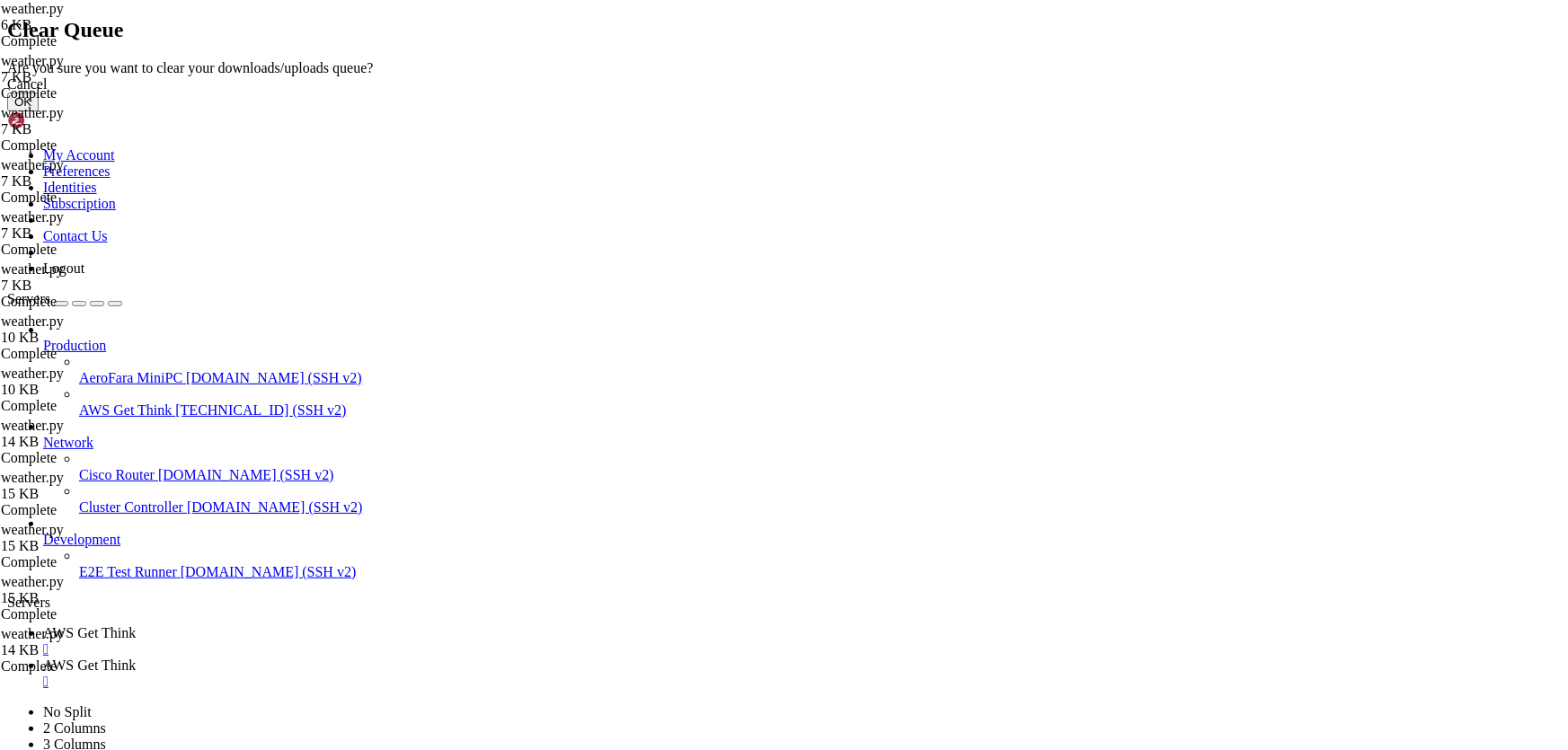
click at [39, 112] on button "OK" at bounding box center [23, 102] width 31 height 18
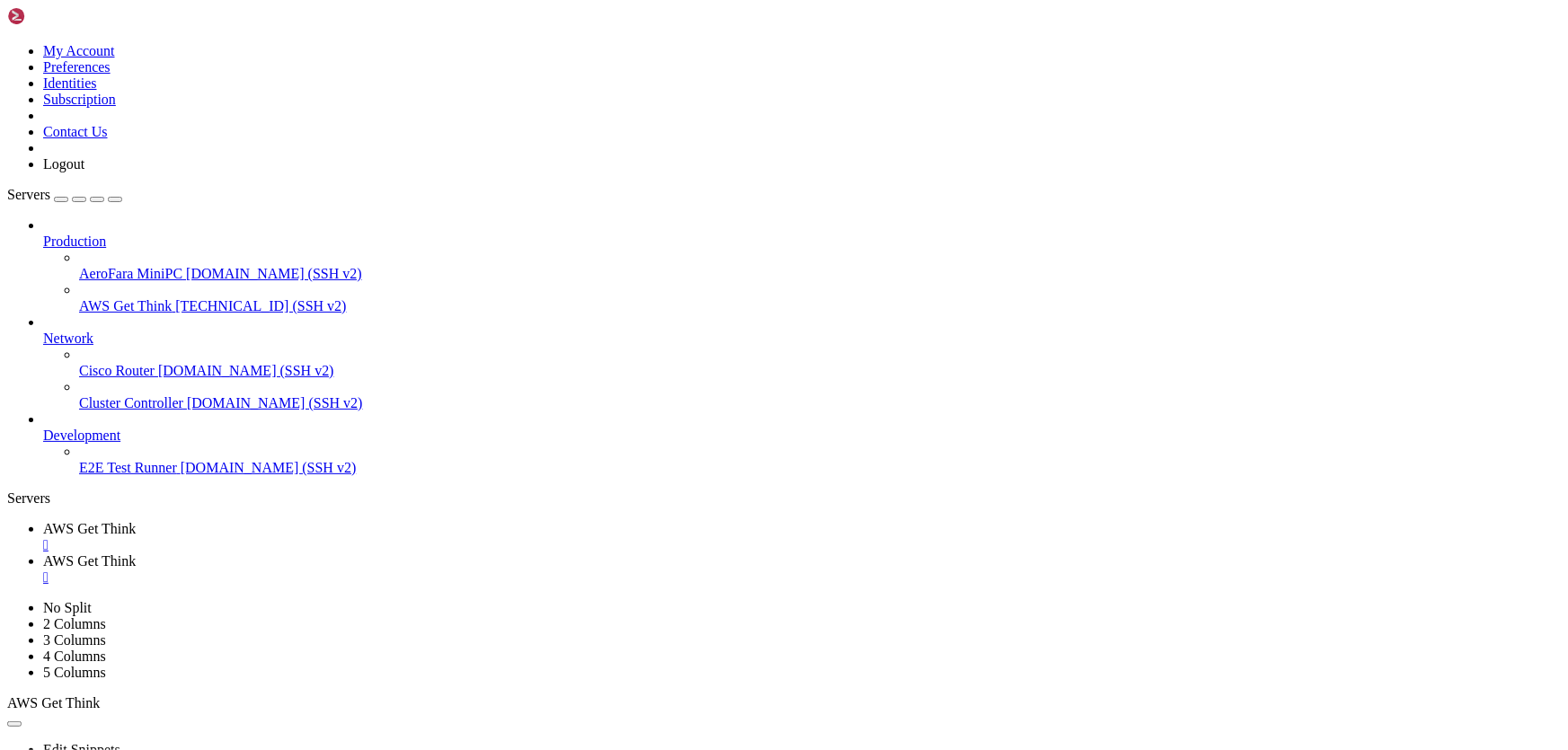
click at [136, 521] on span "AWS Get Think" at bounding box center [90, 528] width 92 height 16
drag, startPoint x: 397, startPoint y: 1482, endPoint x: 17, endPoint y: 1335, distance: 407.4
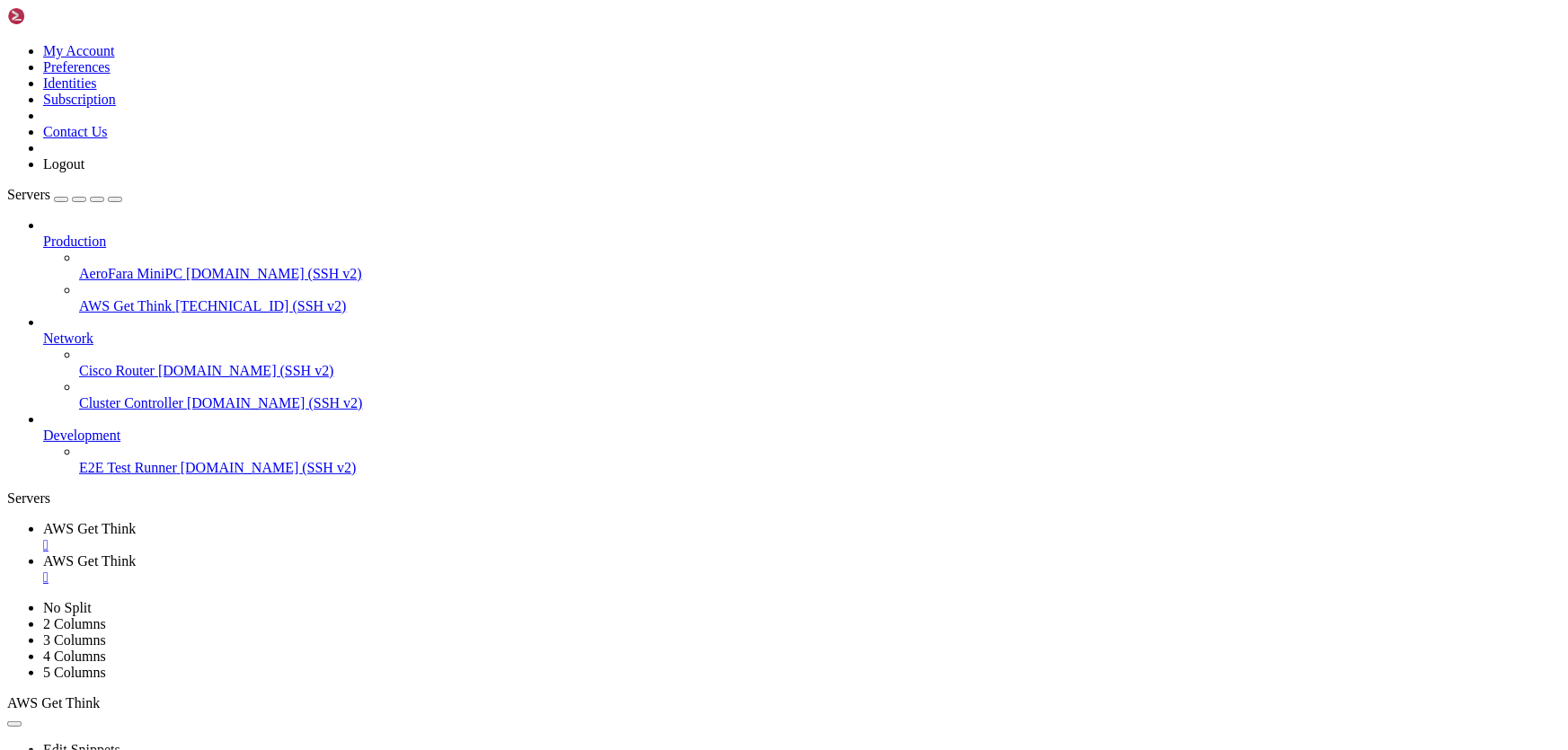
scroll to position [2029, 0]
click at [136, 553] on span "AWS Get Think" at bounding box center [90, 561] width 92 height 16
click at [136, 521] on span "AWS Get Think" at bounding box center [90, 528] width 92 height 16
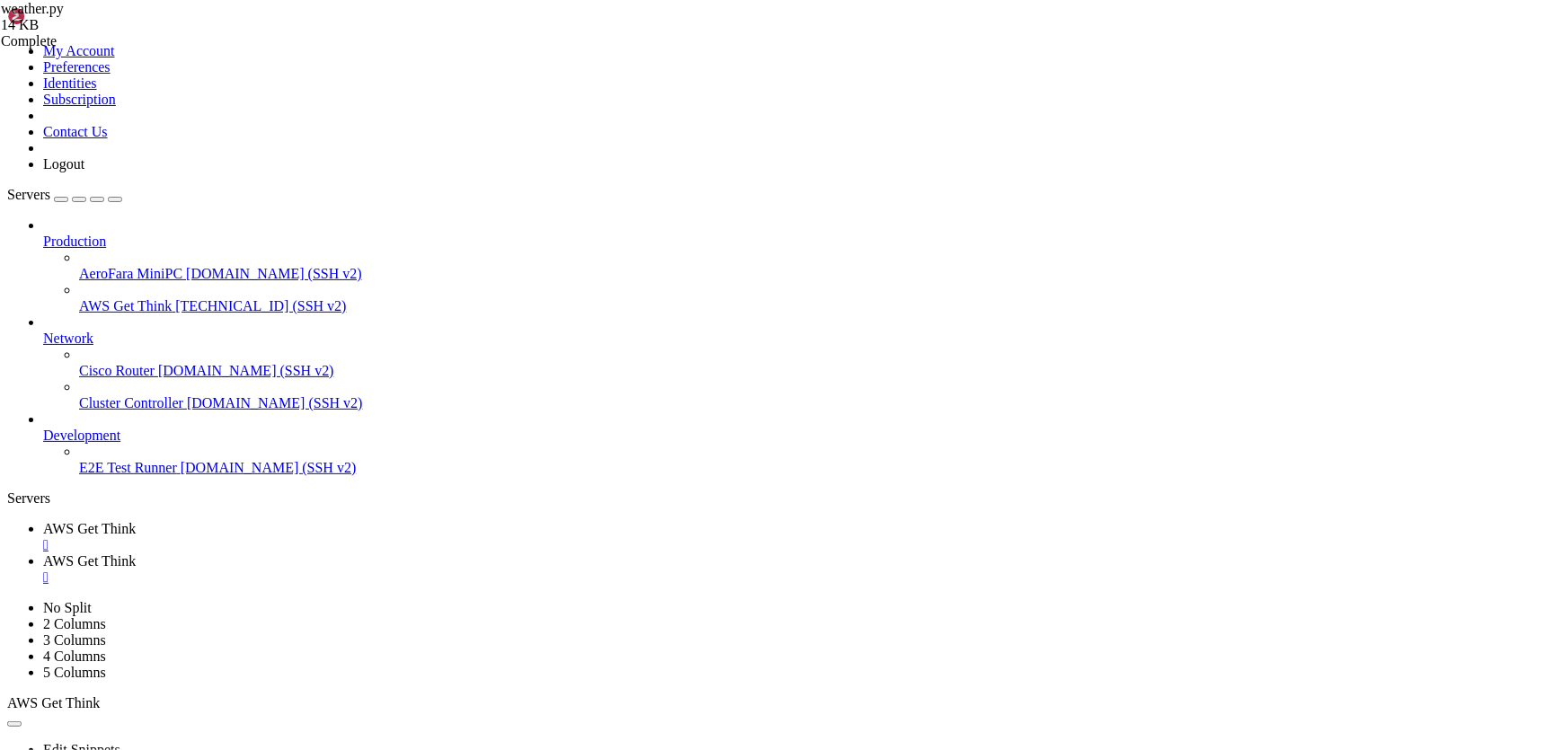
scroll to position [2167, 0]
click at [136, 553] on span "AWS Get Think" at bounding box center [90, 561] width 92 height 16
click at [136, 521] on span "AWS Get Think" at bounding box center [90, 528] width 92 height 16
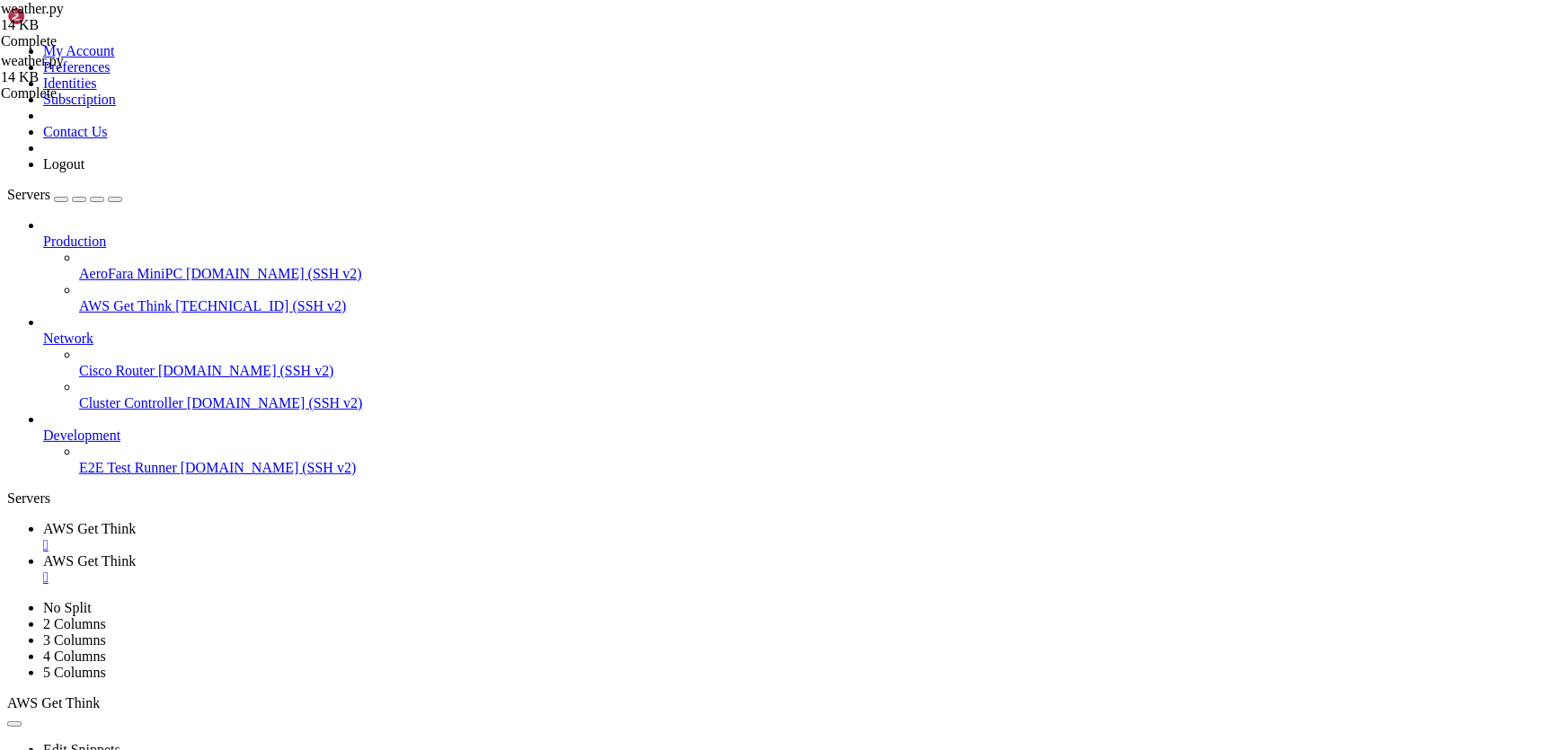
scroll to position [2290, 0]
click at [424, 553] on link "AWS Get Think " at bounding box center [802, 569] width 1517 height 32
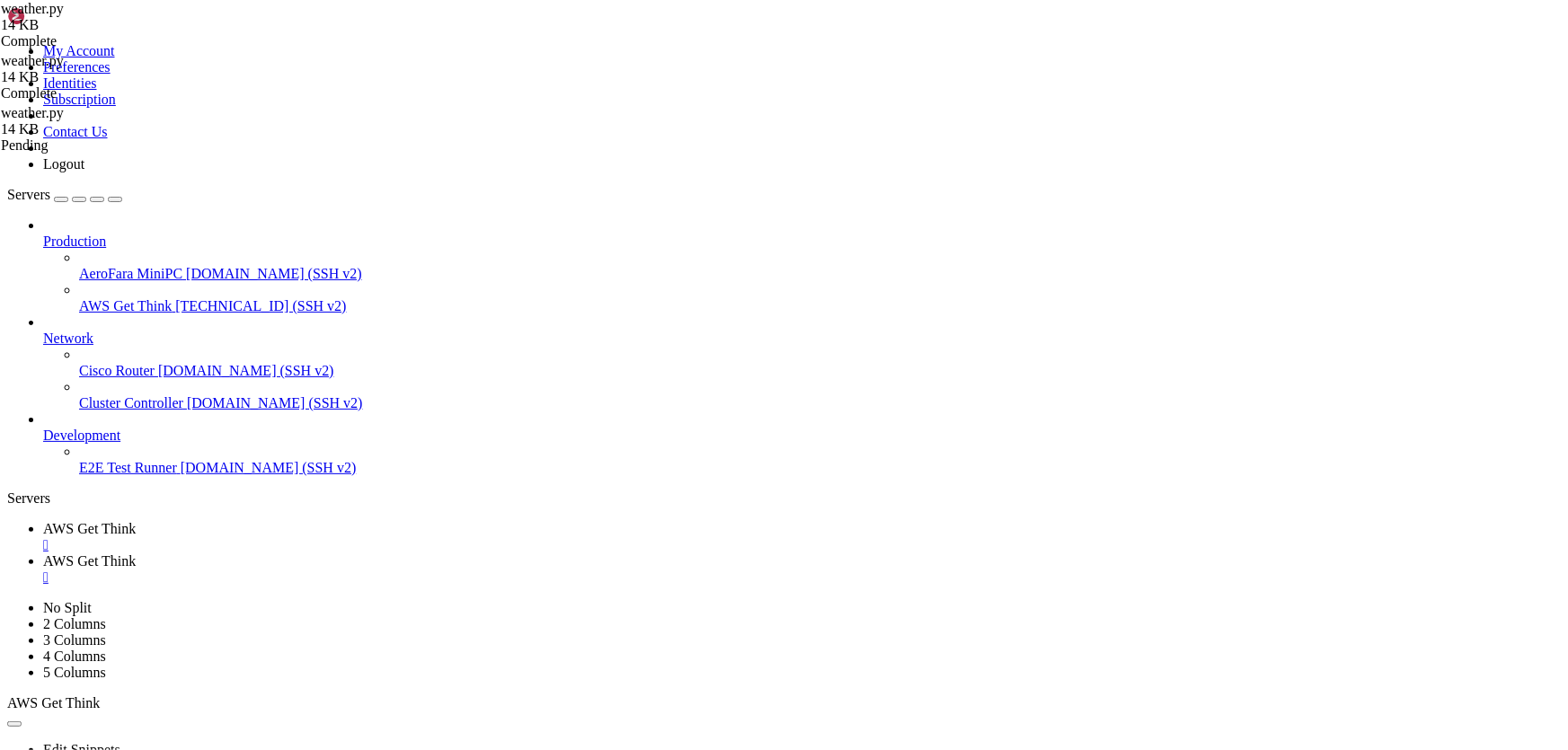
click at [136, 521] on span "AWS Get Think" at bounding box center [90, 528] width 92 height 16
click at [136, 553] on span "AWS Get Think" at bounding box center [90, 561] width 92 height 16
click at [136, 521] on span "AWS Get Think" at bounding box center [90, 528] width 92 height 16
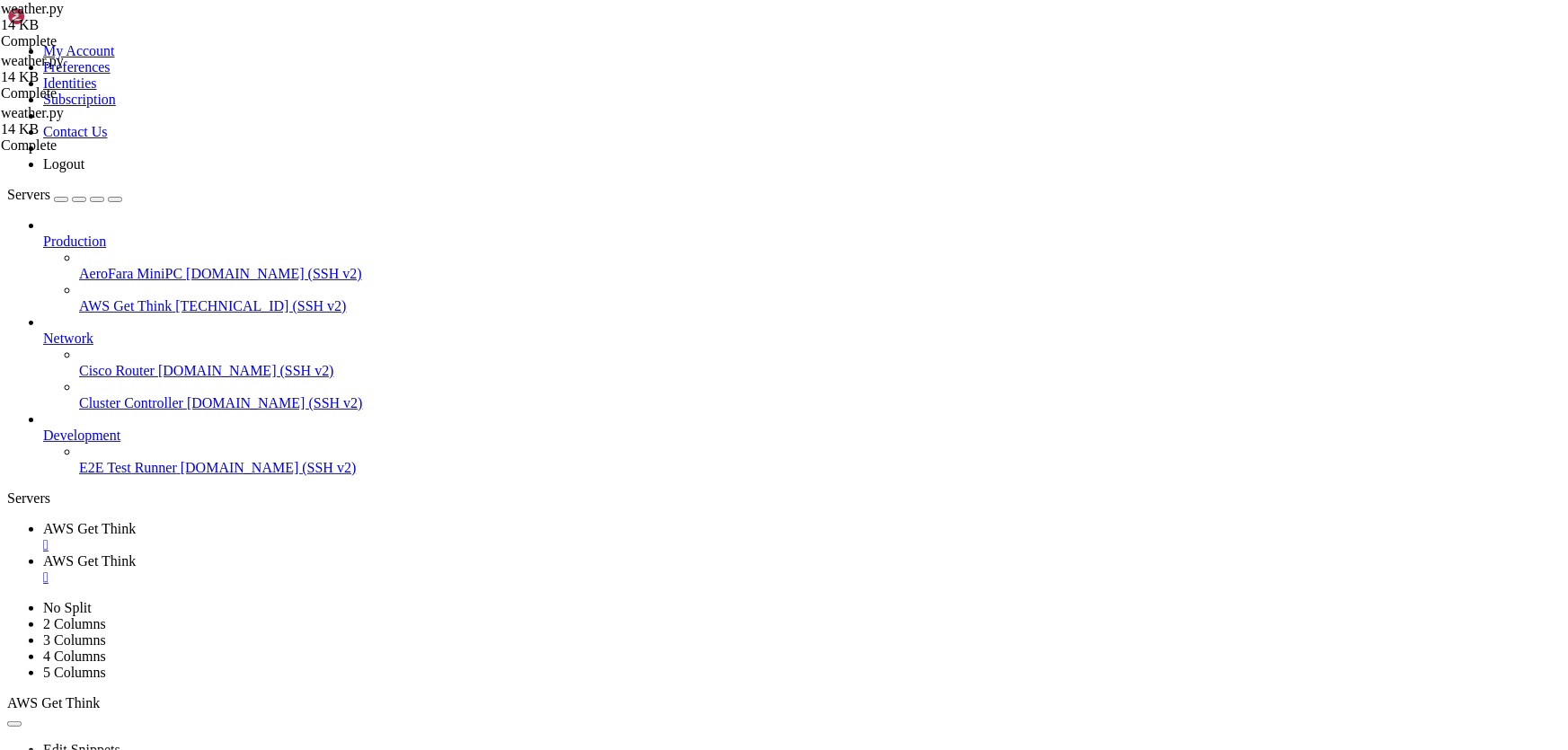
click at [136, 553] on span "AWS Get Think" at bounding box center [90, 561] width 92 height 16
click at [136, 521] on span "AWS Get Think" at bounding box center [90, 528] width 92 height 16
